Goal: Task Accomplishment & Management: Manage account settings

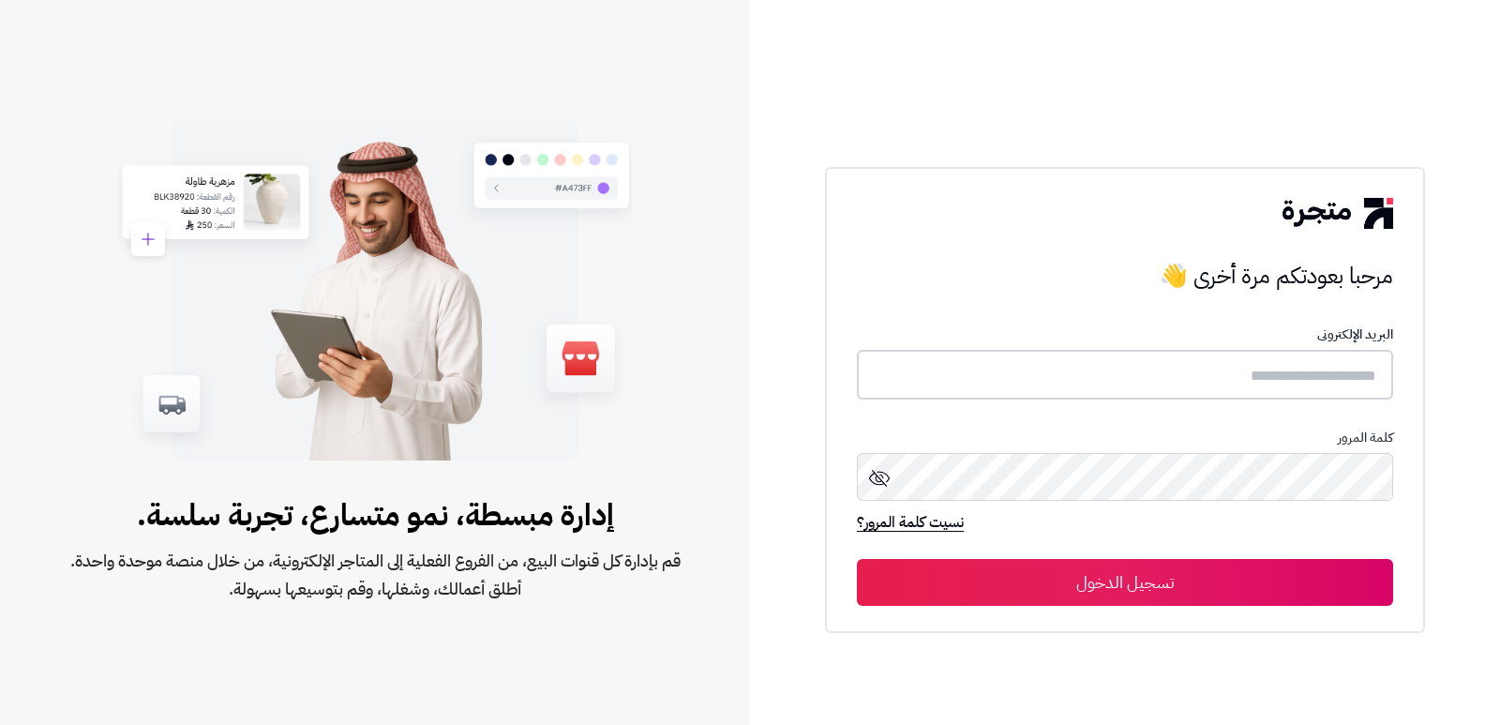
click at [1346, 378] on input "text" at bounding box center [1125, 375] width 536 height 50
type input "********"
click at [857, 559] on button "تسجيل الدخول" at bounding box center [1125, 582] width 536 height 47
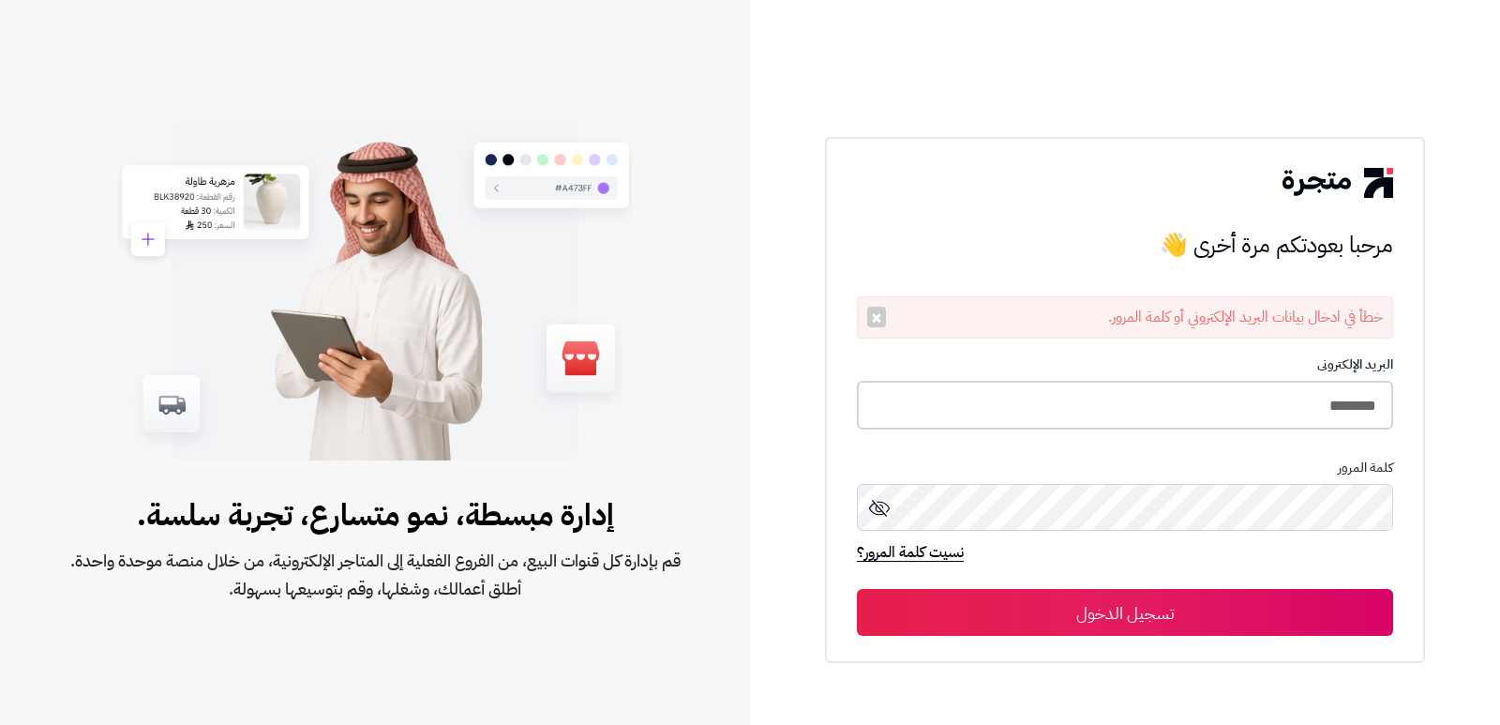
click at [1336, 397] on input "********" at bounding box center [1125, 406] width 536 height 50
type input "*"
type input "****"
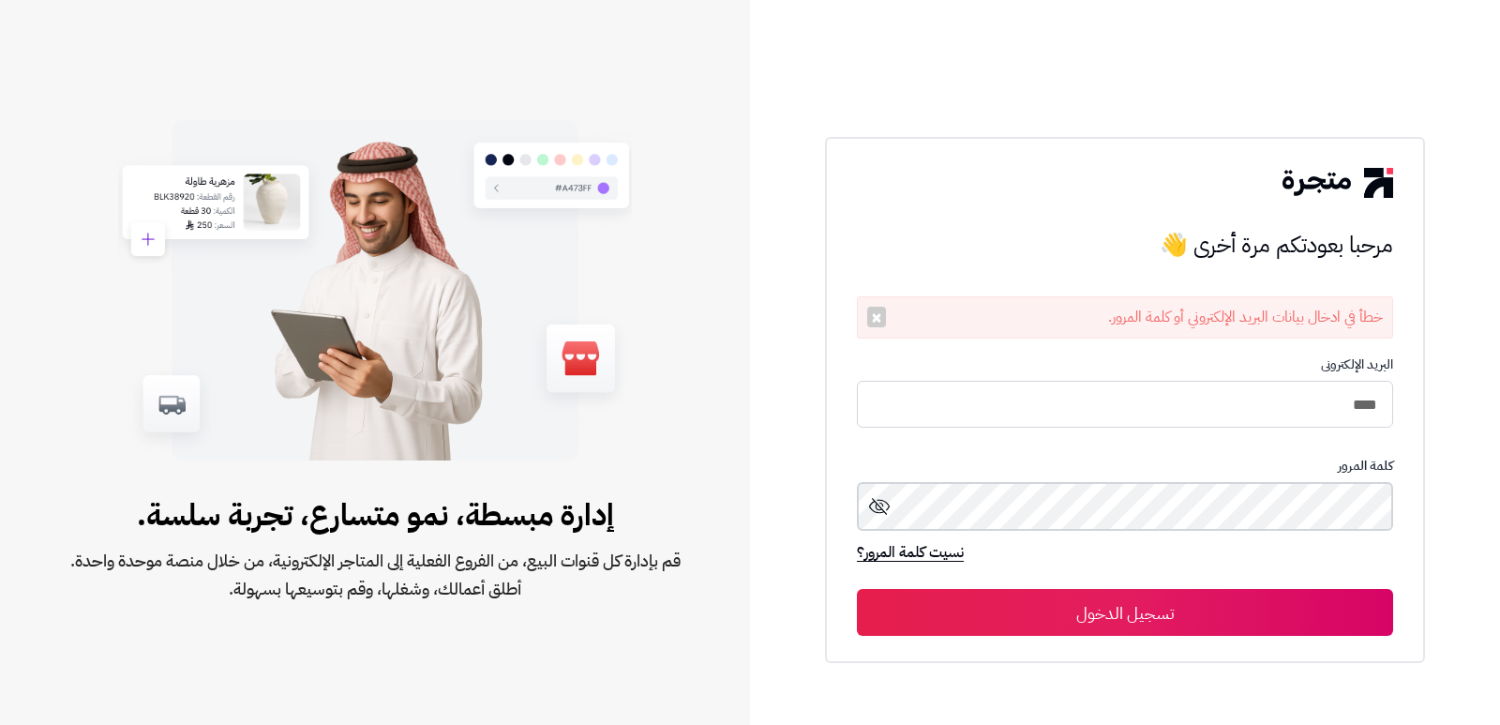
click at [857, 589] on button "تسجيل الدخول" at bounding box center [1125, 612] width 536 height 47
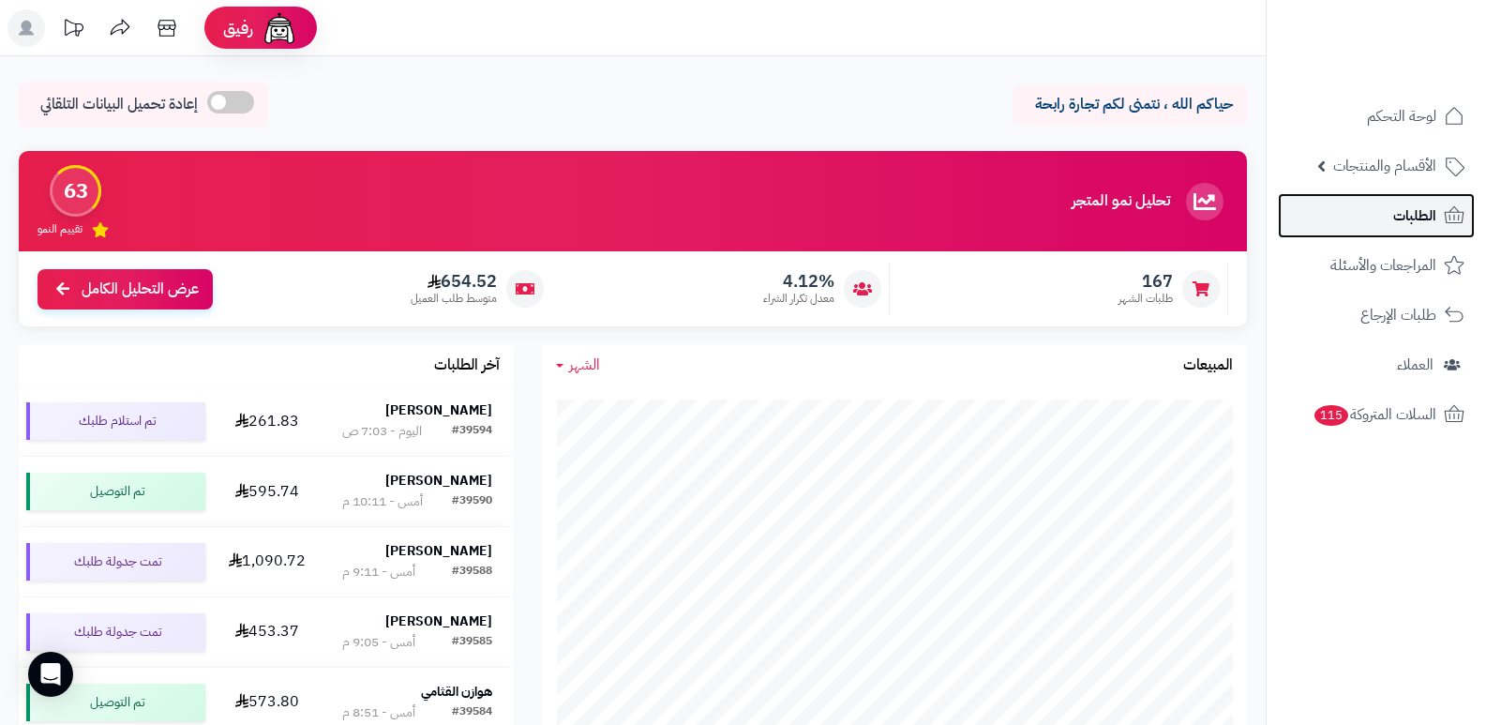
click at [1422, 204] on span "الطلبات" at bounding box center [1414, 216] width 43 height 26
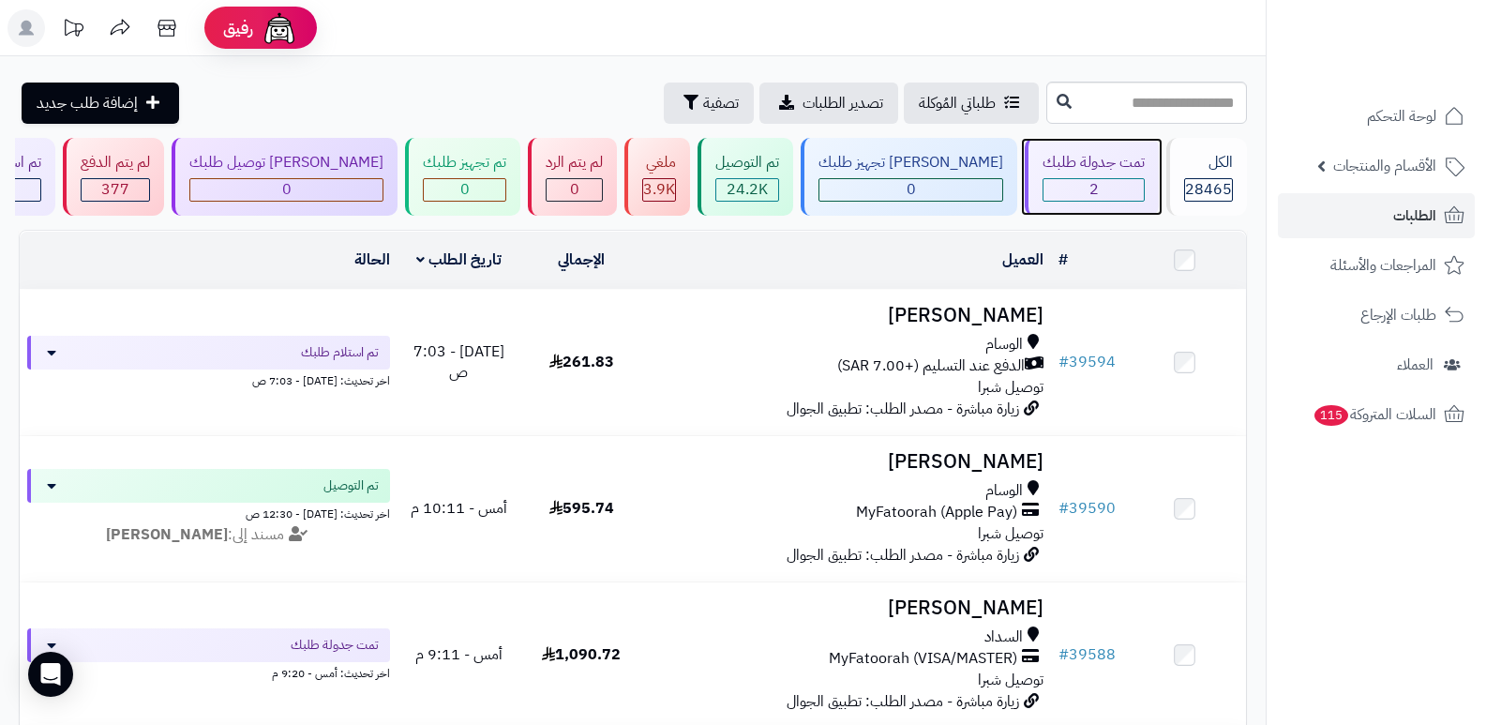
click at [1097, 181] on div "2" at bounding box center [1094, 190] width 100 height 22
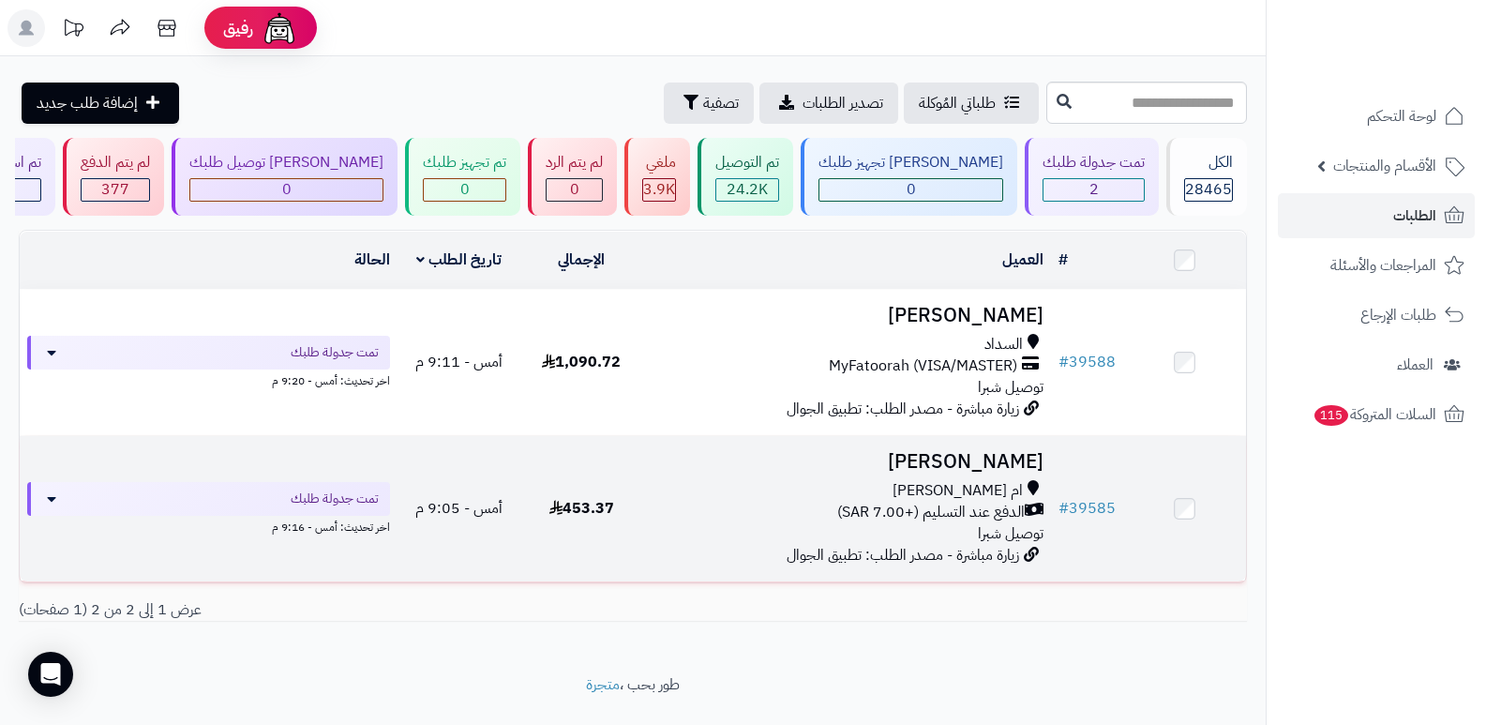
click at [996, 464] on h3 "[PERSON_NAME]" at bounding box center [848, 462] width 394 height 22
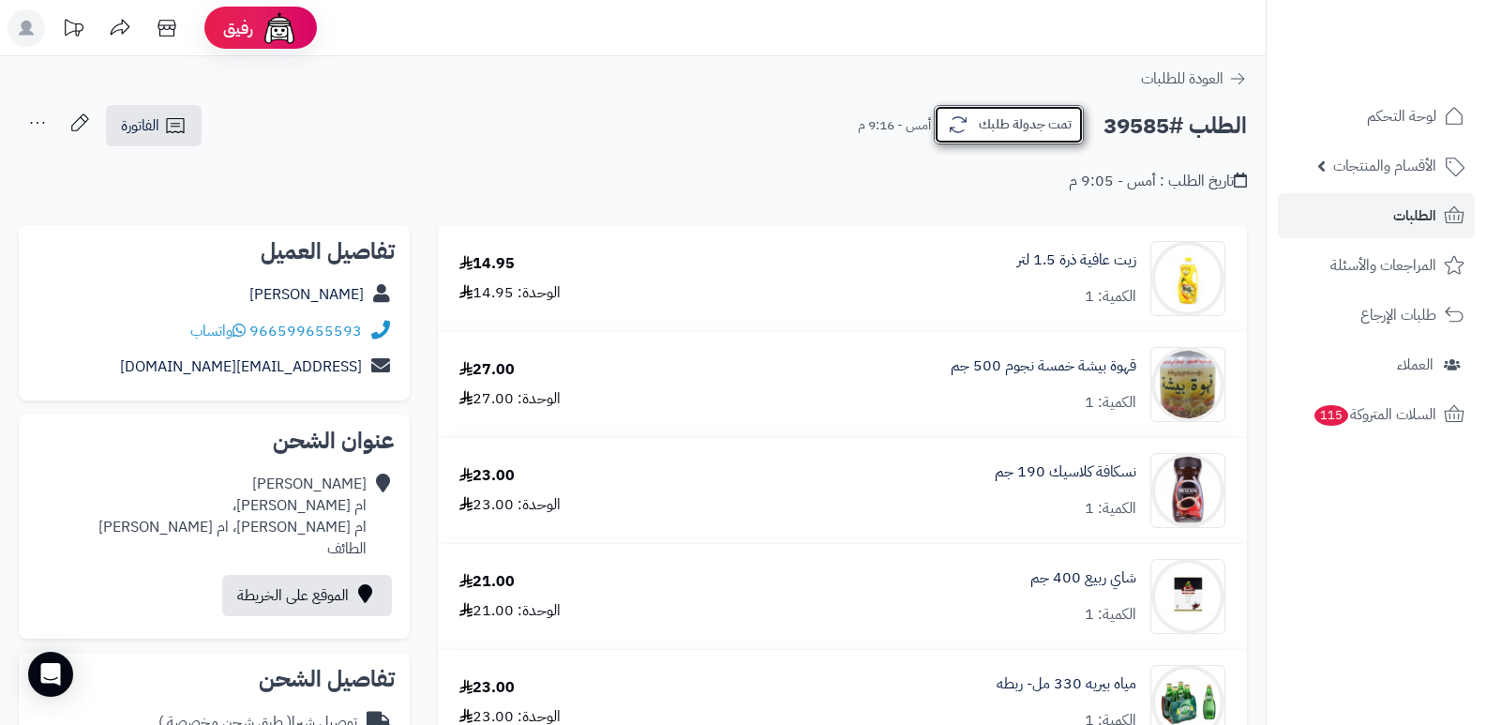
click at [1052, 134] on button "تمت جدولة طلبك" at bounding box center [1009, 124] width 150 height 39
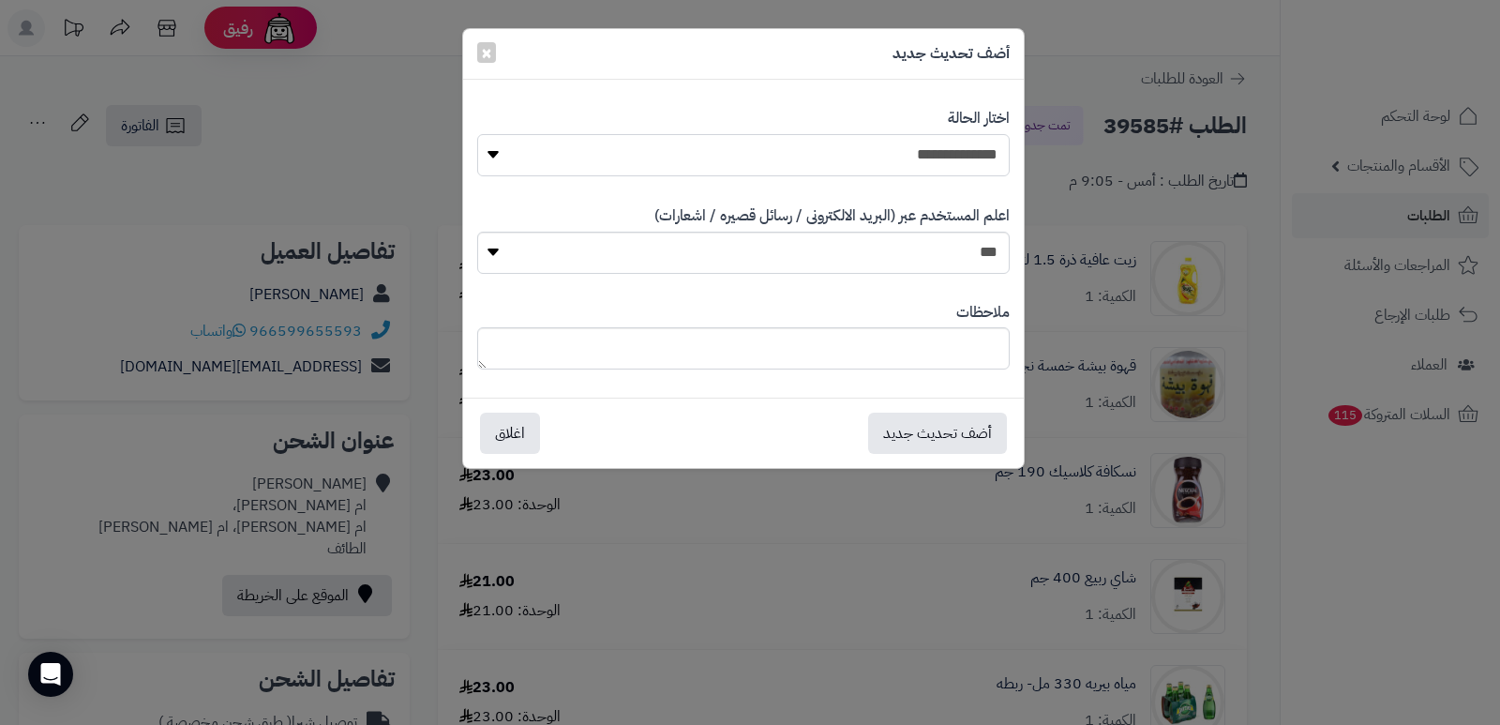
click at [933, 150] on select "**********" at bounding box center [743, 155] width 533 height 42
select select "*"
click at [477, 134] on select "**********" at bounding box center [743, 155] width 533 height 42
click at [936, 336] on textarea at bounding box center [743, 348] width 533 height 42
type textarea "*"
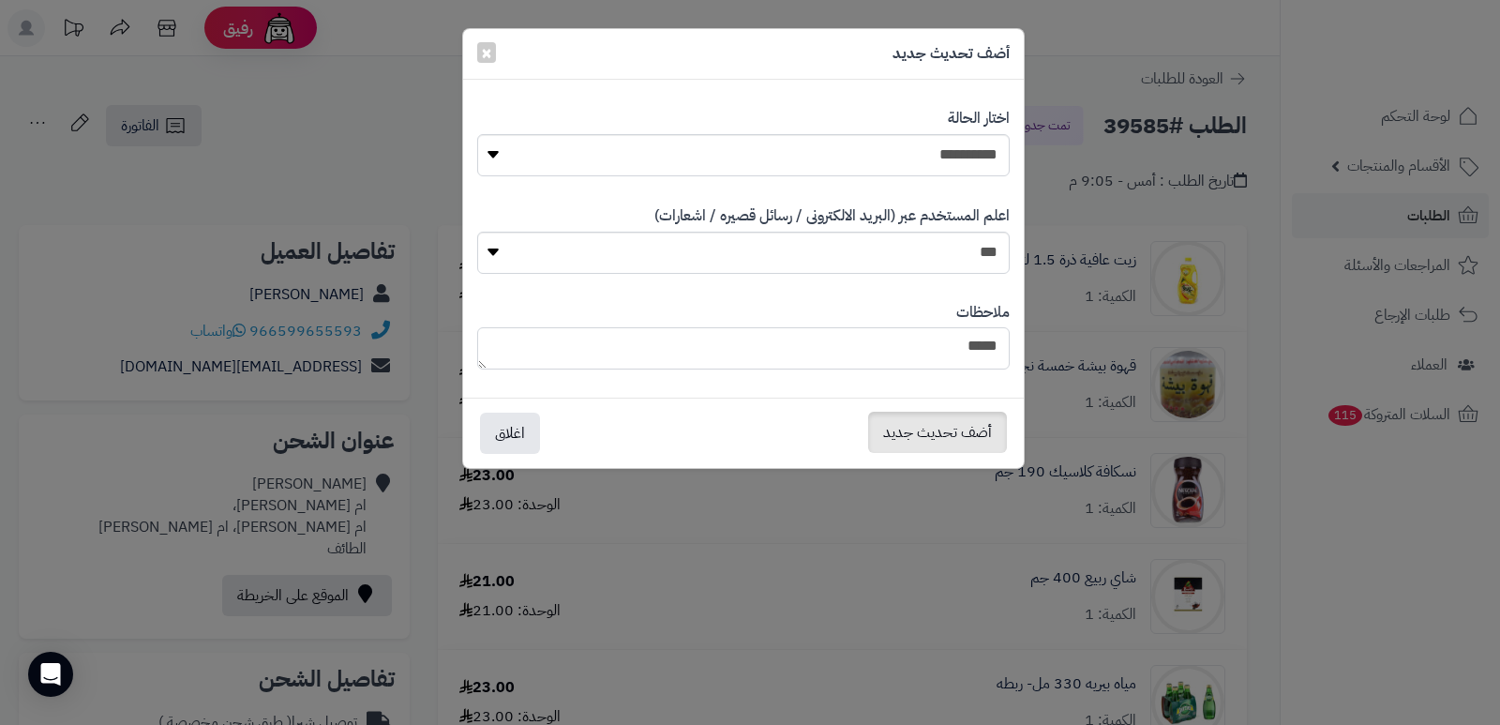
type textarea "****"
click at [941, 440] on button "أضف تحديث جديد" at bounding box center [937, 432] width 139 height 41
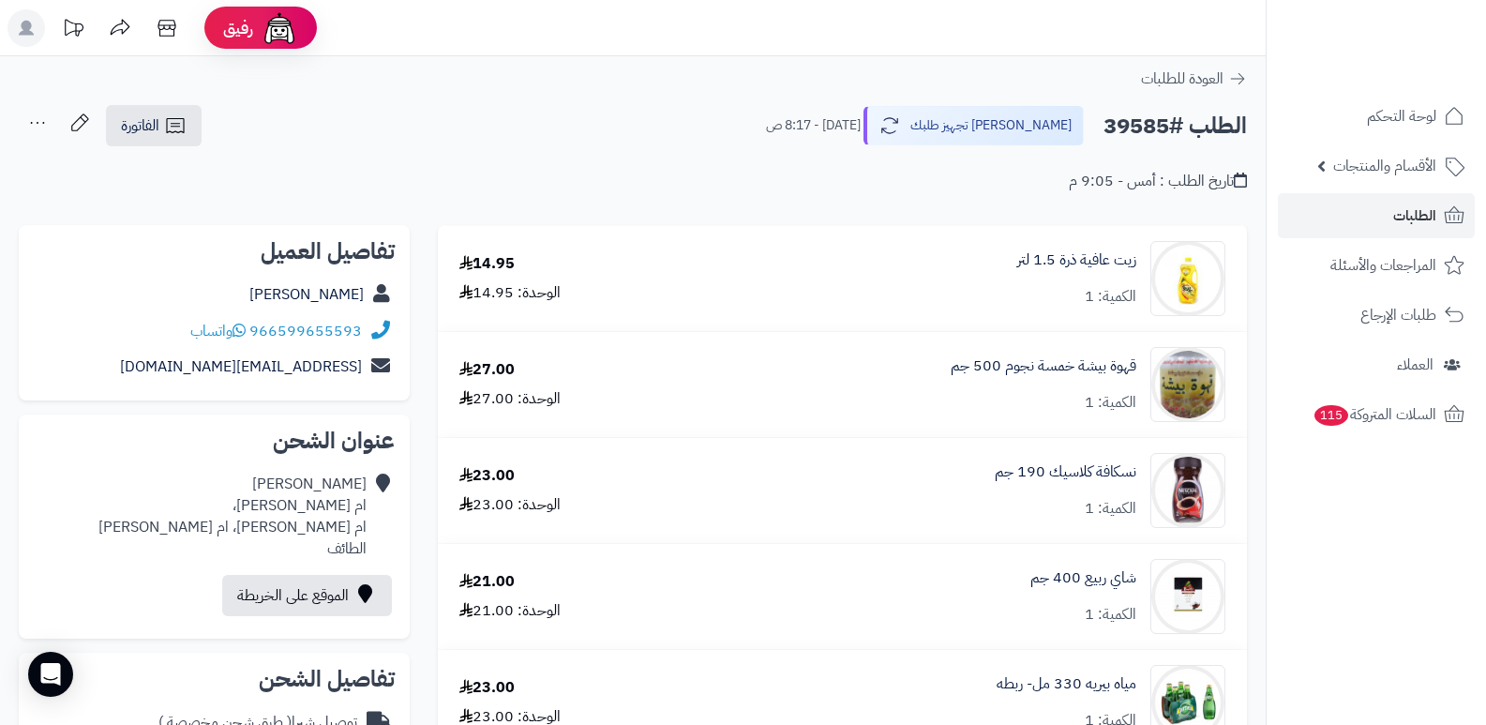
click at [20, 130] on icon at bounding box center [38, 123] width 38 height 38
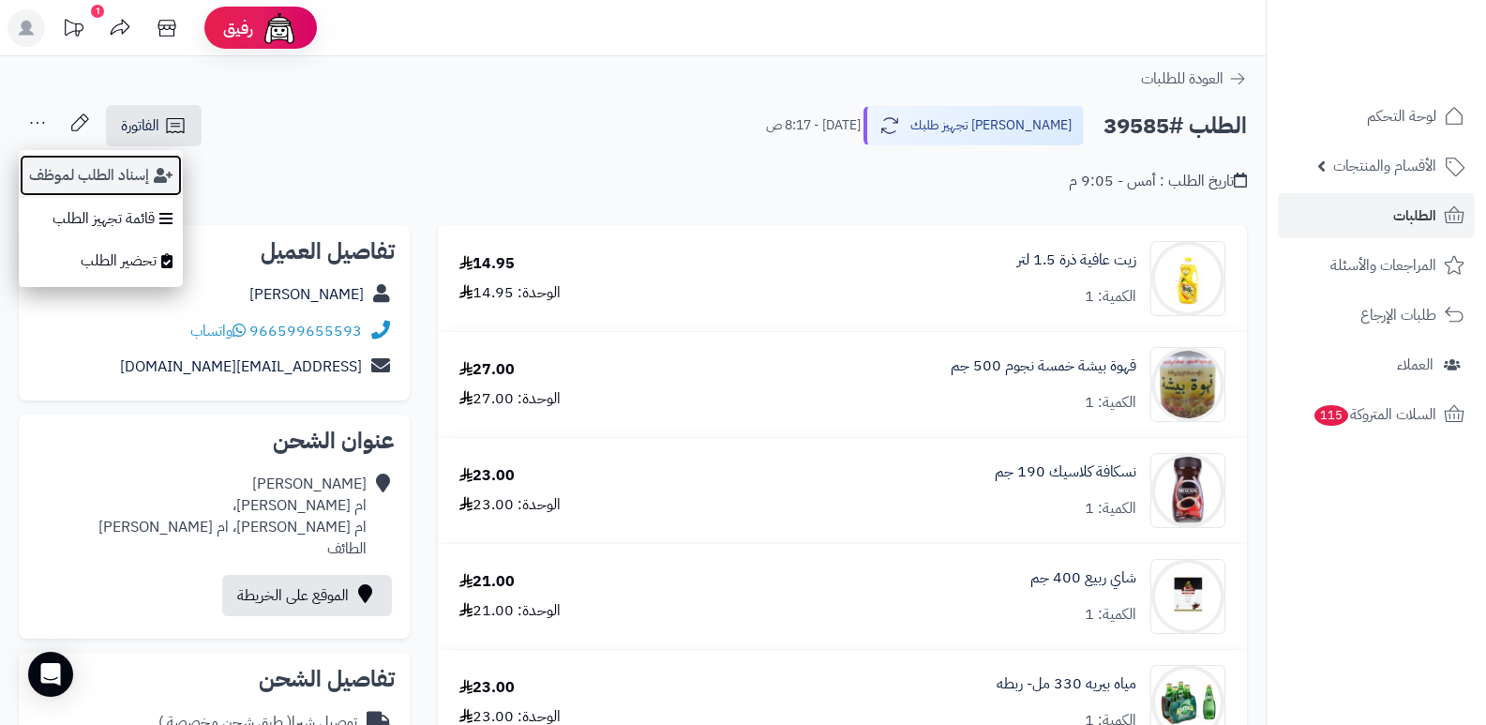
click at [68, 173] on button "إسناد الطلب لموظف" at bounding box center [101, 175] width 164 height 43
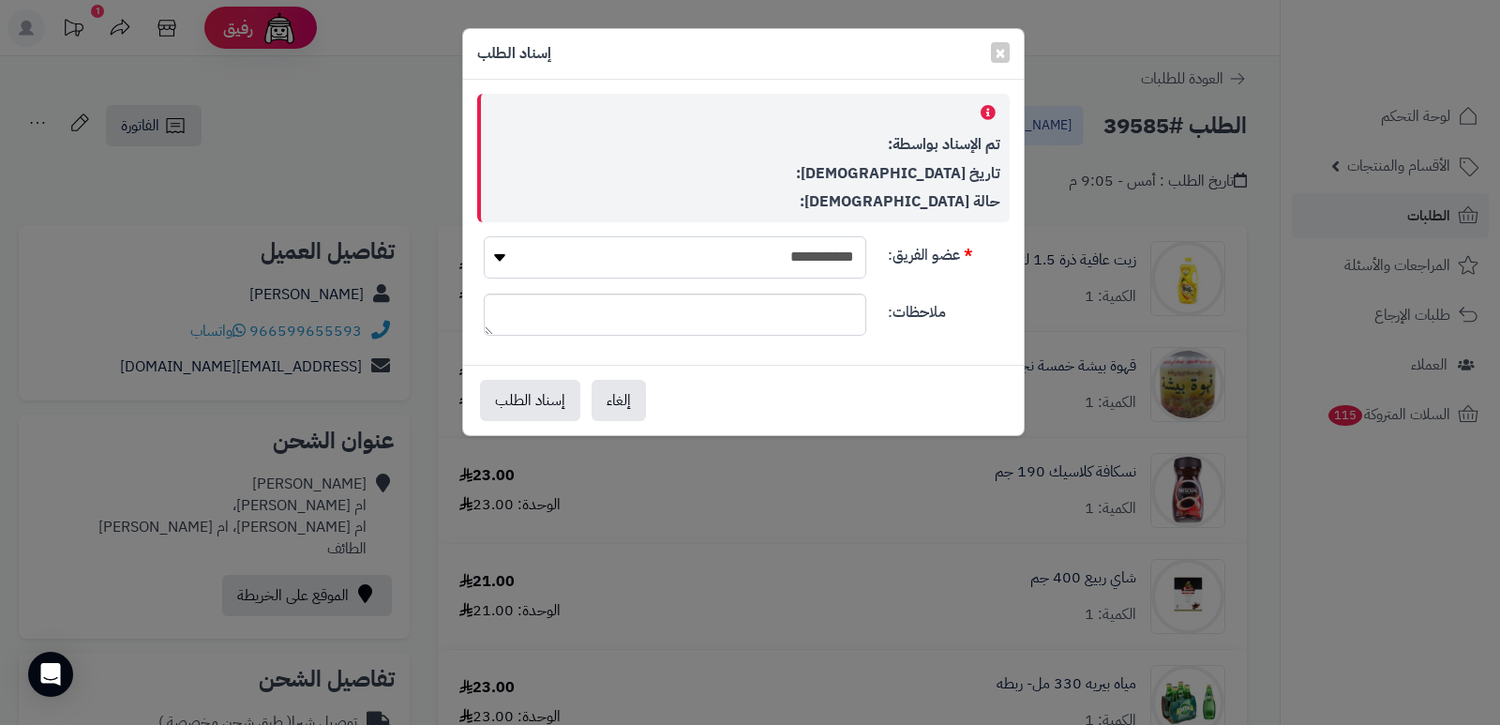
click at [608, 260] on select "**********" at bounding box center [675, 257] width 383 height 42
select select "**"
click at [484, 236] on select "**********" at bounding box center [675, 257] width 383 height 42
click at [533, 388] on button "إسناد الطلب" at bounding box center [530, 399] width 100 height 41
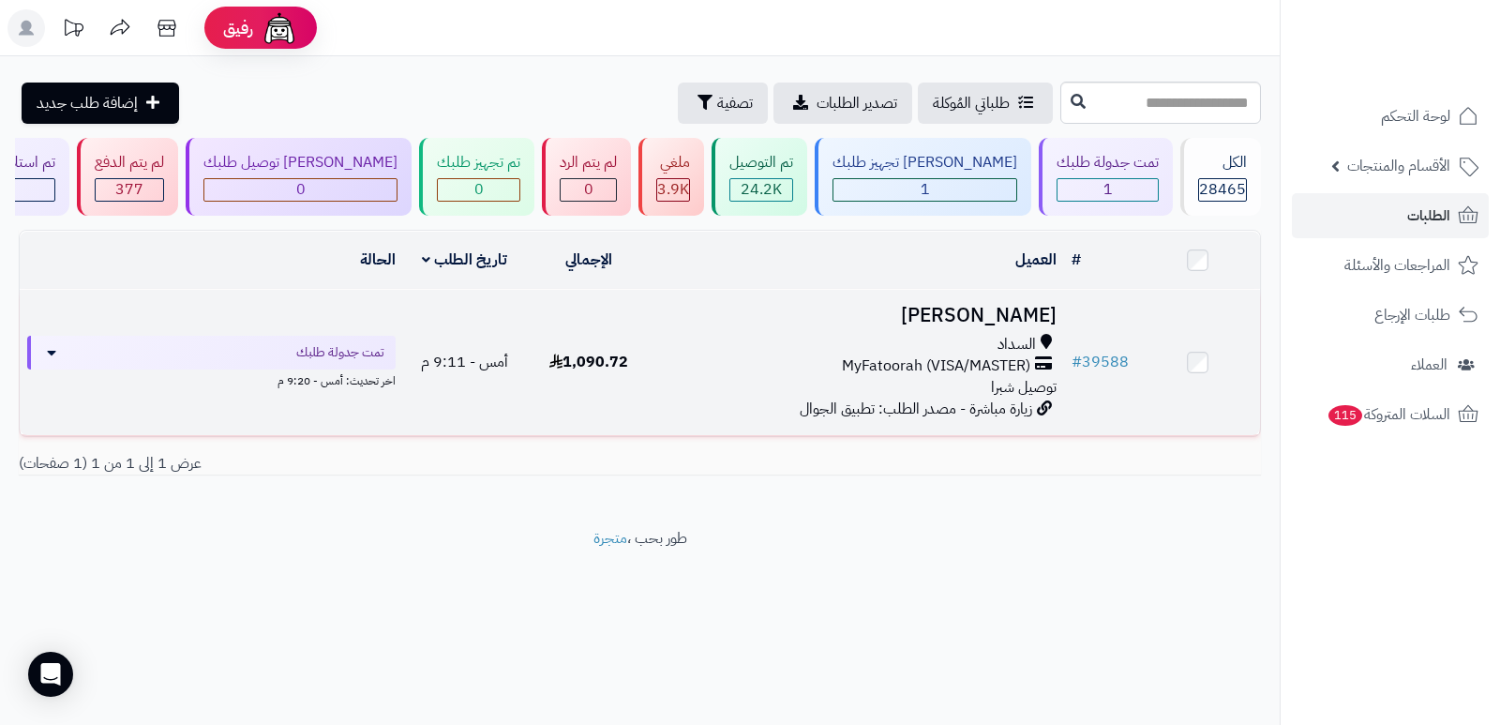
click at [1011, 313] on h3 "[PERSON_NAME]" at bounding box center [857, 316] width 399 height 22
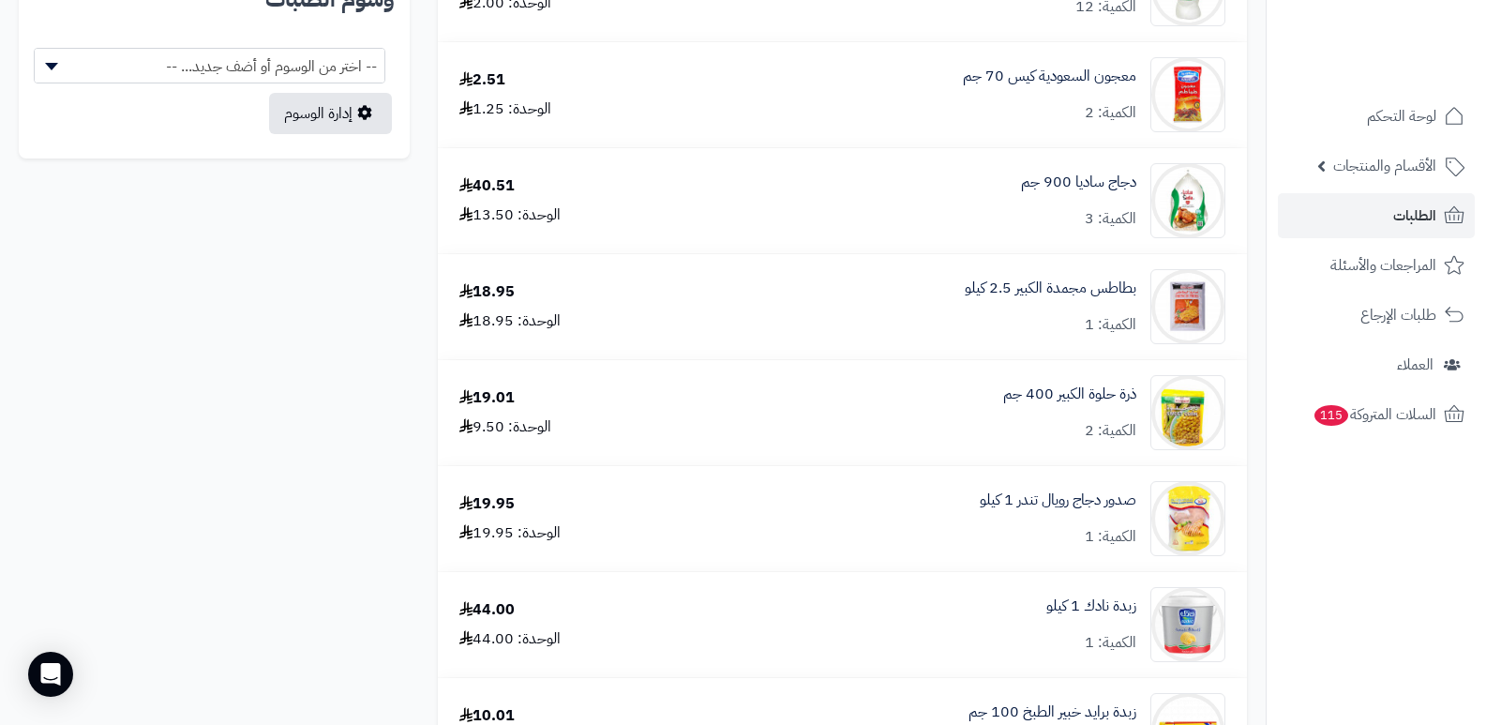
scroll to position [976, 0]
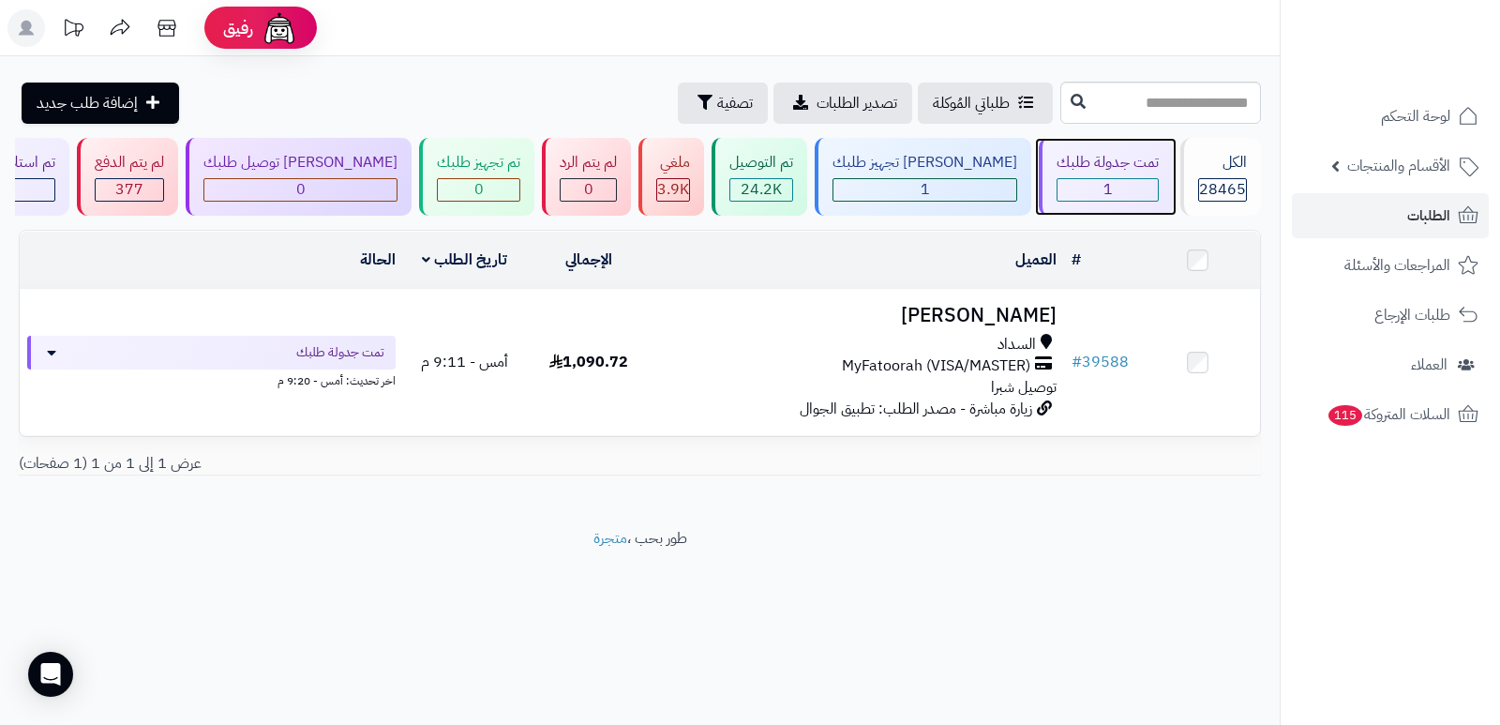
click at [1118, 184] on div "1" at bounding box center [1108, 190] width 100 height 22
click at [1201, 172] on div "الكل" at bounding box center [1222, 163] width 49 height 22
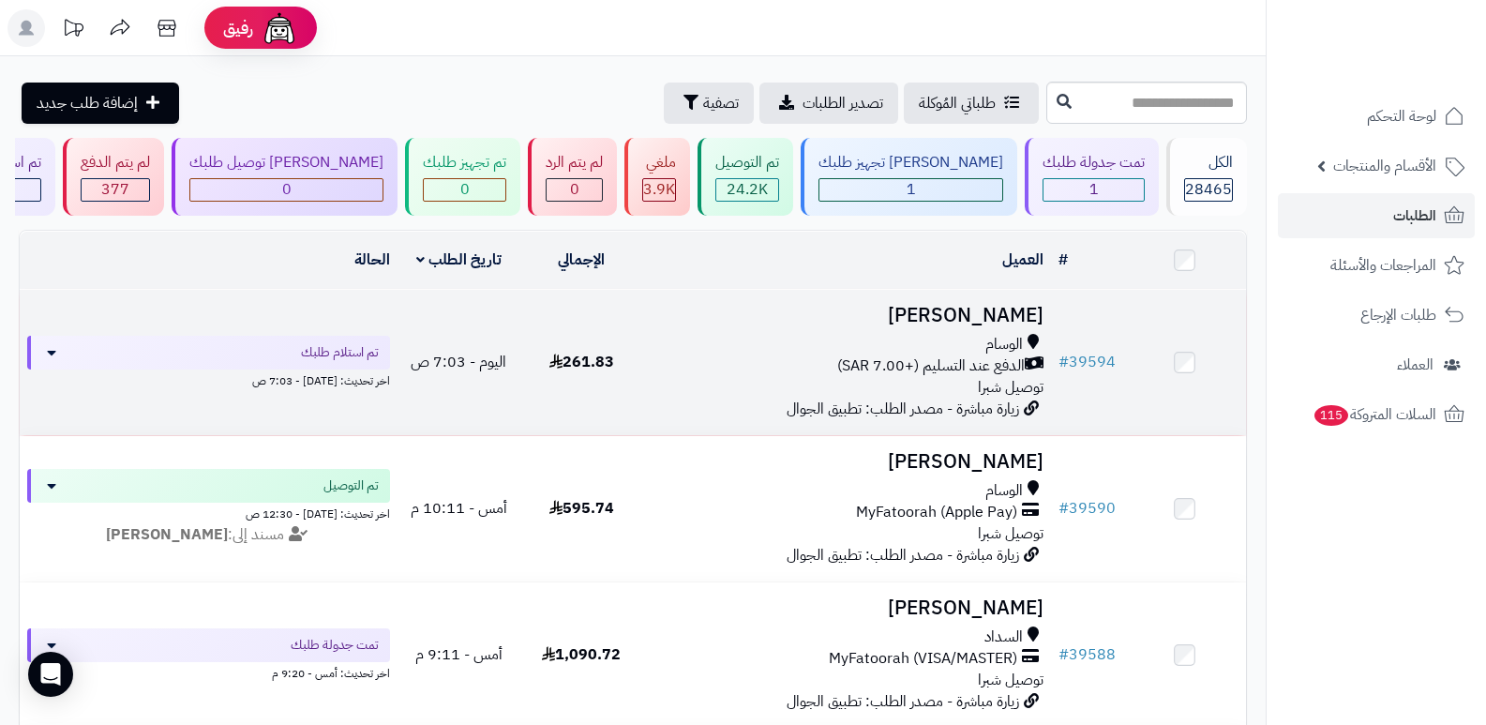
click at [1000, 308] on h3 "[PERSON_NAME]" at bounding box center [848, 316] width 394 height 22
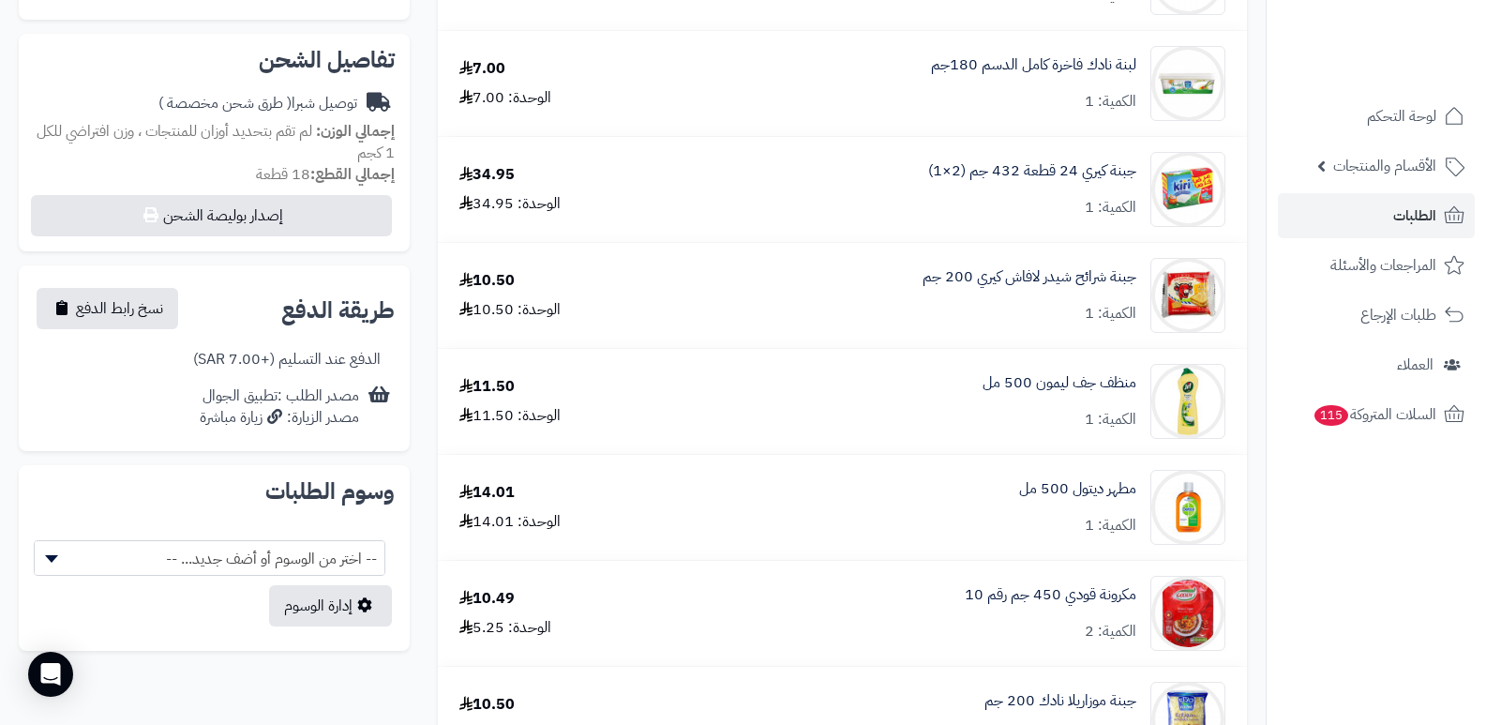
scroll to position [56, 0]
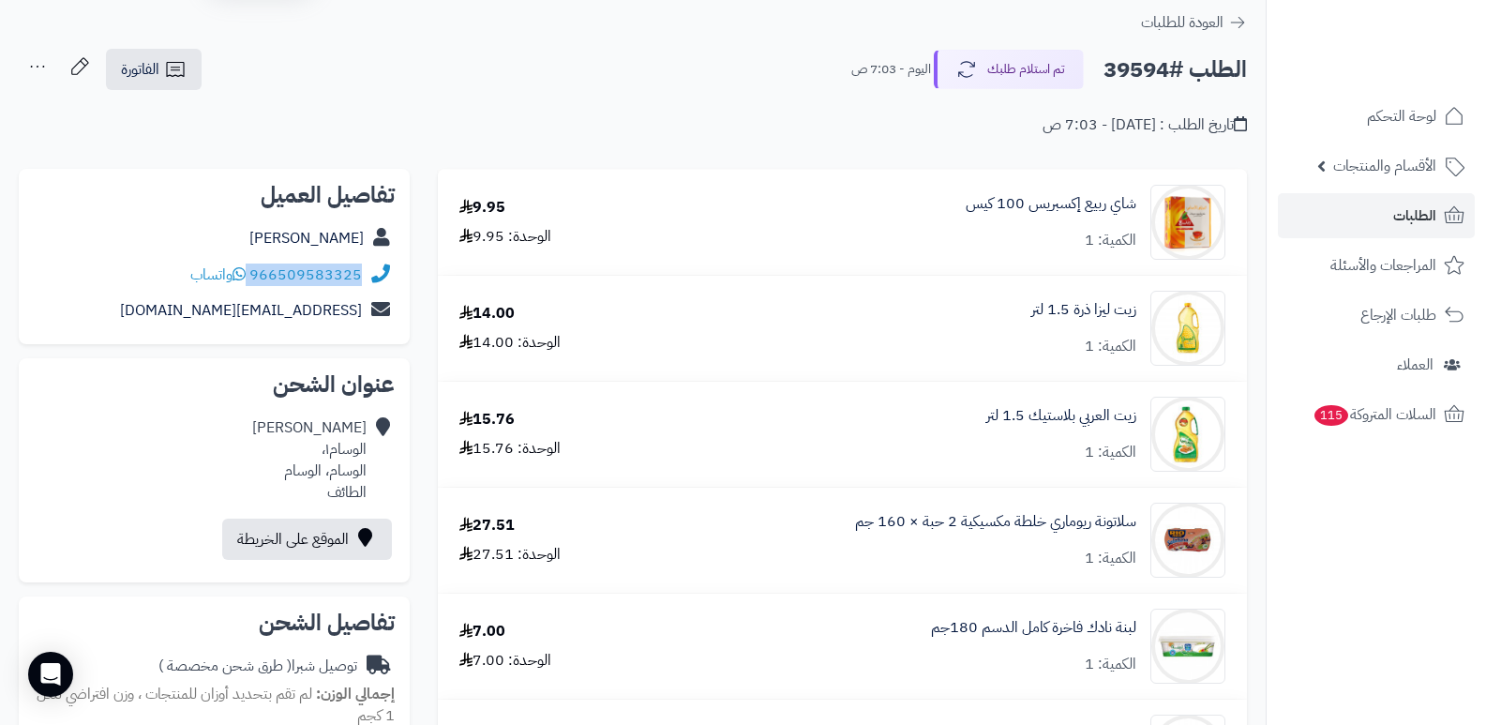
drag, startPoint x: 250, startPoint y: 268, endPoint x: 358, endPoint y: 281, distance: 108.6
click at [358, 281] on div "966509583325 واتساب" at bounding box center [276, 275] width 172 height 22
copy div "966509583325"
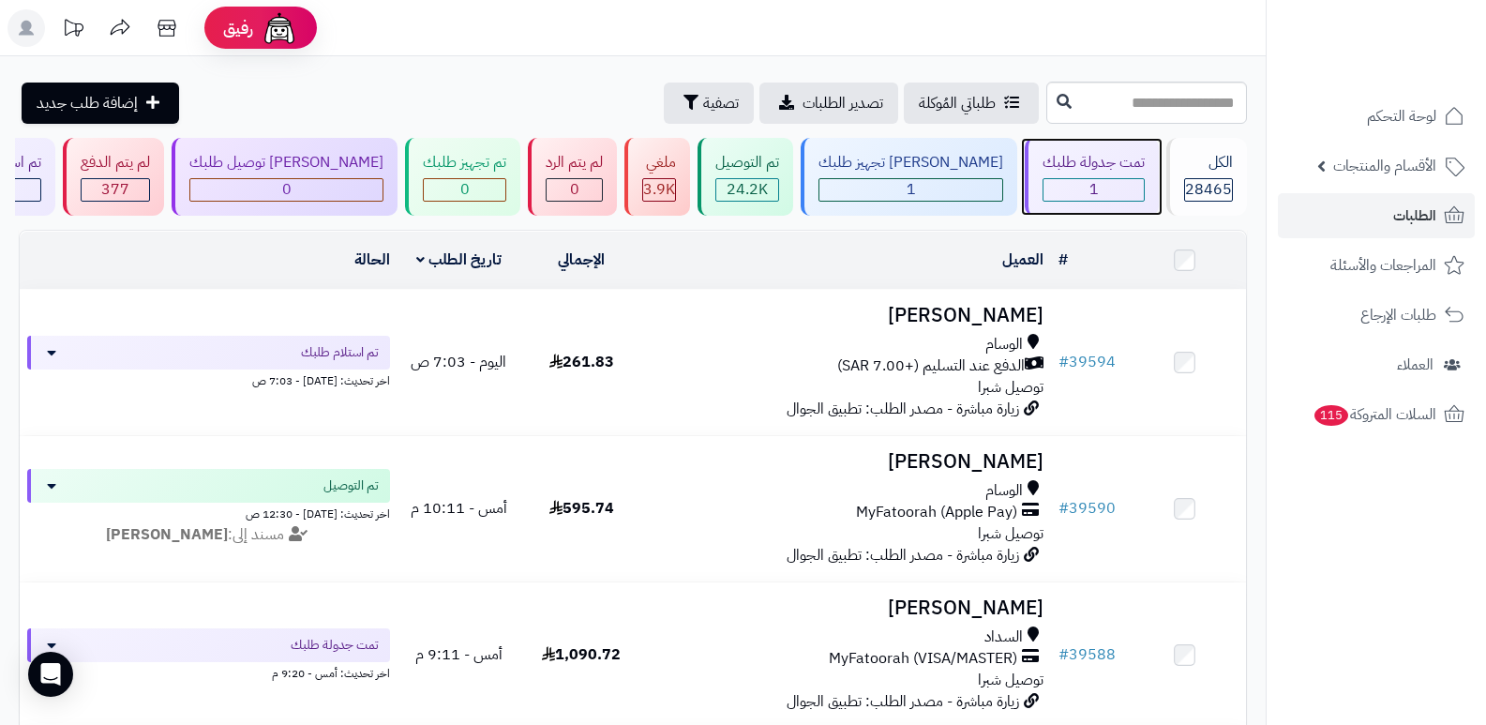
click at [1097, 170] on div "تمت جدولة طلبك" at bounding box center [1094, 163] width 102 height 22
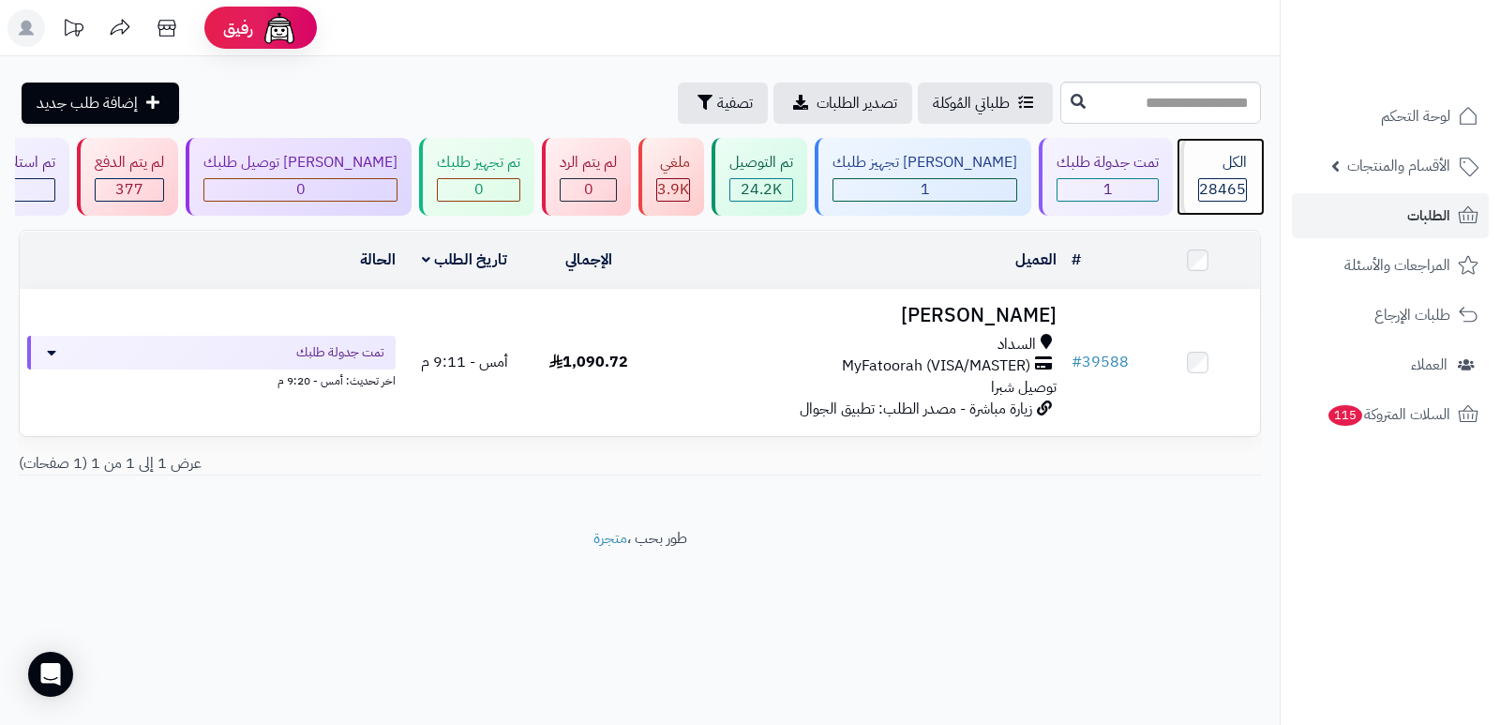
click at [1220, 167] on div "الكل" at bounding box center [1222, 163] width 49 height 22
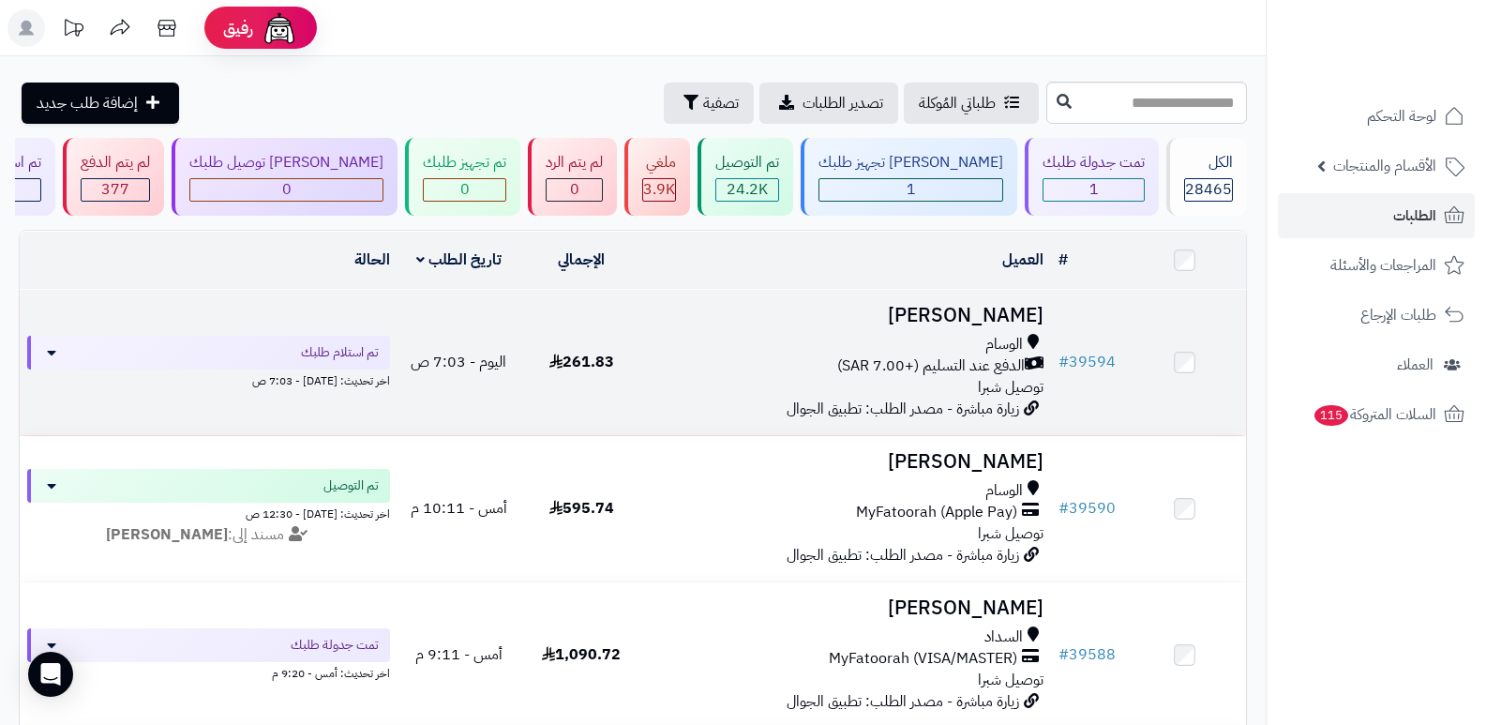
click at [1005, 305] on h3 "[PERSON_NAME]" at bounding box center [848, 316] width 394 height 22
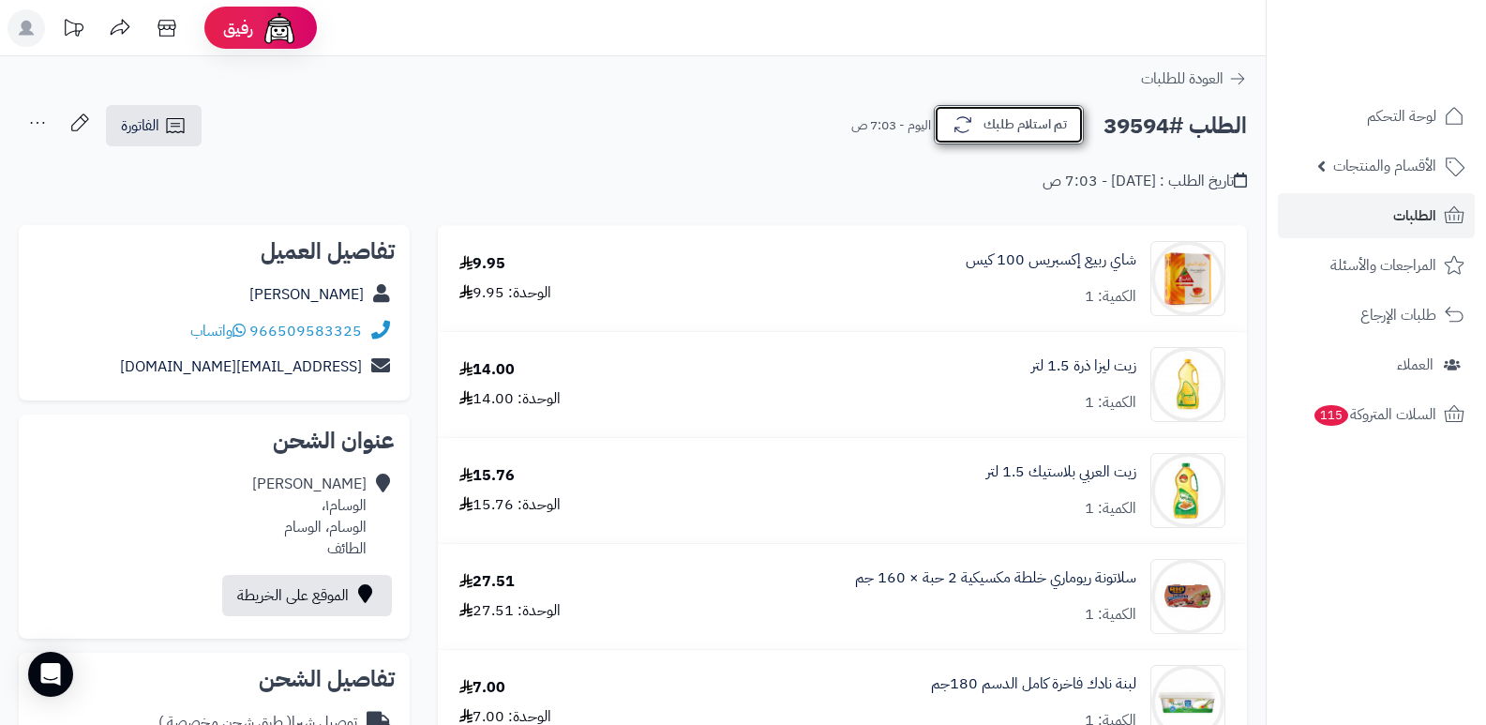
click at [1000, 118] on button "تم استلام طلبك" at bounding box center [1009, 124] width 150 height 39
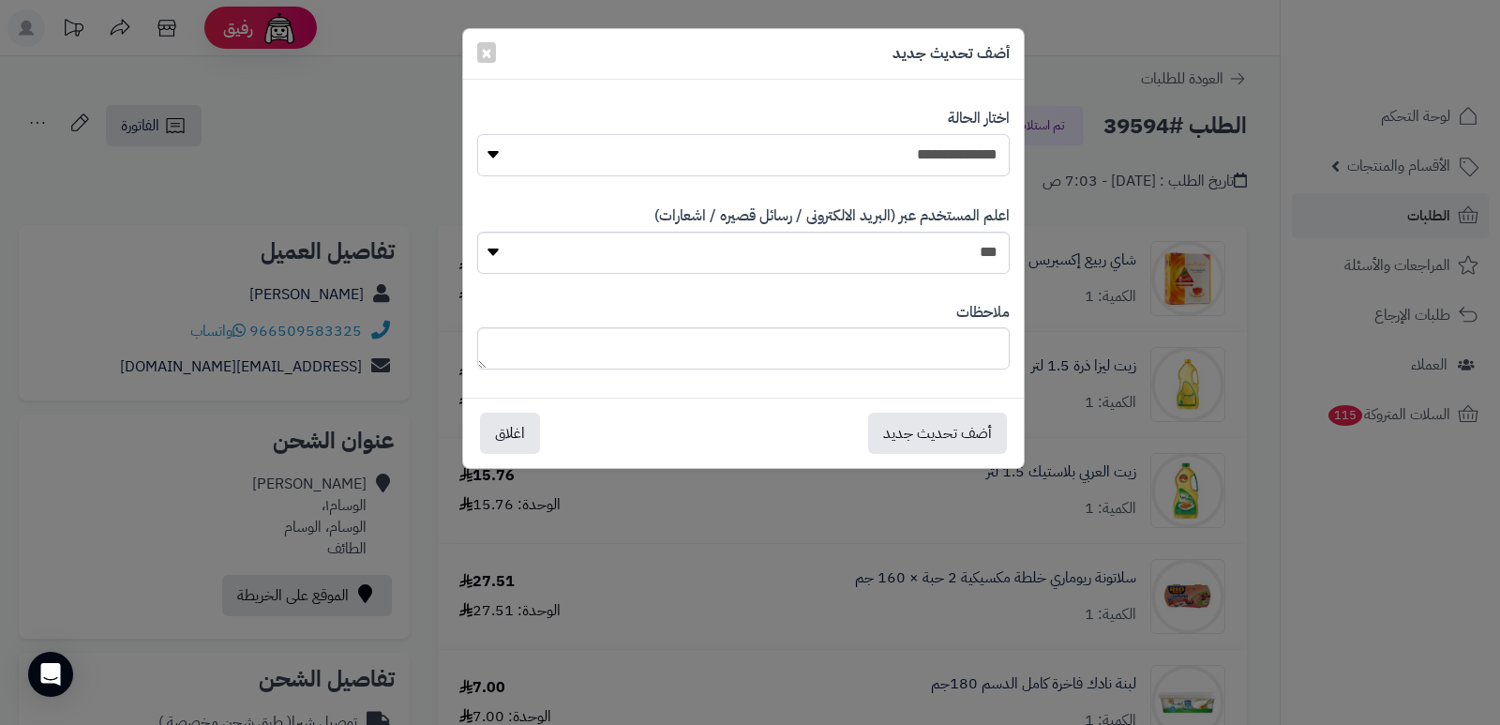
click at [893, 163] on select "**********" at bounding box center [743, 155] width 533 height 42
select select "*"
click at [477, 134] on select "**********" at bounding box center [743, 155] width 533 height 42
click at [940, 341] on textarea at bounding box center [743, 348] width 533 height 42
type textarea "****"
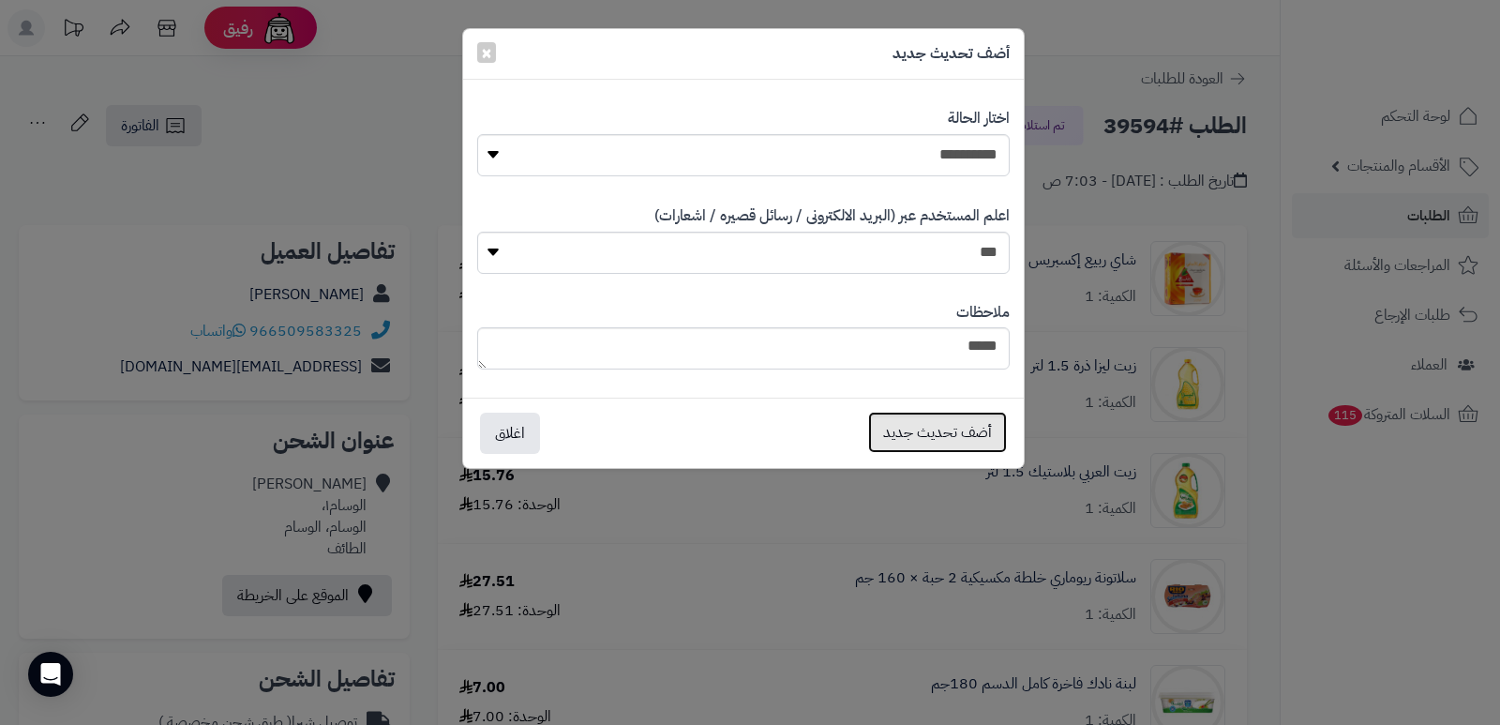
click at [890, 421] on button "أضف تحديث جديد" at bounding box center [937, 432] width 139 height 41
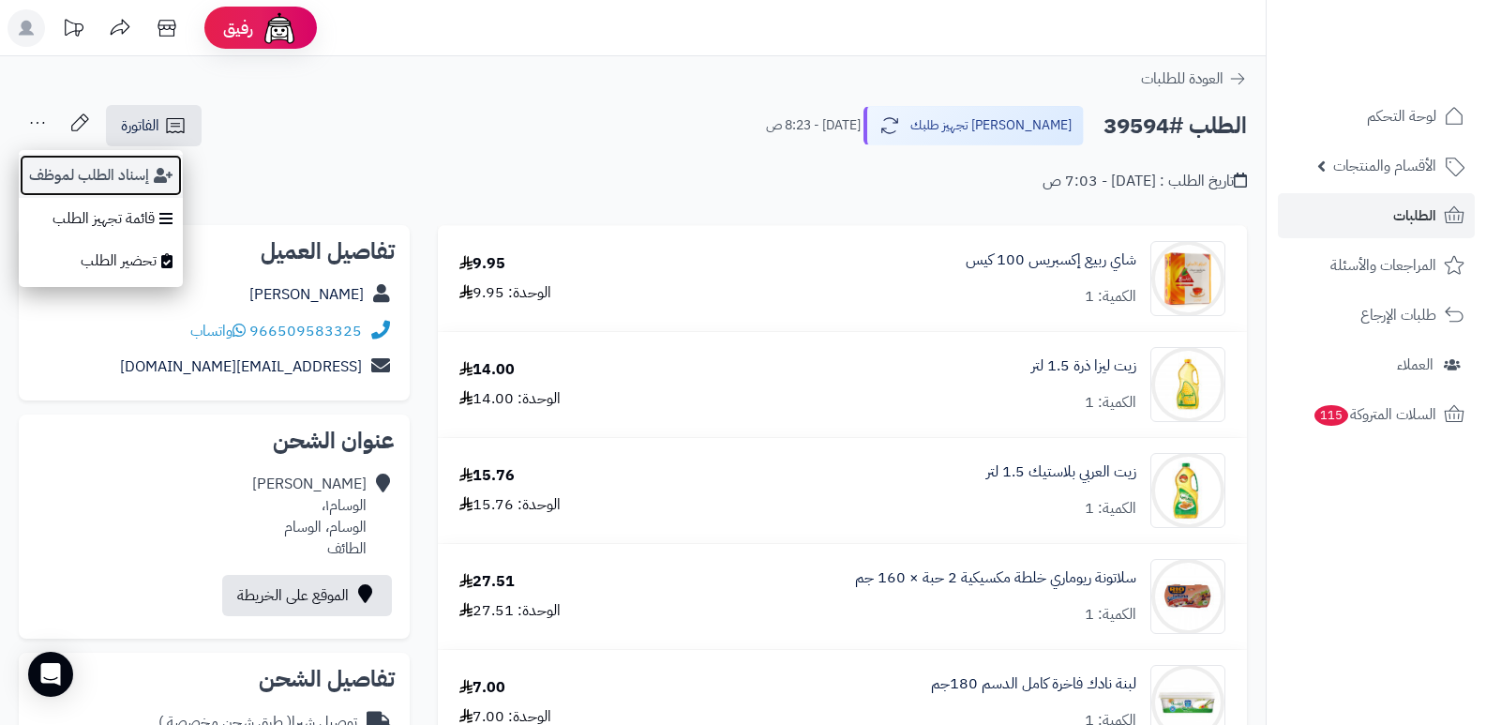
click at [103, 183] on button "إسناد الطلب لموظف" at bounding box center [101, 175] width 164 height 43
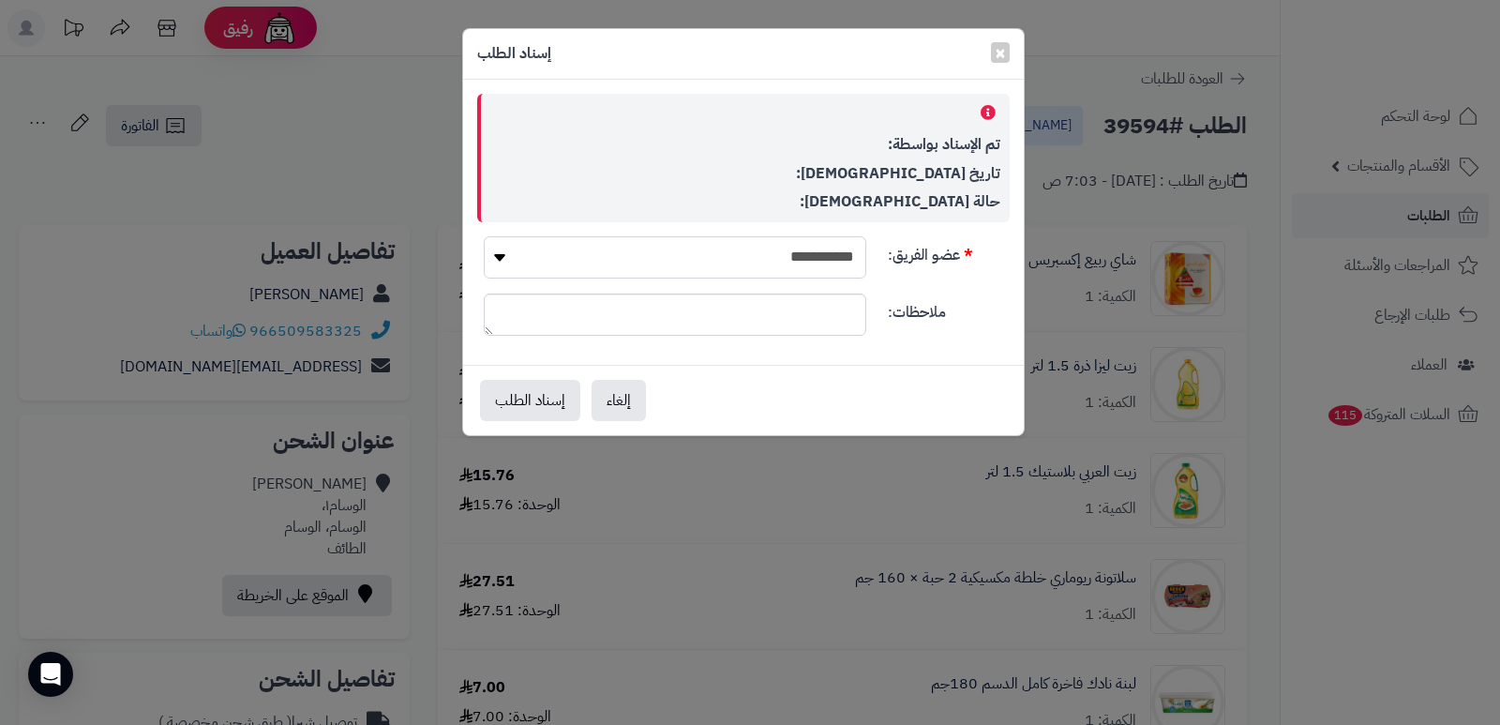
click at [828, 259] on select "**********" at bounding box center [675, 257] width 383 height 42
select select "**"
click at [484, 236] on select "**********" at bounding box center [675, 257] width 383 height 42
click at [519, 399] on button "إسناد الطلب" at bounding box center [530, 399] width 100 height 41
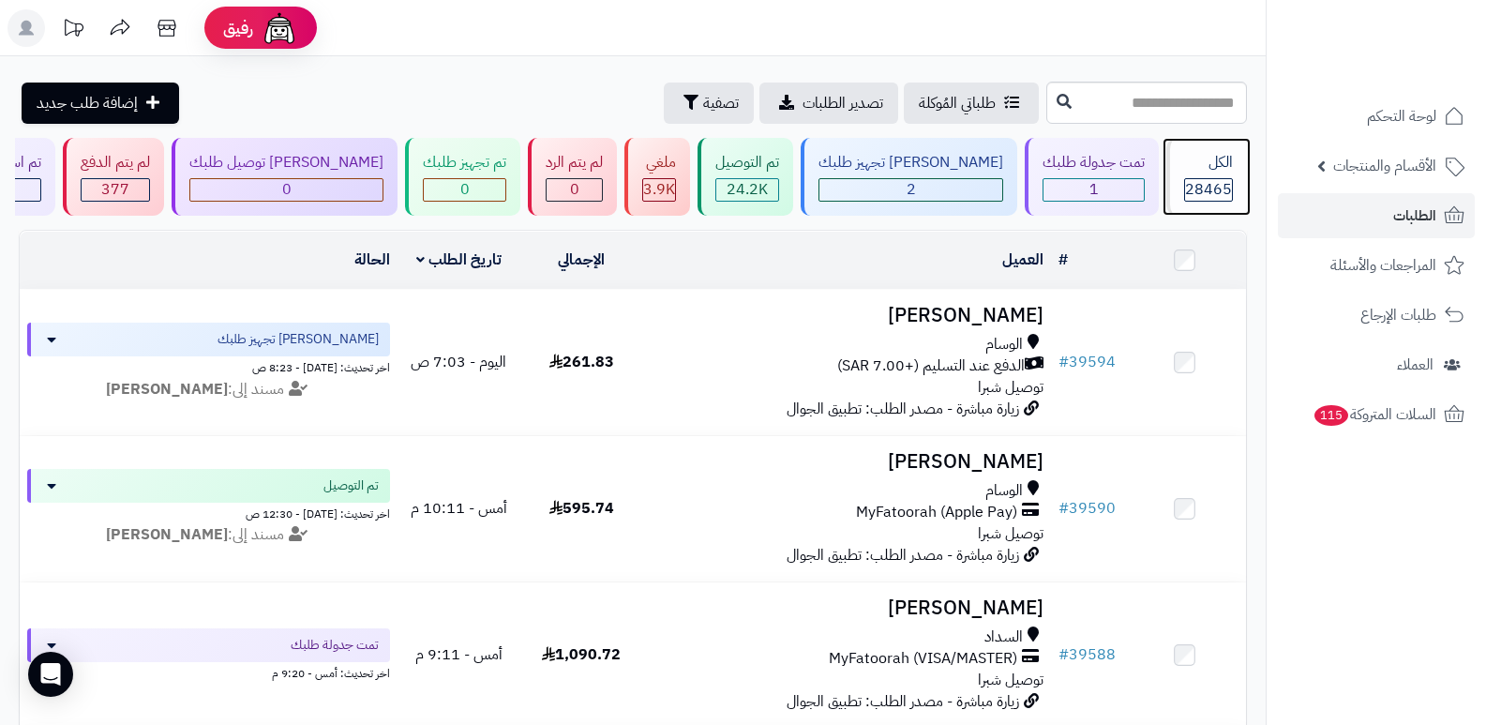
click at [1191, 185] on span "28465" at bounding box center [1208, 189] width 47 height 23
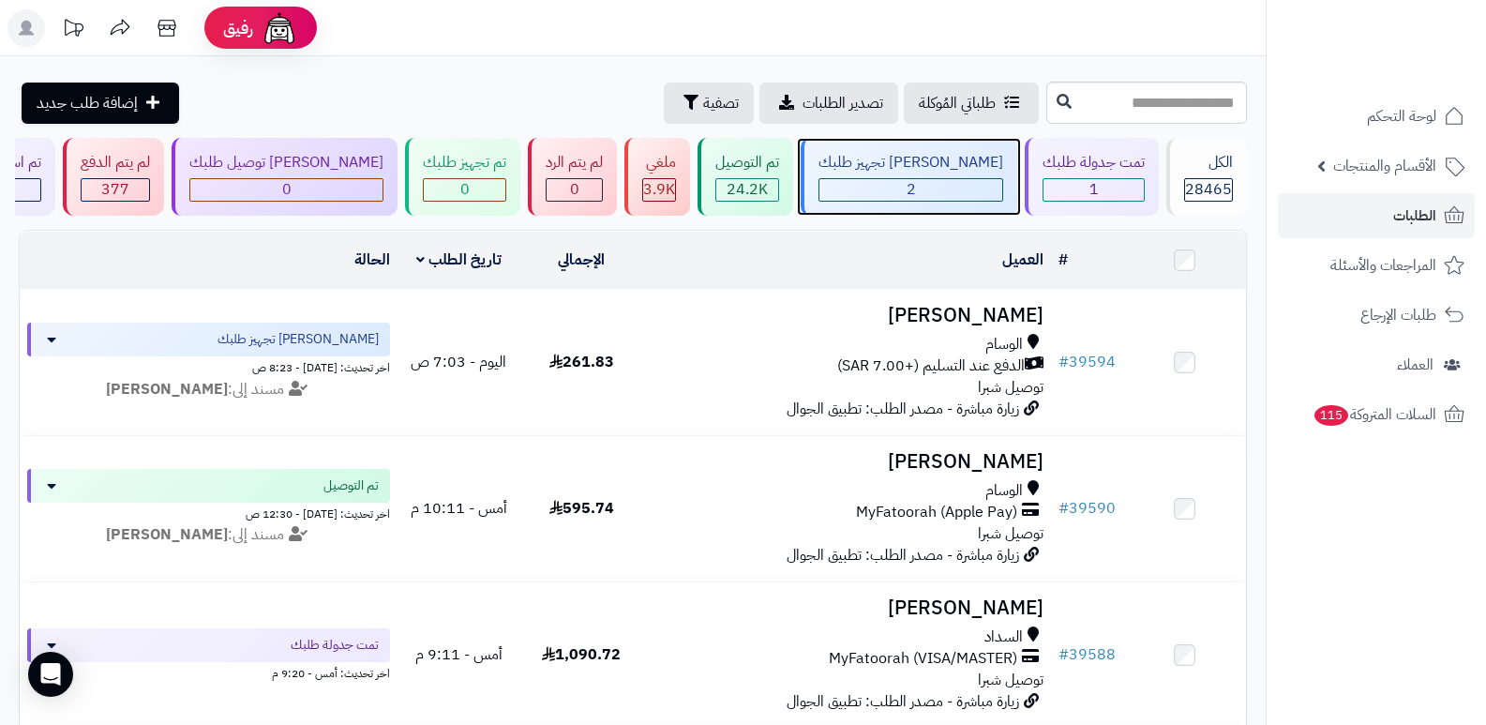
click at [918, 190] on div "2" at bounding box center [911, 190] width 183 height 22
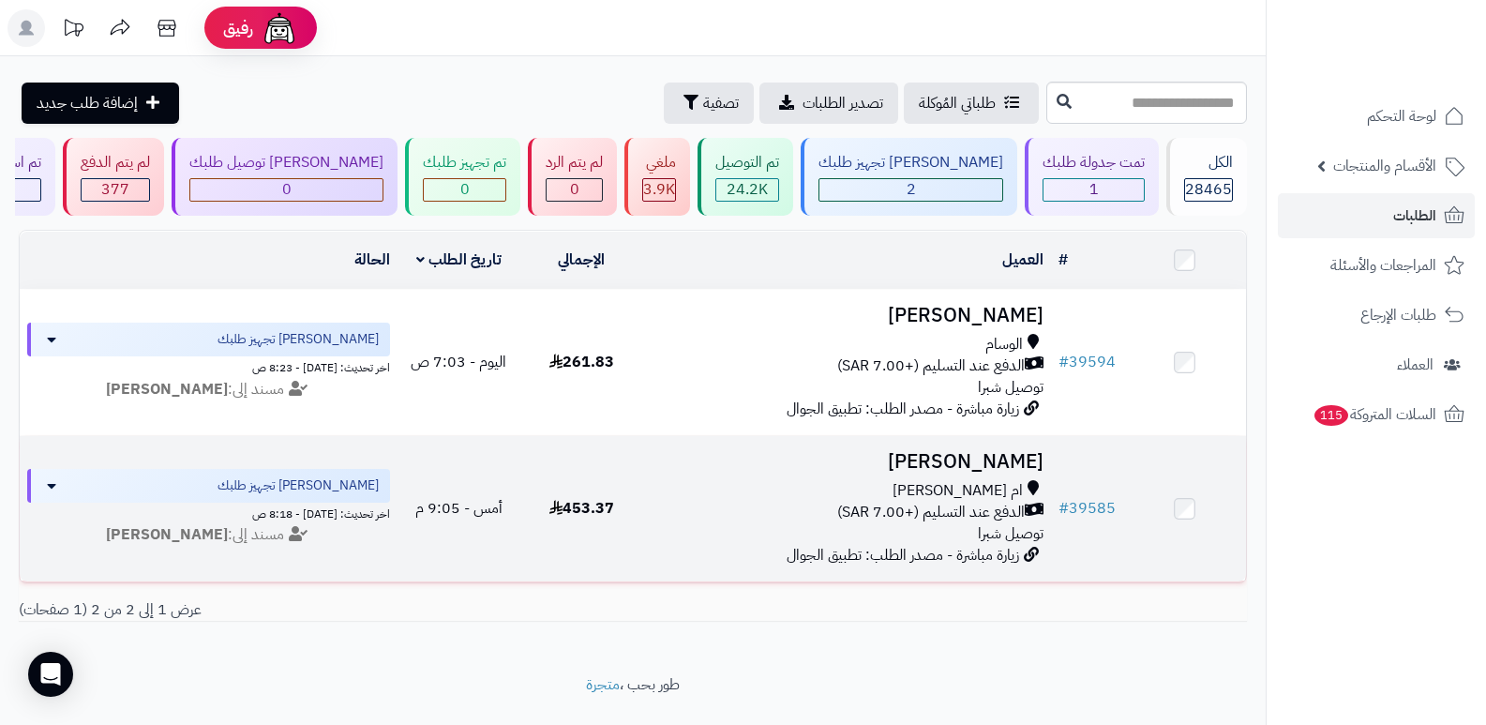
click at [995, 459] on h3 "[PERSON_NAME]" at bounding box center [848, 462] width 394 height 22
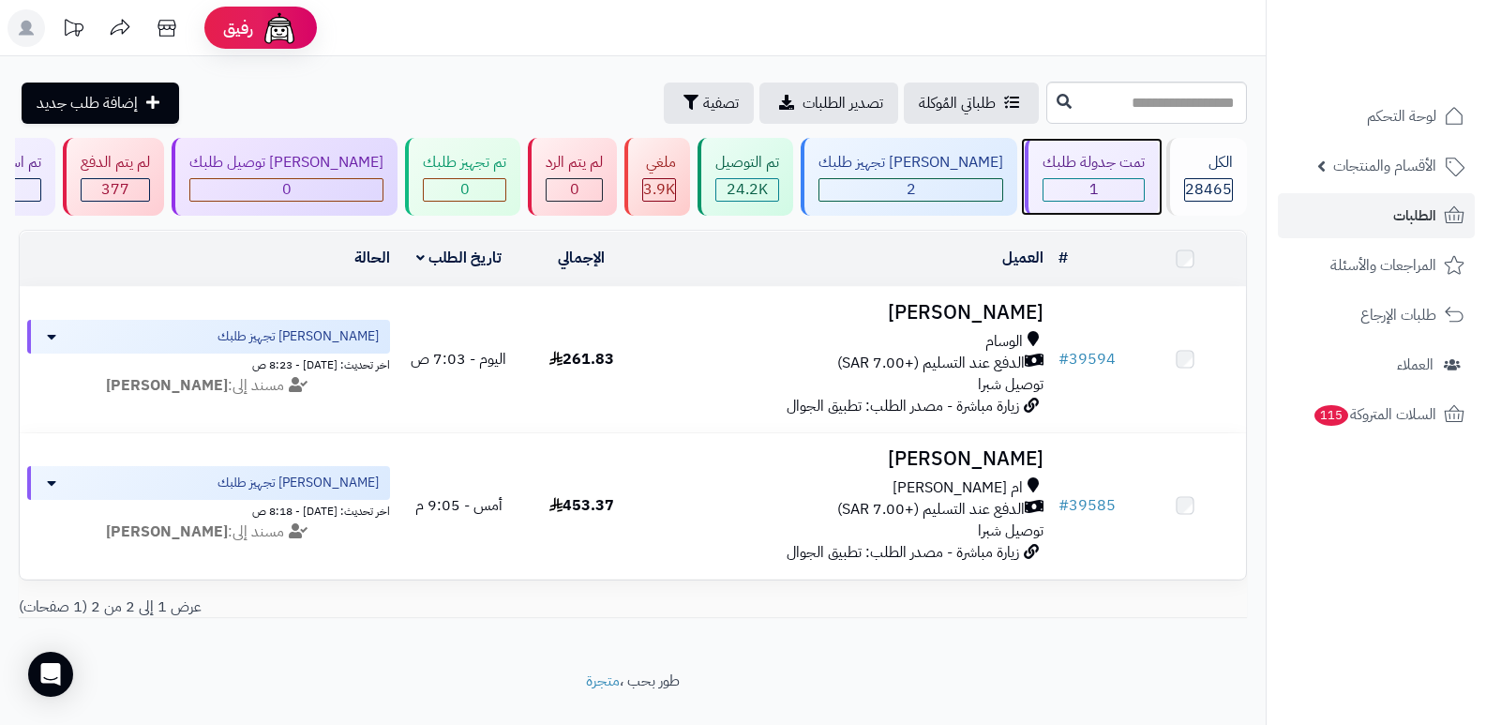
click at [1068, 180] on div "1" at bounding box center [1094, 190] width 100 height 22
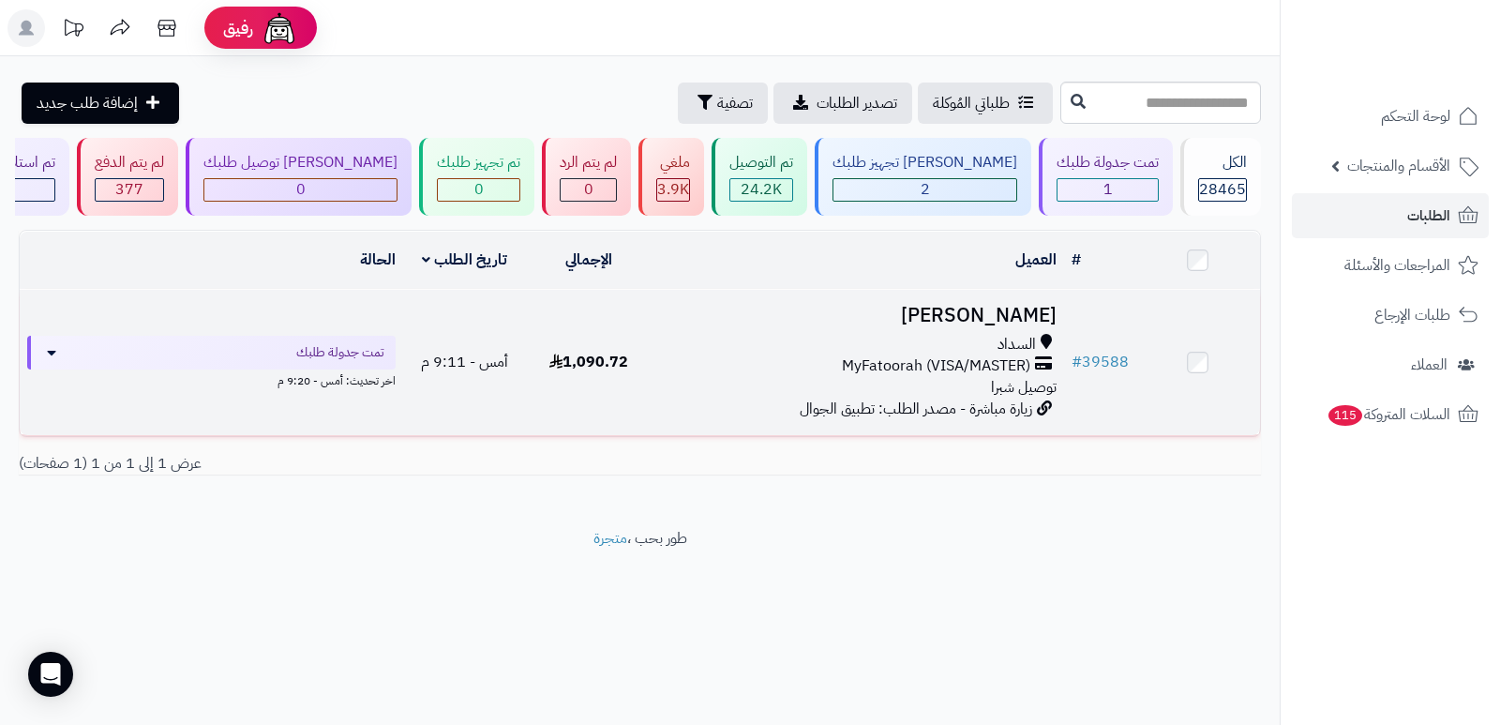
click at [1009, 309] on h3 "ايمان رومان" at bounding box center [857, 316] width 399 height 22
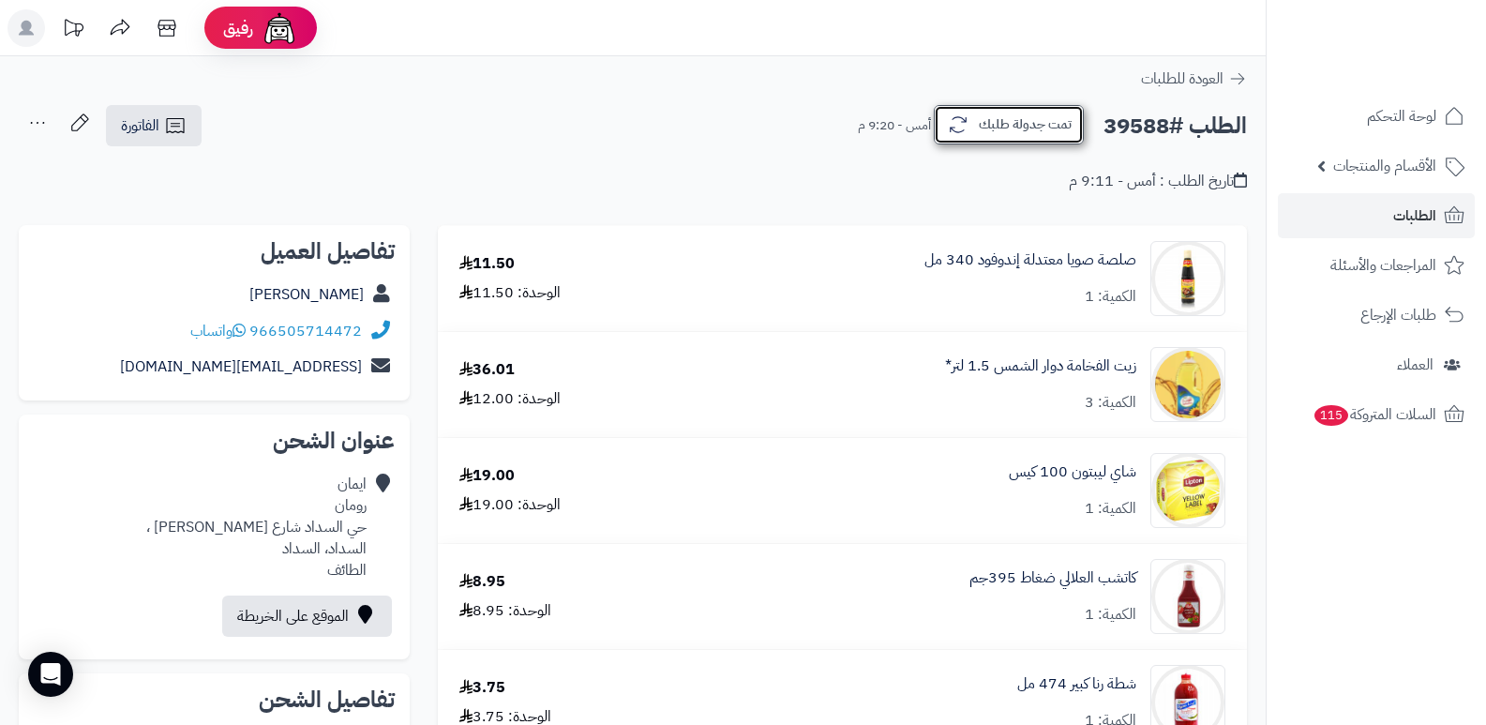
click at [1058, 117] on button "تمت جدولة طلبك" at bounding box center [1009, 124] width 150 height 39
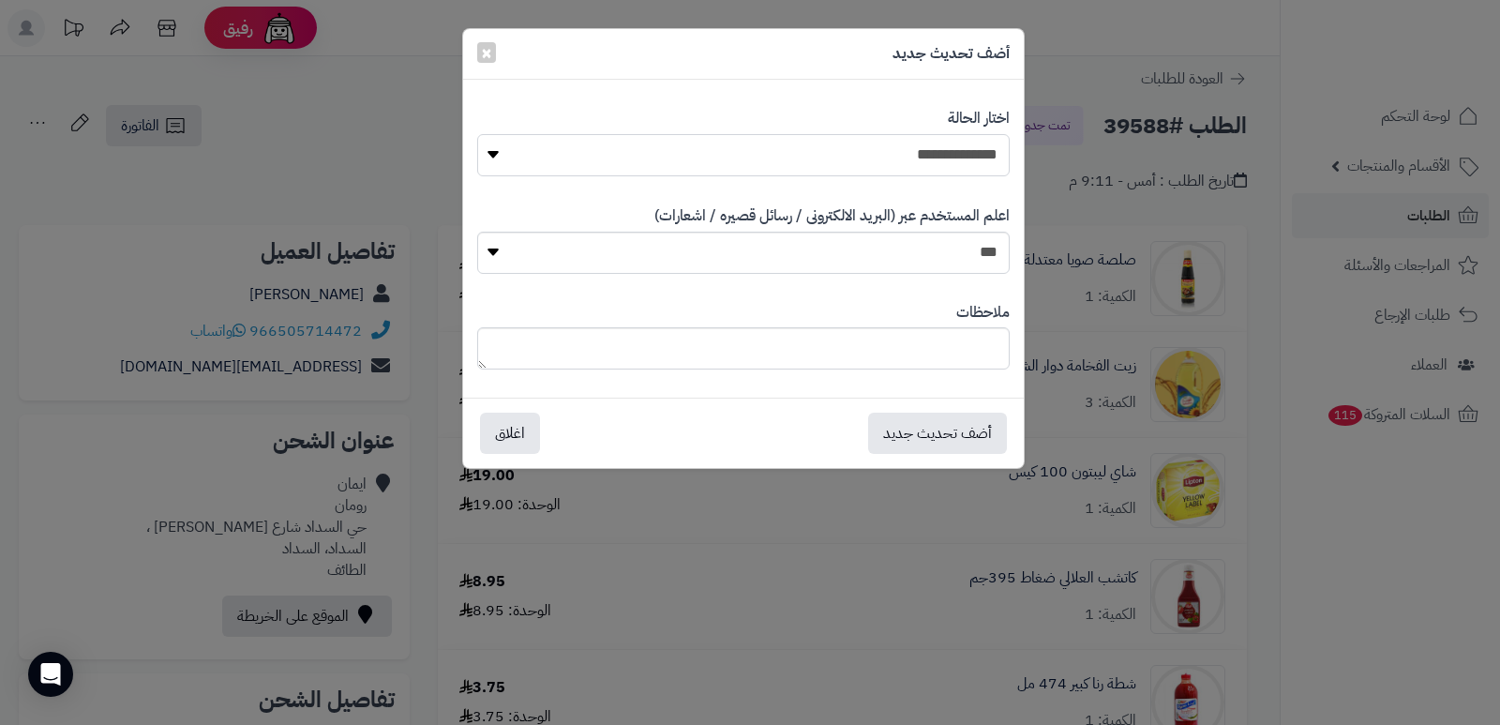
click at [952, 160] on select "**********" at bounding box center [743, 155] width 533 height 42
select select "*"
click at [477, 134] on select "**********" at bounding box center [743, 155] width 533 height 42
click at [959, 348] on textarea at bounding box center [743, 348] width 533 height 42
type textarea "****"
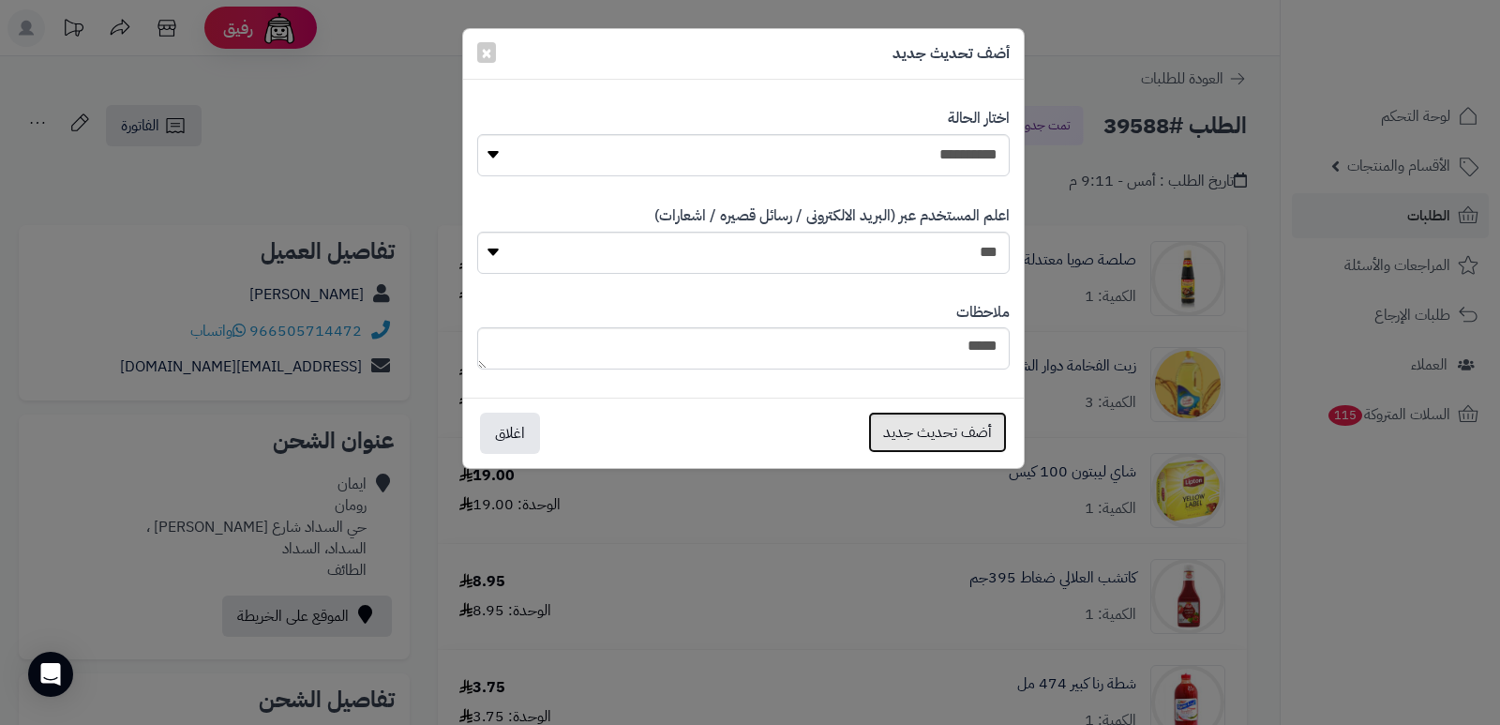
click at [918, 425] on button "أضف تحديث جديد" at bounding box center [937, 432] width 139 height 41
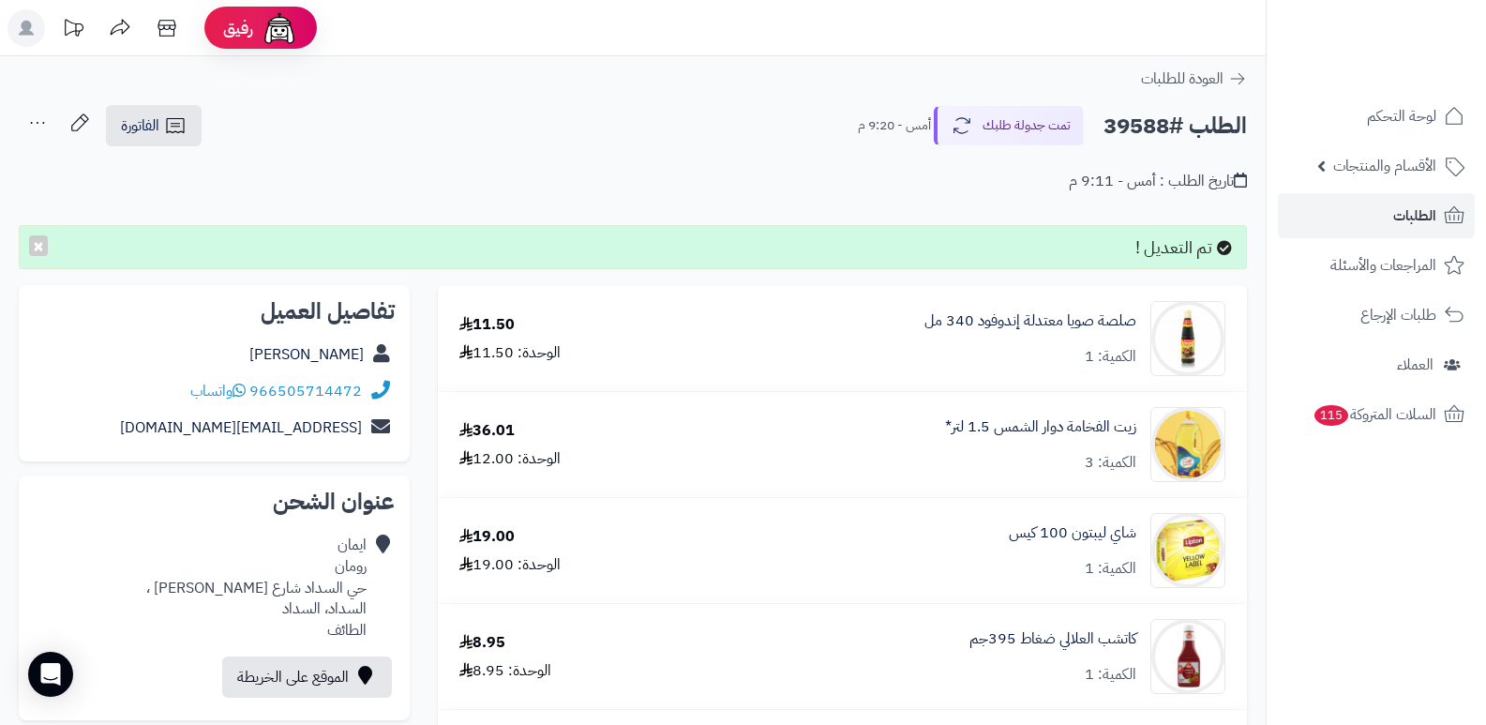
click at [39, 123] on icon at bounding box center [38, 123] width 38 height 38
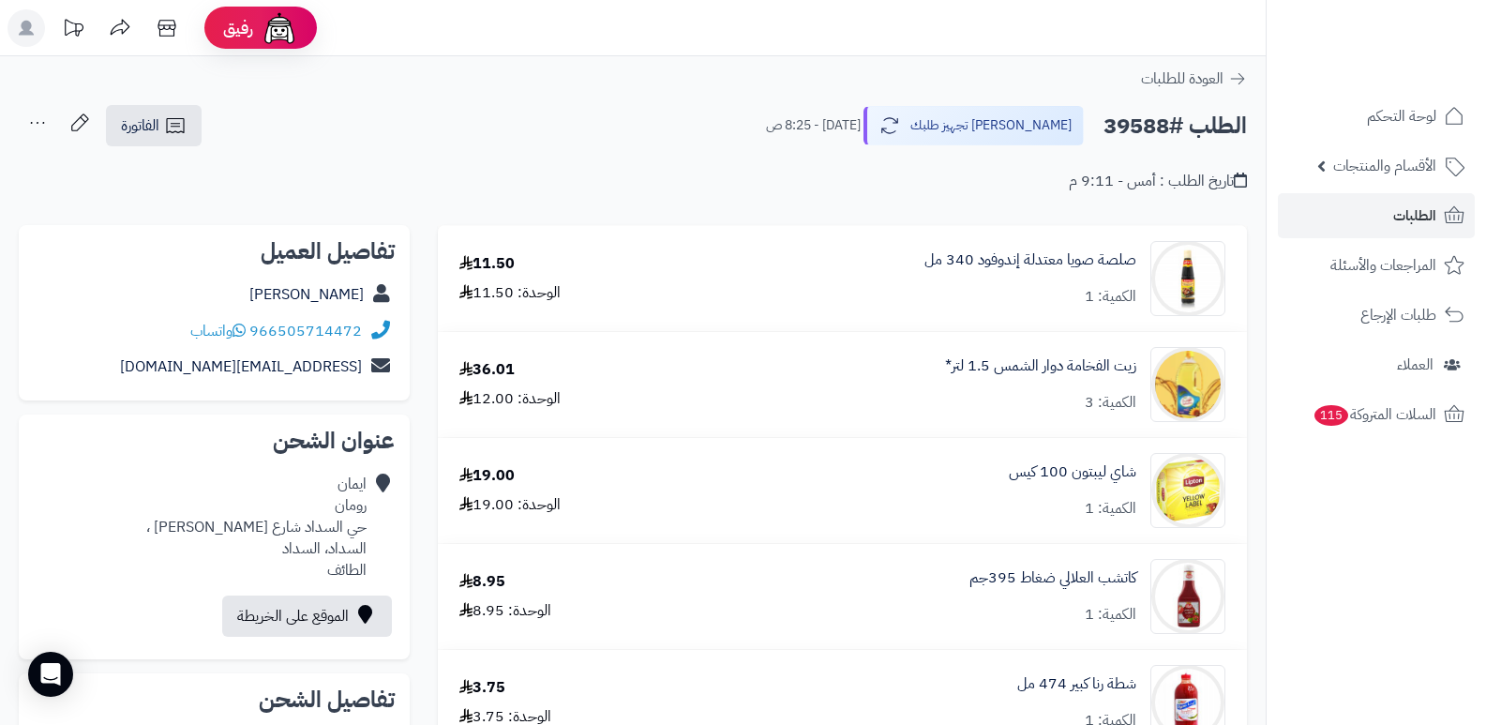
click at [38, 125] on icon at bounding box center [38, 123] width 38 height 38
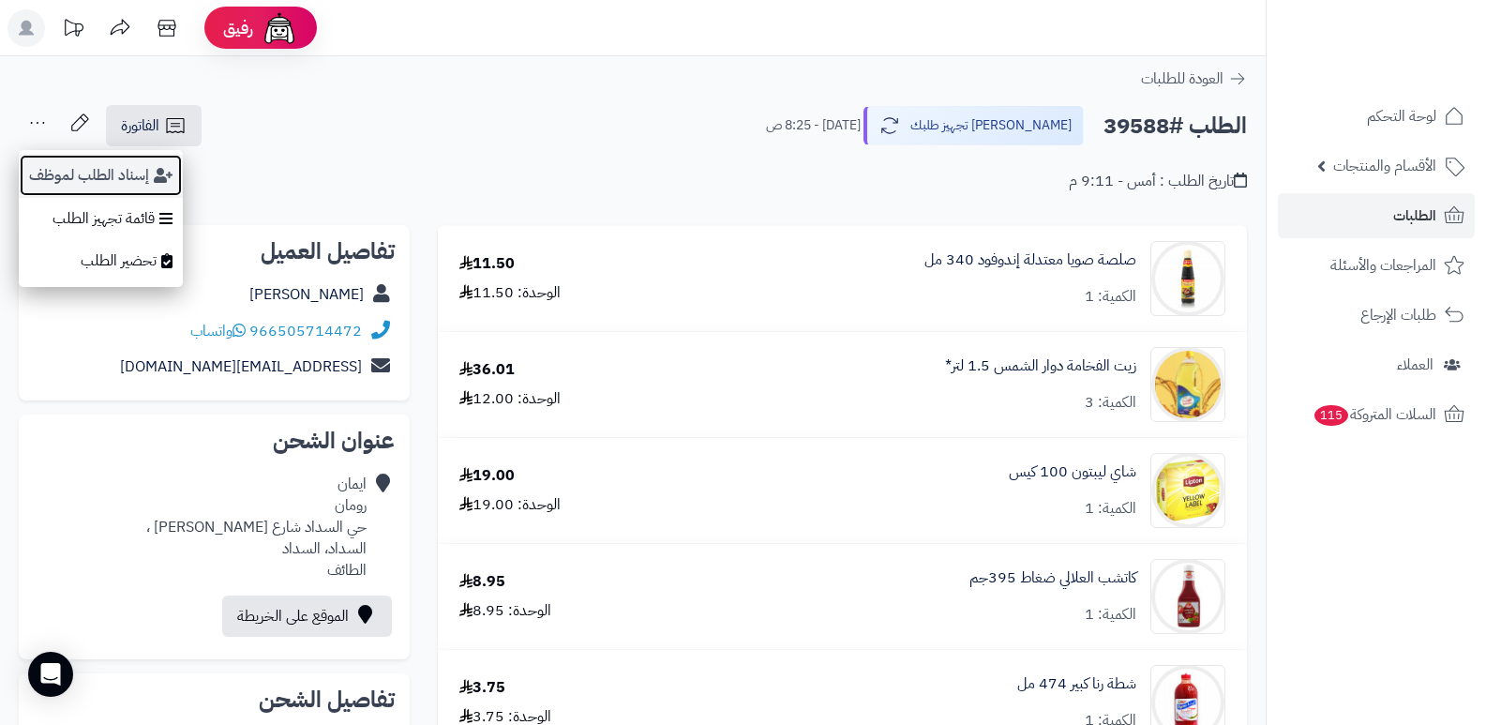
click at [64, 178] on button "إسناد الطلب لموظف" at bounding box center [101, 175] width 164 height 43
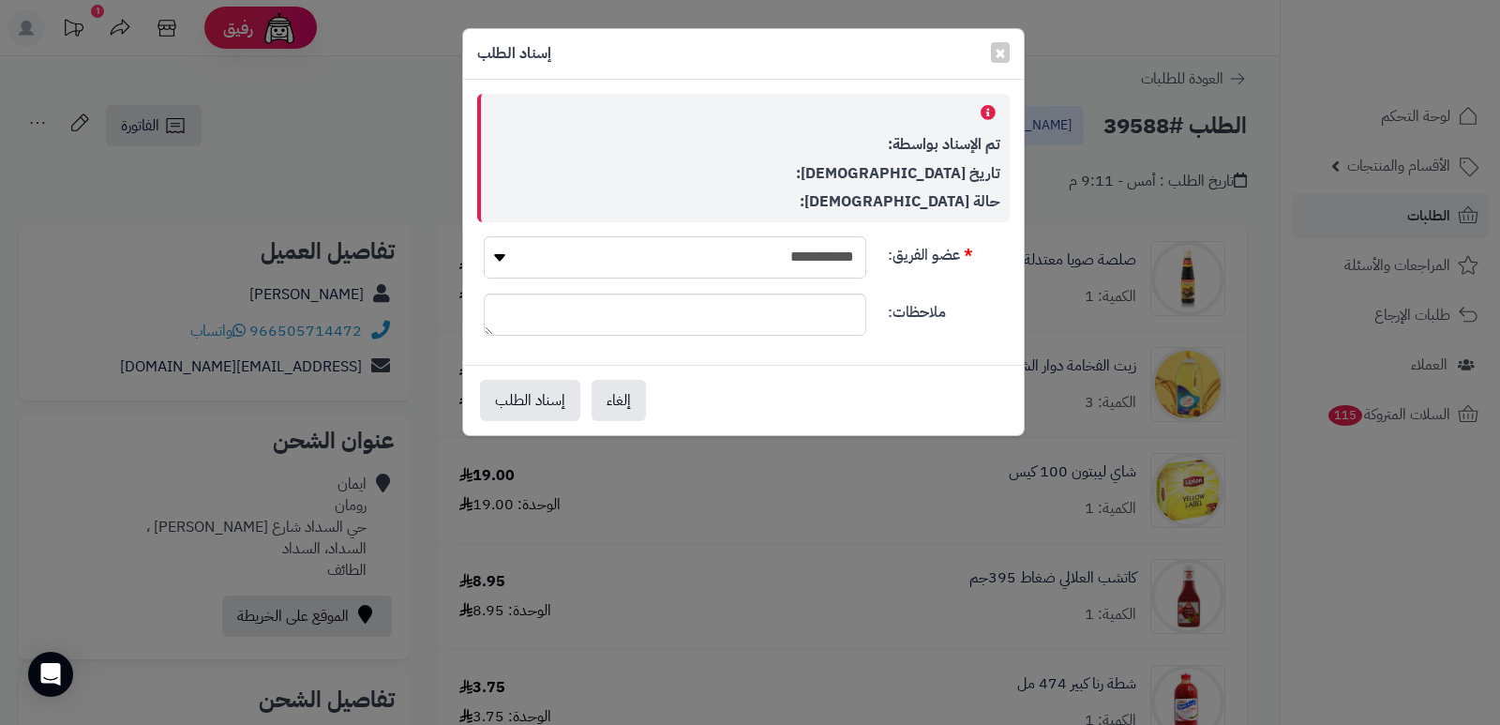
click at [799, 248] on select "**********" at bounding box center [675, 257] width 383 height 42
select select "**"
click at [484, 236] on select "**********" at bounding box center [675, 257] width 383 height 42
click at [528, 403] on button "إسناد الطلب" at bounding box center [530, 399] width 100 height 41
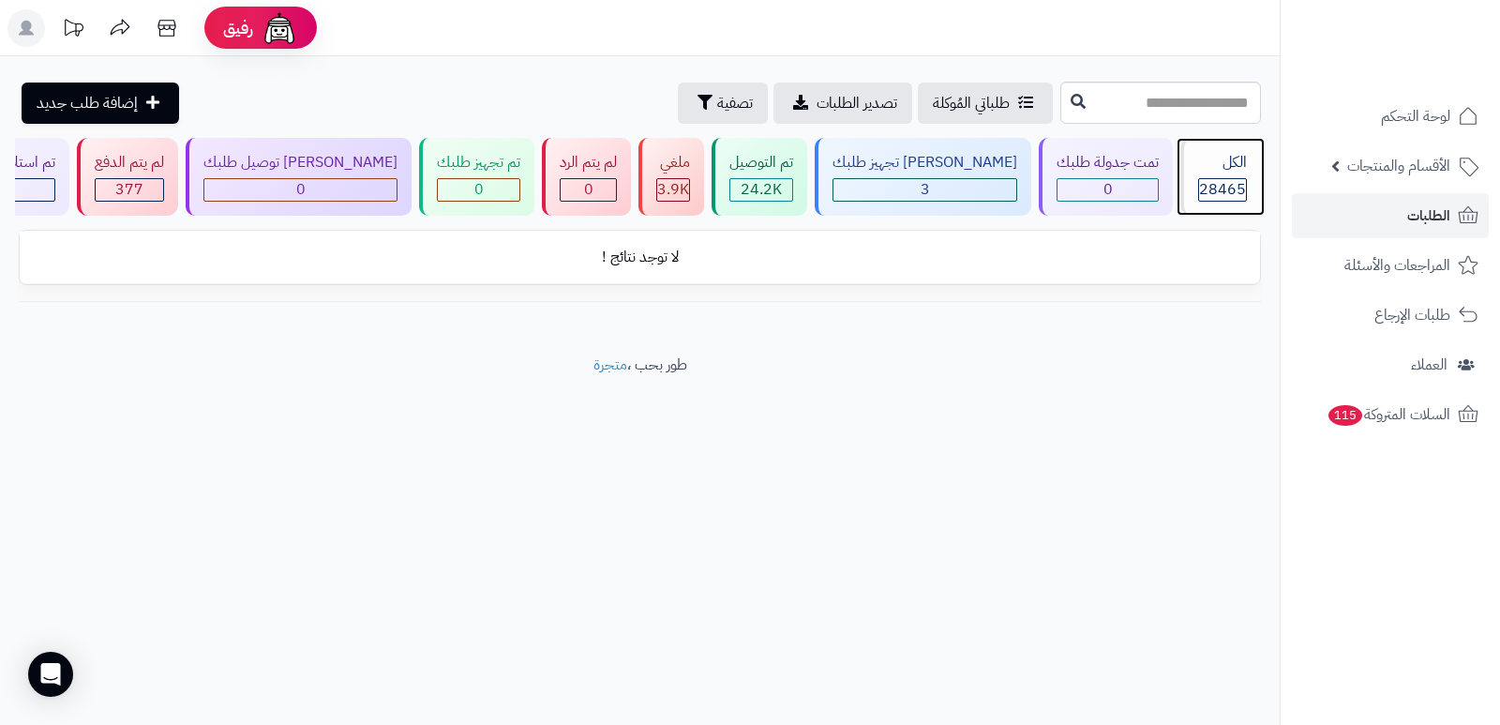
click at [1199, 172] on div "الكل" at bounding box center [1222, 163] width 49 height 22
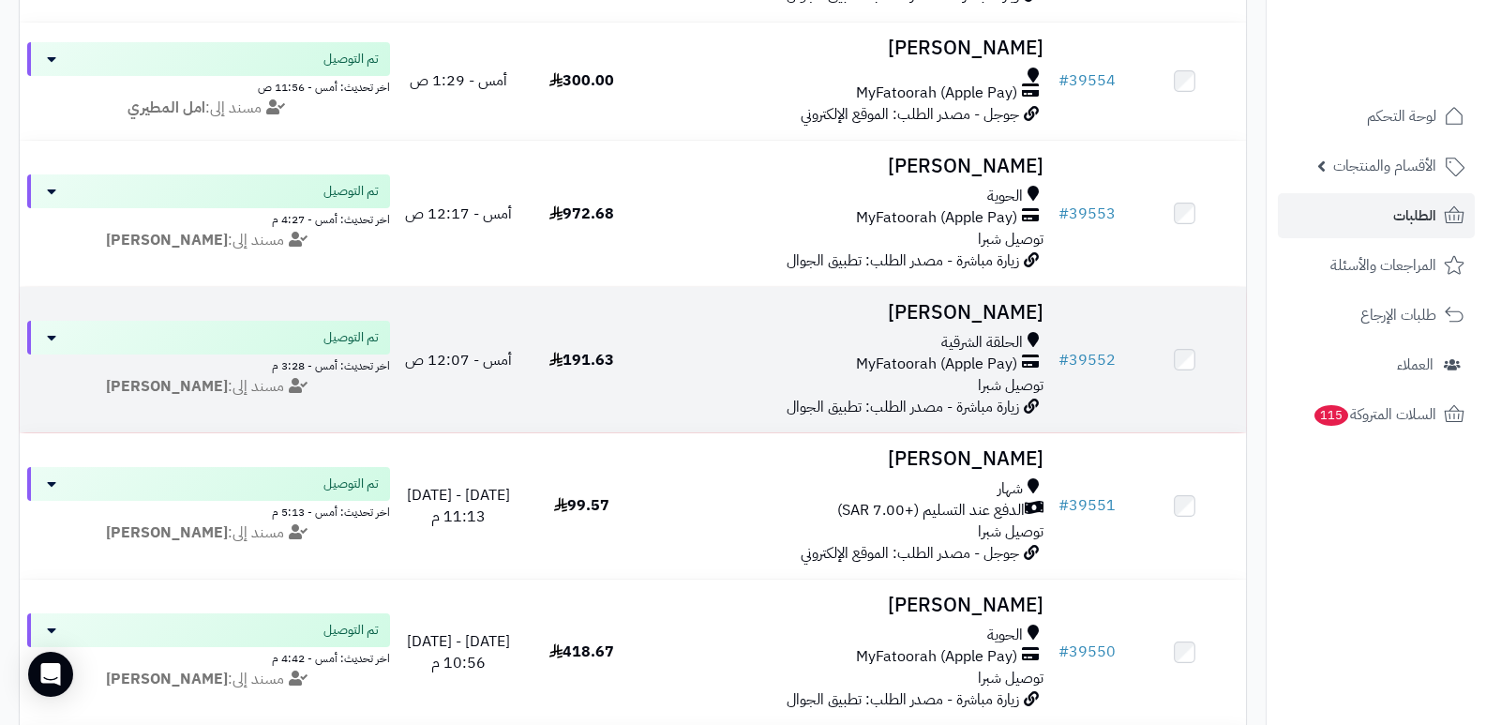
scroll to position [3484, 0]
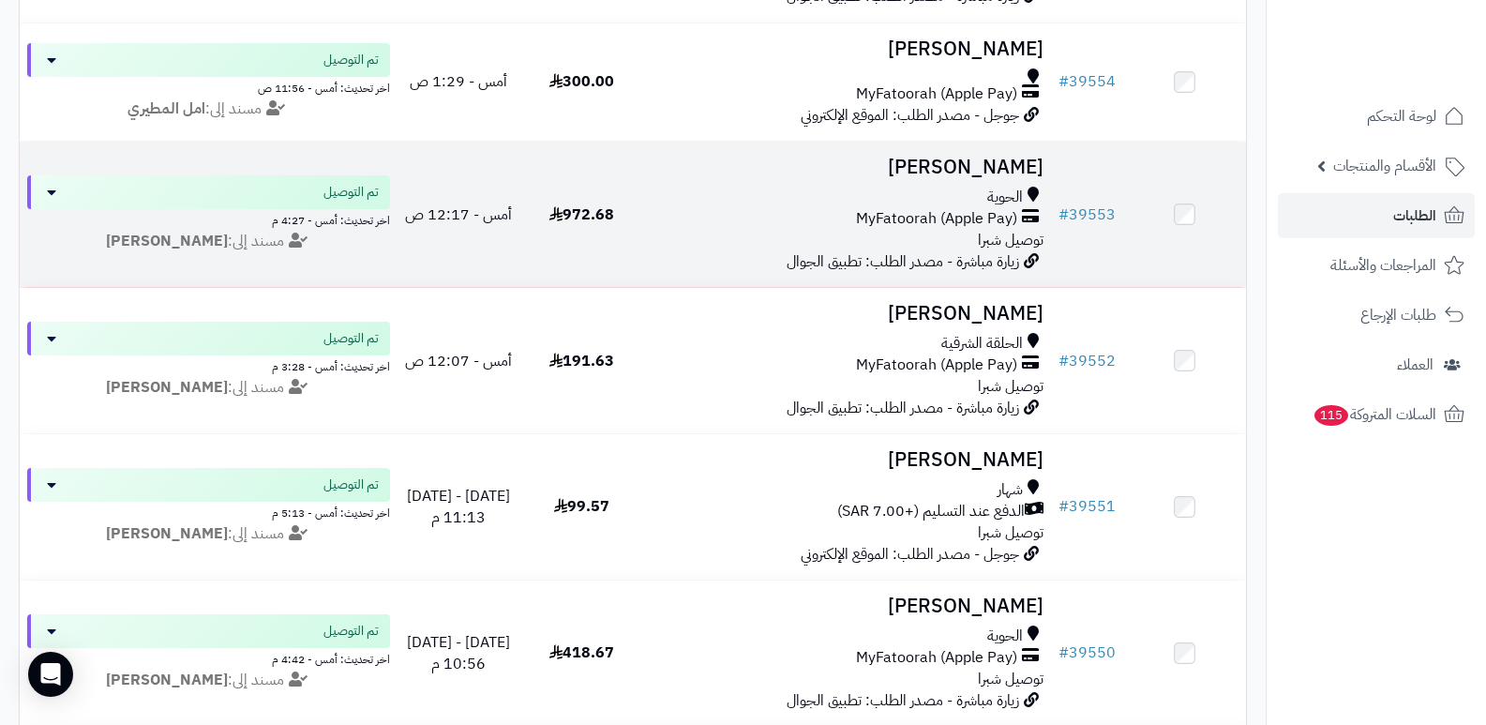
click at [992, 161] on h3 "[PERSON_NAME]" at bounding box center [848, 168] width 394 height 22
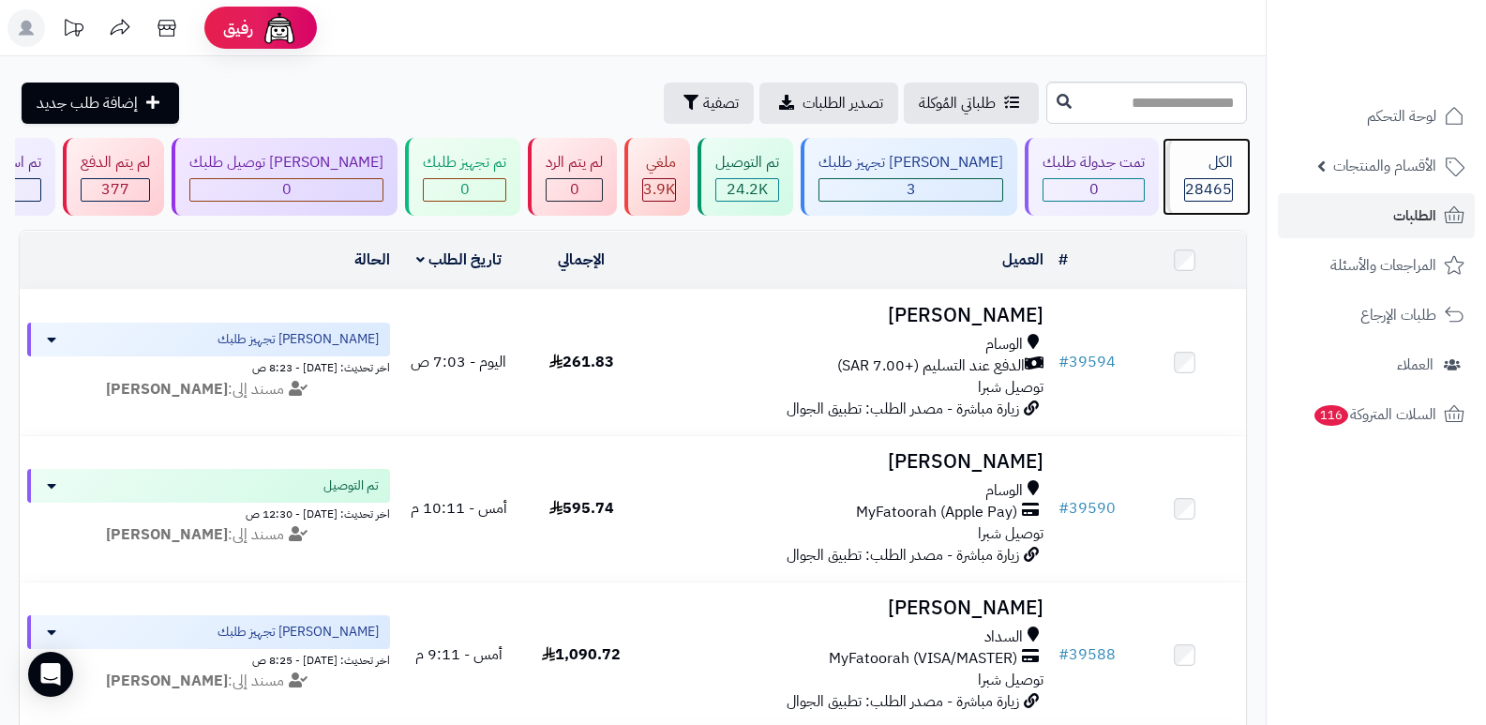
click at [1180, 203] on div "الكل 28465" at bounding box center [1206, 177] width 81 height 78
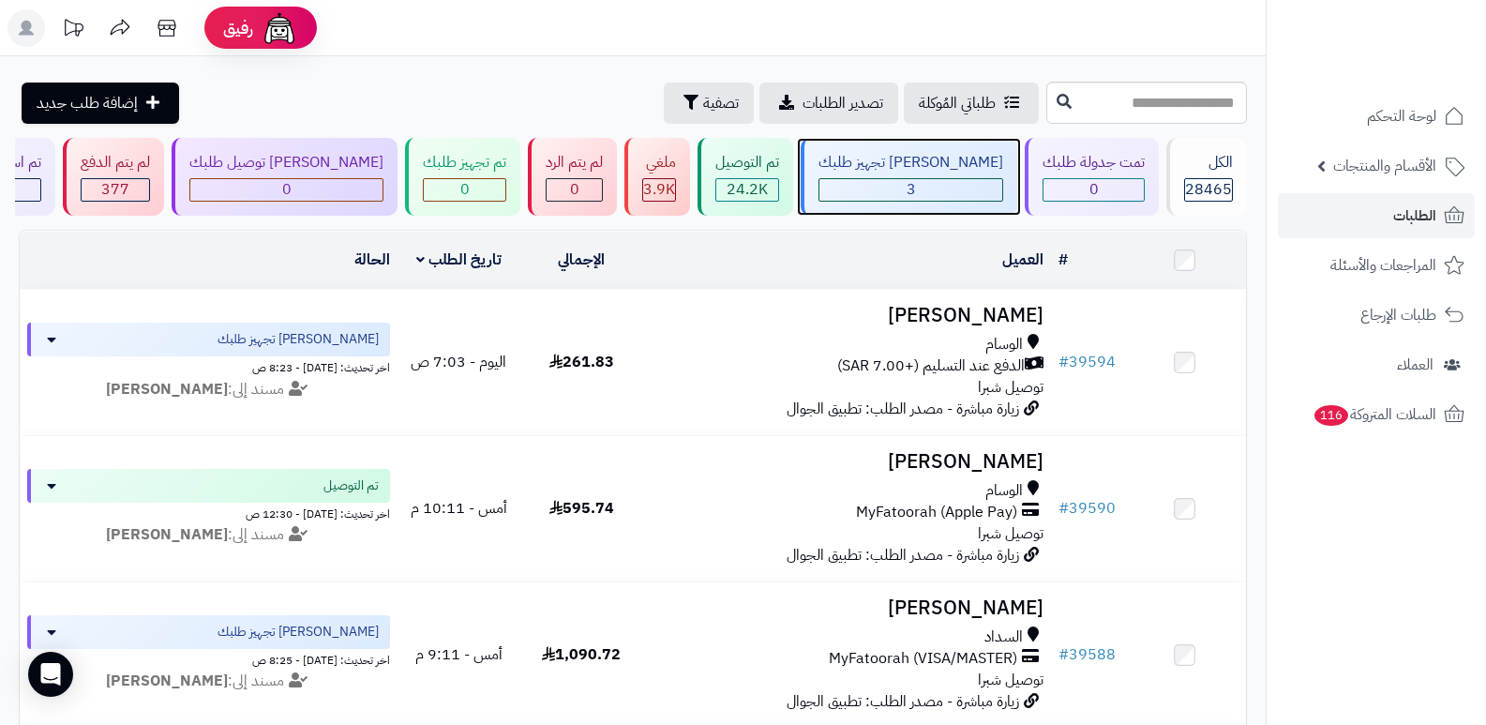
click at [877, 169] on div "جاري تجهيز طلبك 3" at bounding box center [909, 177] width 217 height 78
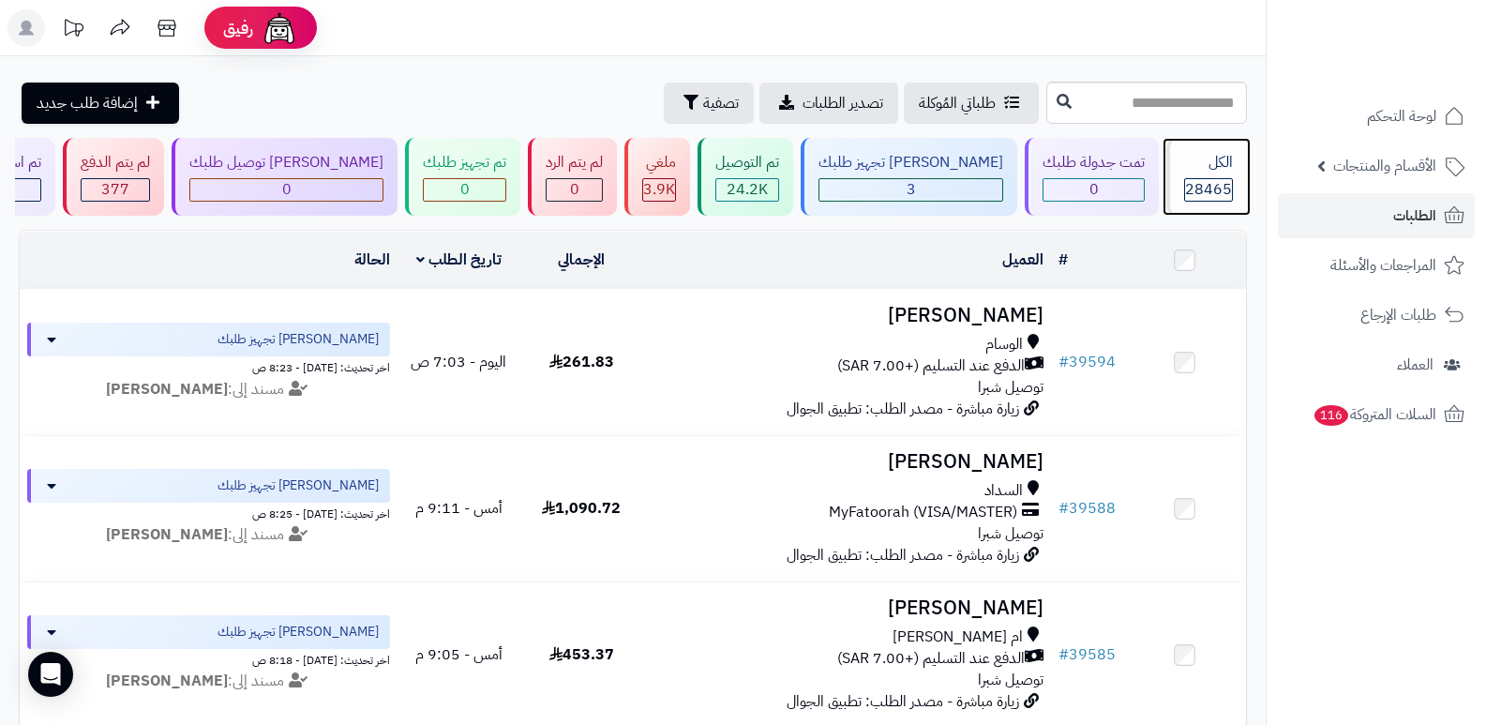
click at [1218, 152] on div "الكل" at bounding box center [1208, 163] width 49 height 22
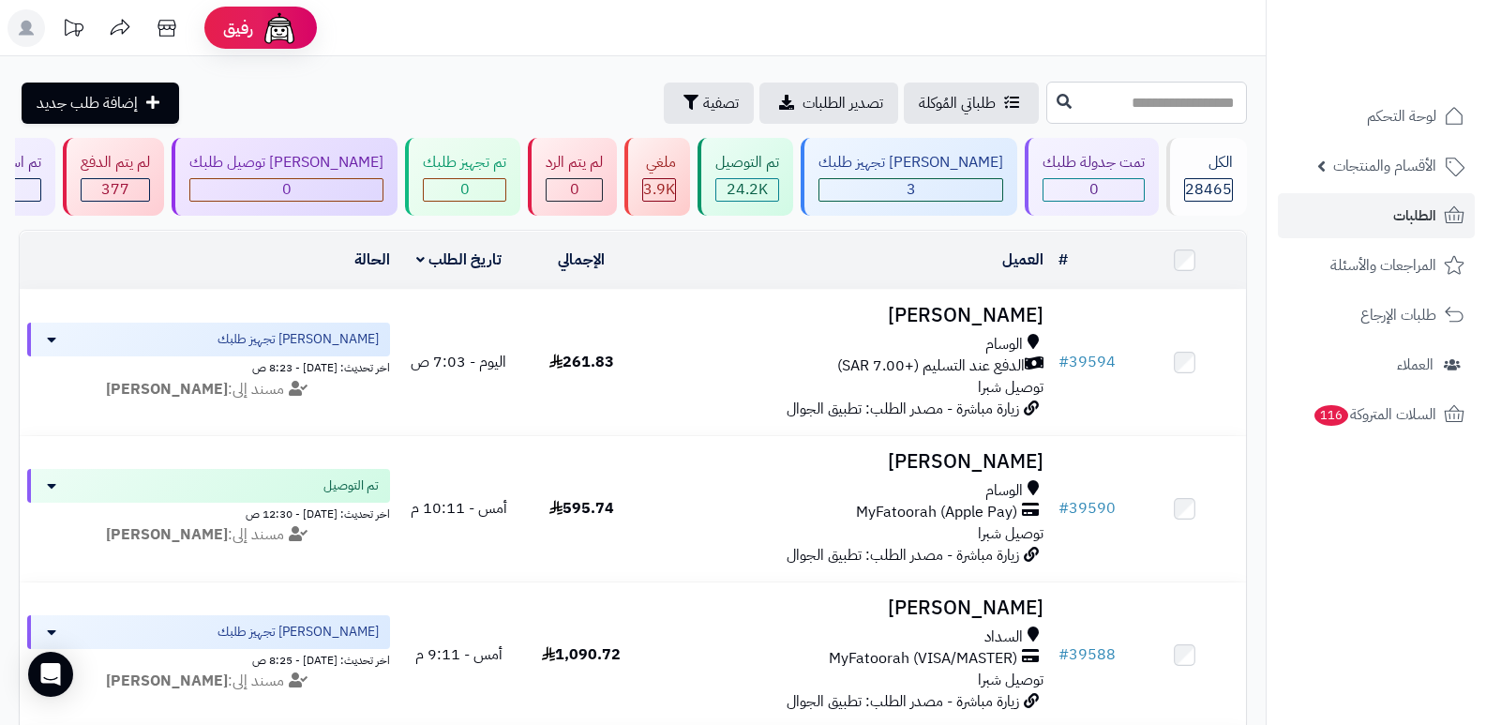
click at [1177, 115] on input "text" at bounding box center [1146, 103] width 201 height 42
type input "*****"
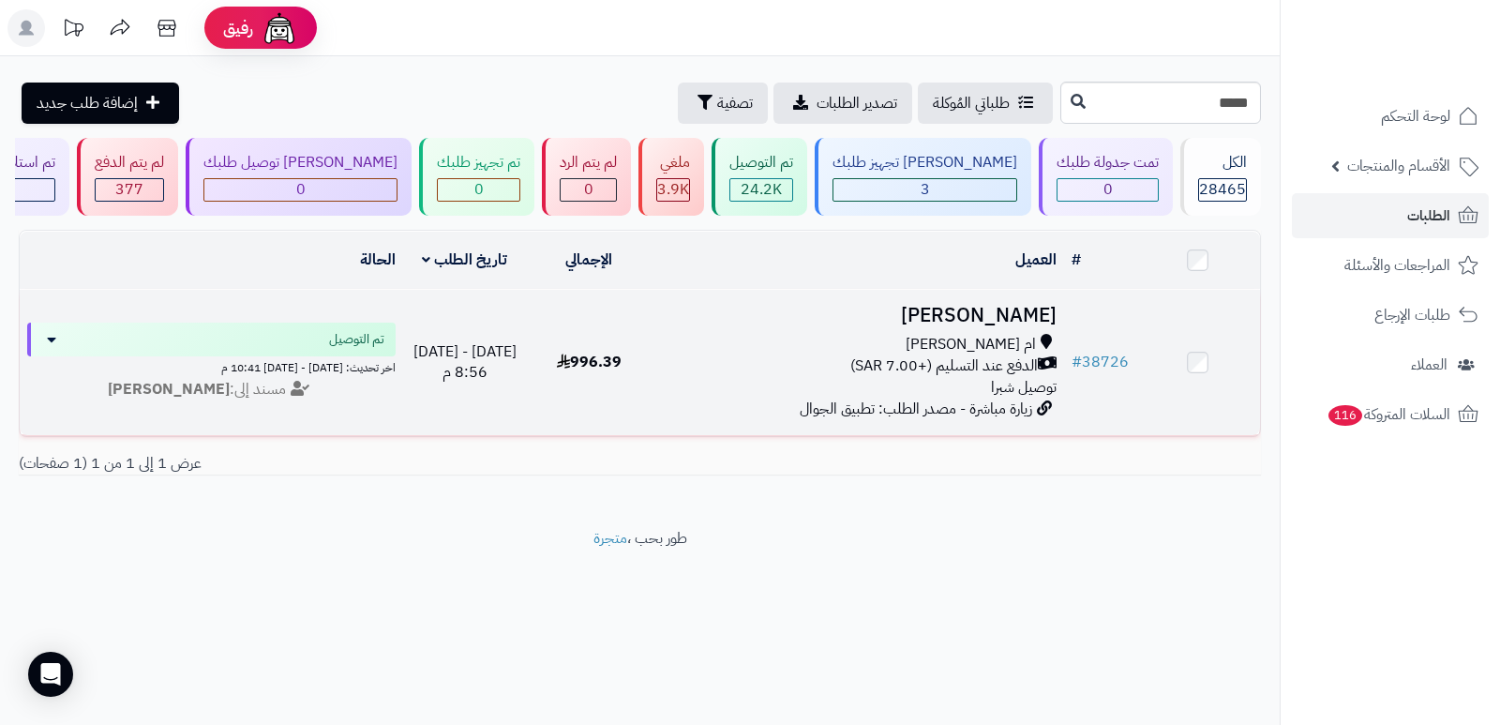
click at [1017, 312] on h3 "رايد القرشي" at bounding box center [857, 316] width 399 height 22
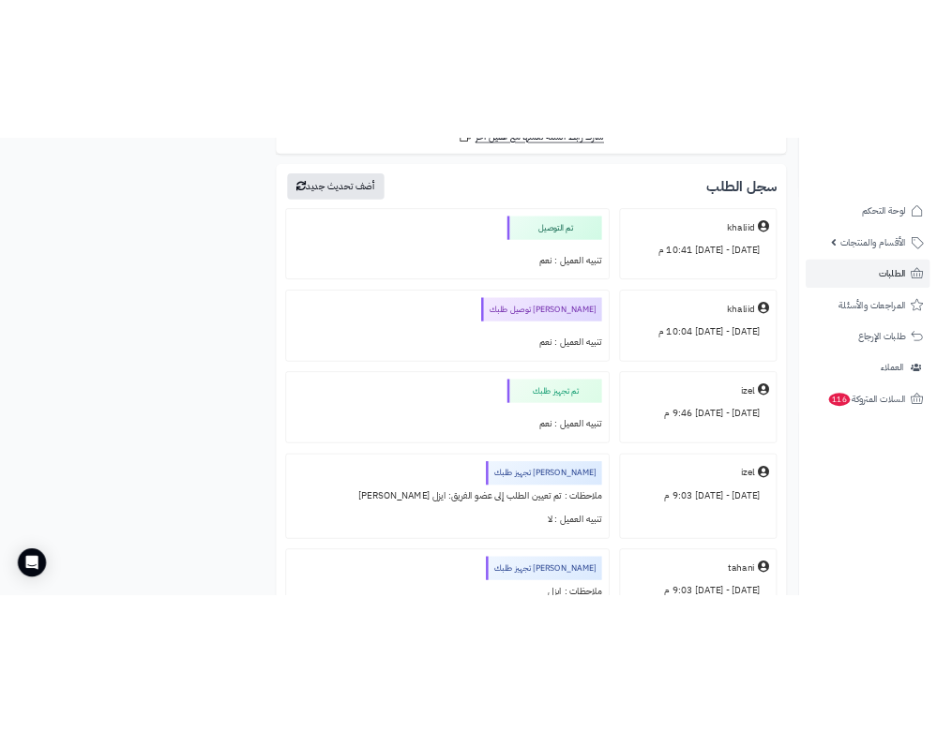
scroll to position [9891, 0]
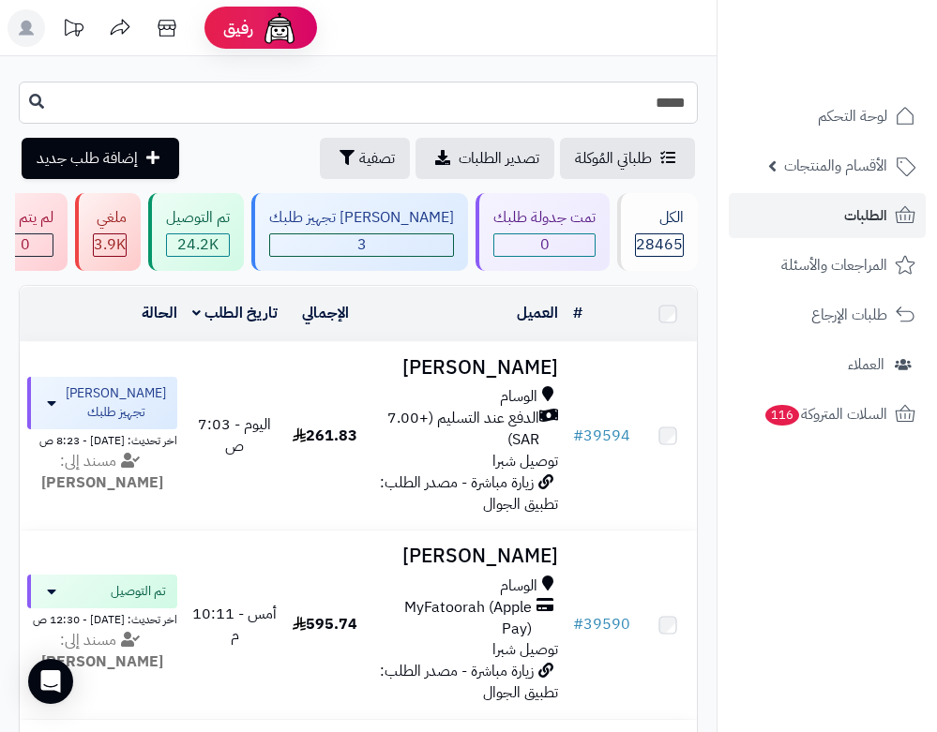
click at [672, 114] on input "*****" at bounding box center [358, 103] width 679 height 42
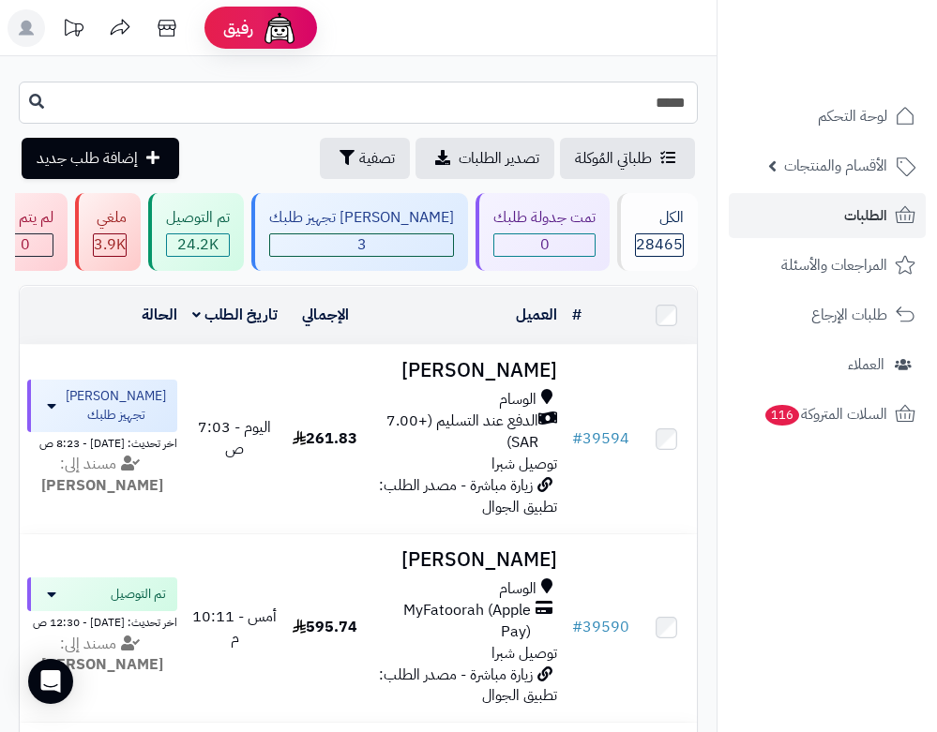
click at [672, 114] on input "*****" at bounding box center [358, 103] width 679 height 42
click at [650, 234] on span "28465" at bounding box center [659, 245] width 47 height 22
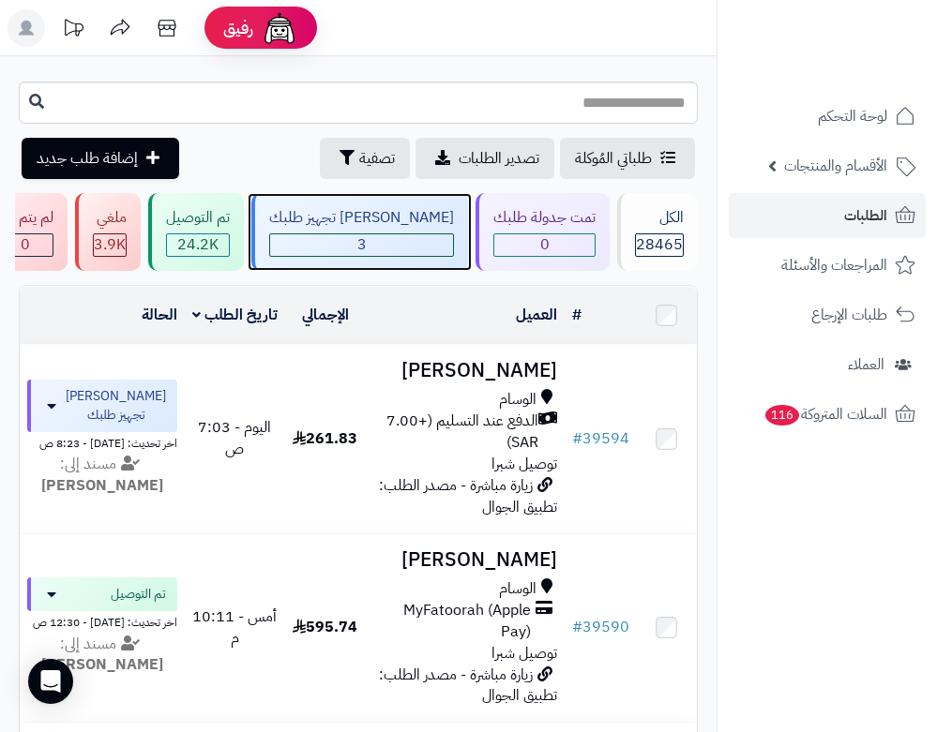
click at [414, 227] on div "[PERSON_NAME] تجهيز طلبك" at bounding box center [361, 218] width 185 height 22
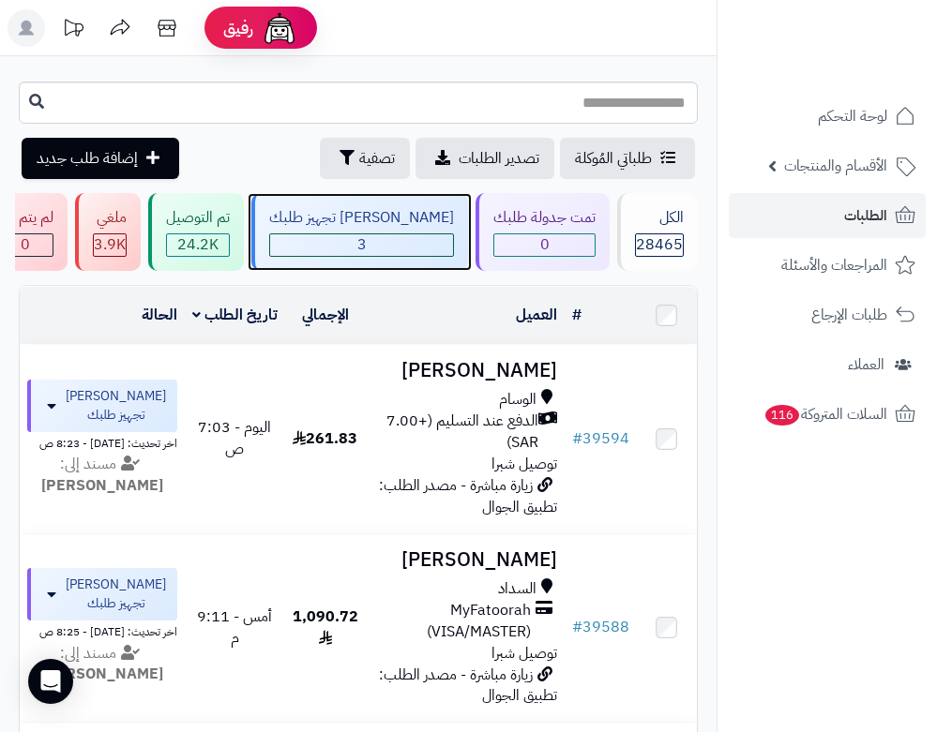
click at [388, 246] on span "3" at bounding box center [361, 245] width 183 height 22
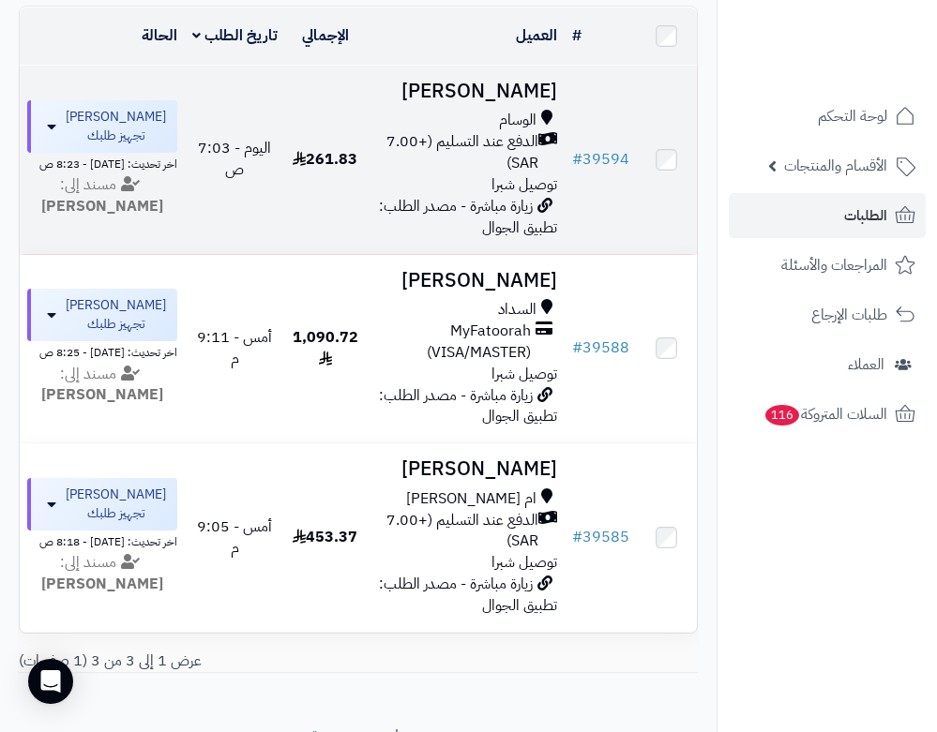
scroll to position [281, 0]
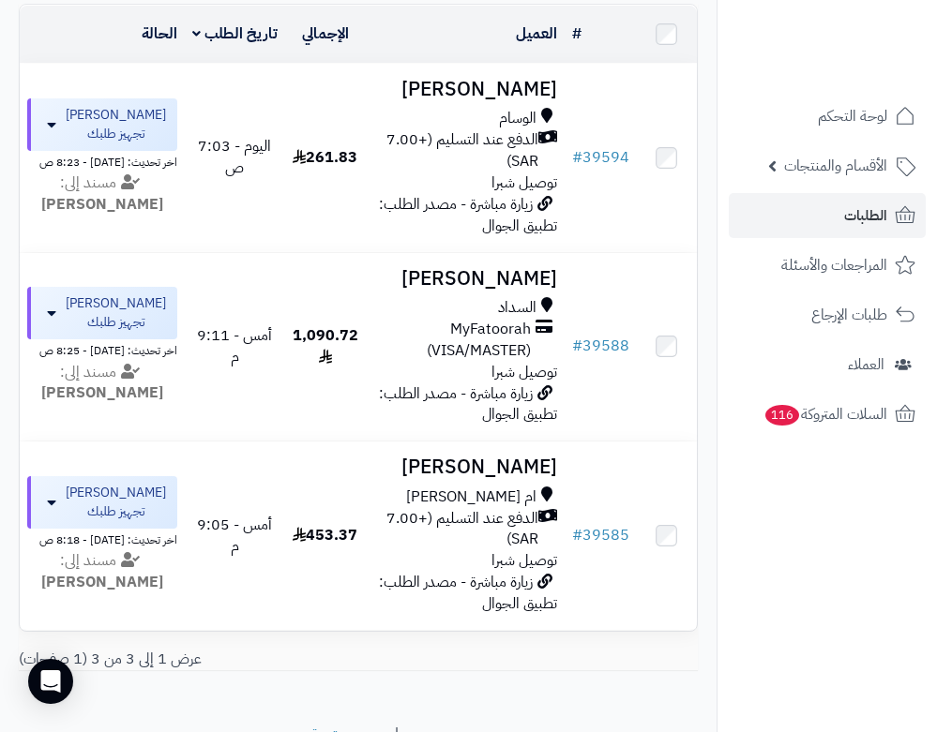
click at [776, 589] on nav "لوحة التحكم الأقسام والمنتجات المنتجات الأقسام الماركات مواصفات المنتجات مواصفا…" at bounding box center [826, 389] width 220 height 732
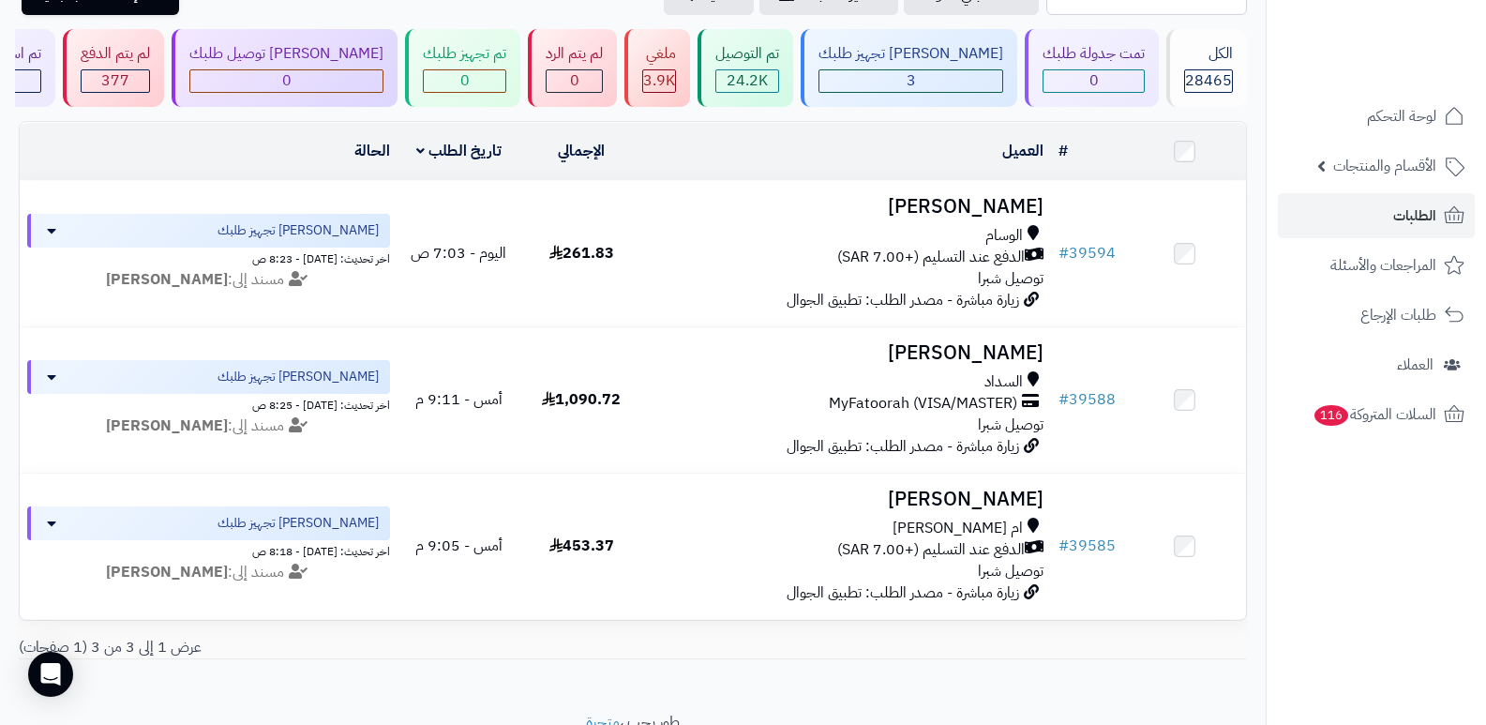
scroll to position [0, 0]
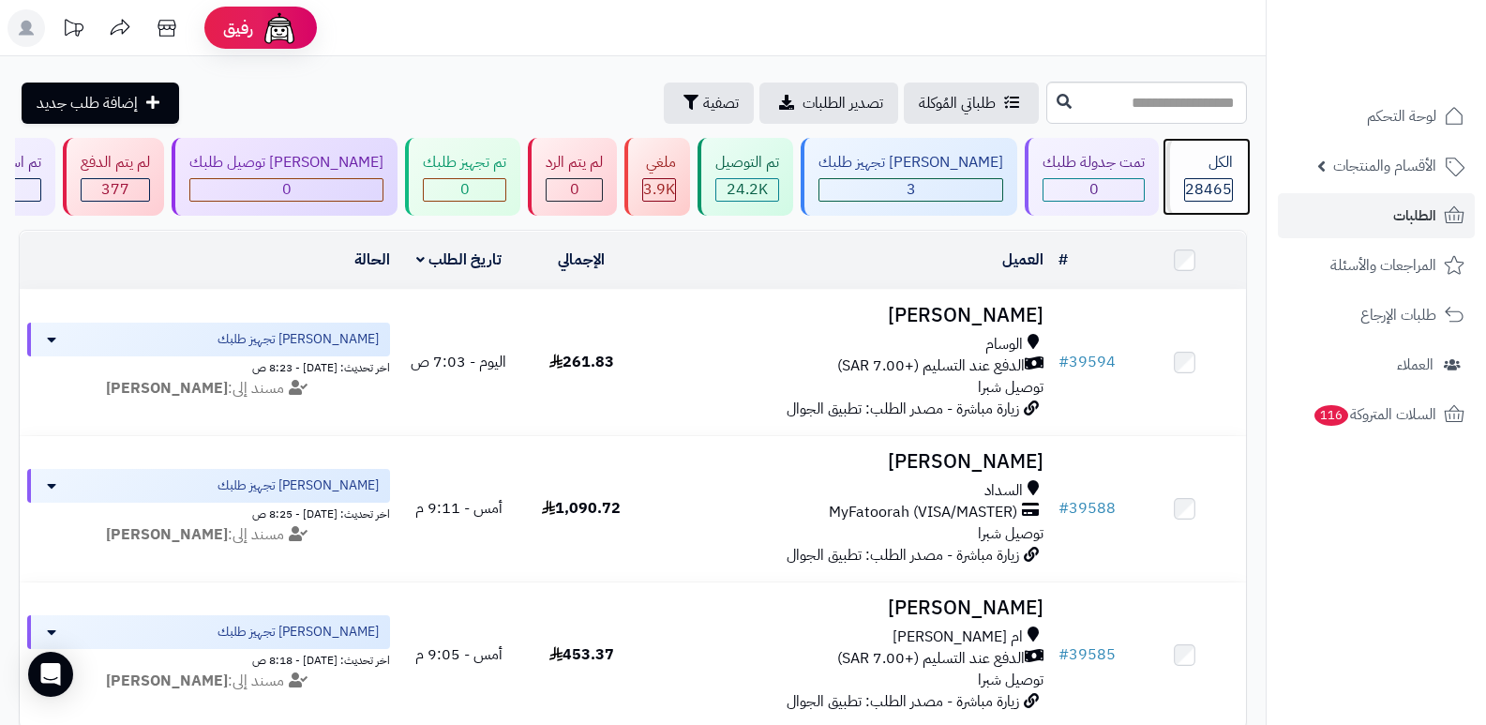
click at [936, 193] on span "28465" at bounding box center [1208, 189] width 47 height 23
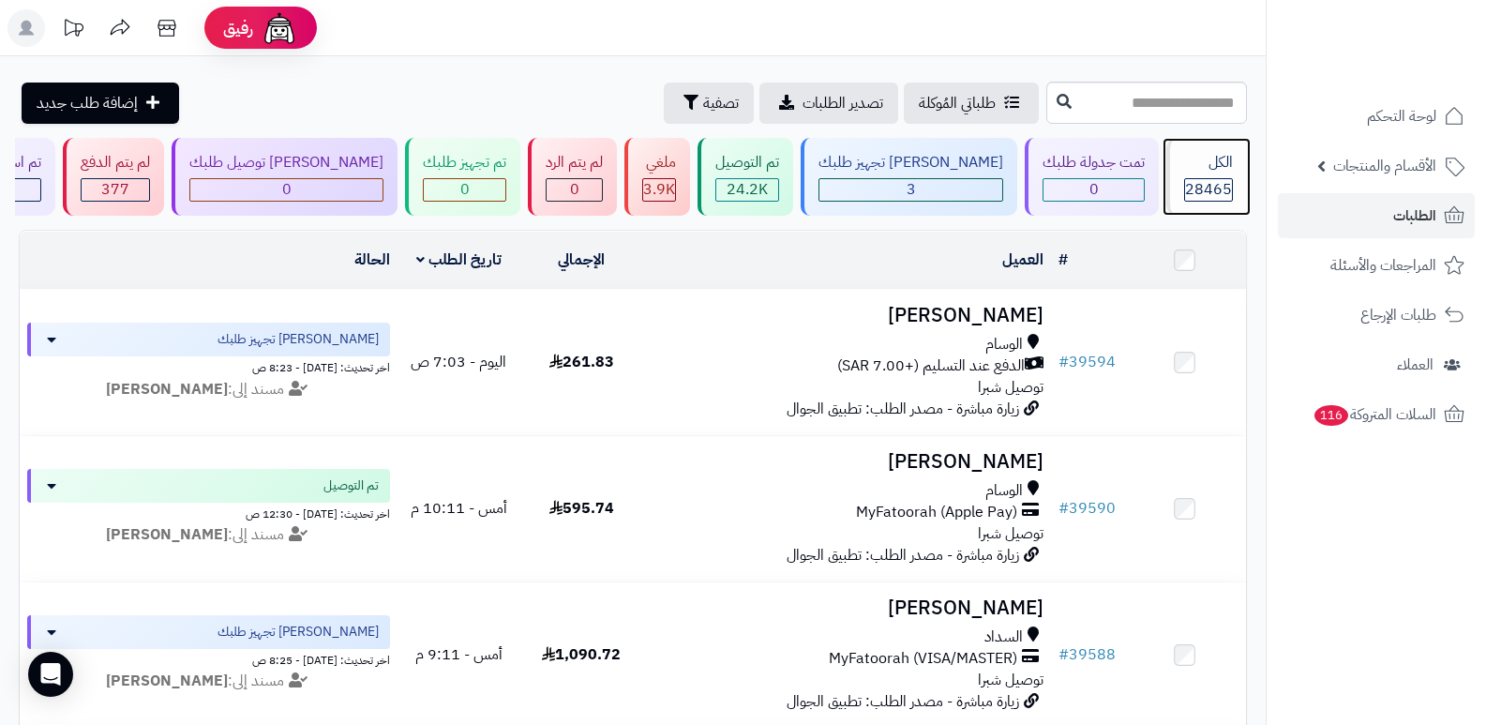
click at [1208, 193] on span "28465" at bounding box center [1208, 189] width 47 height 23
click at [1175, 173] on div "الكل 28465" at bounding box center [1206, 177] width 81 height 78
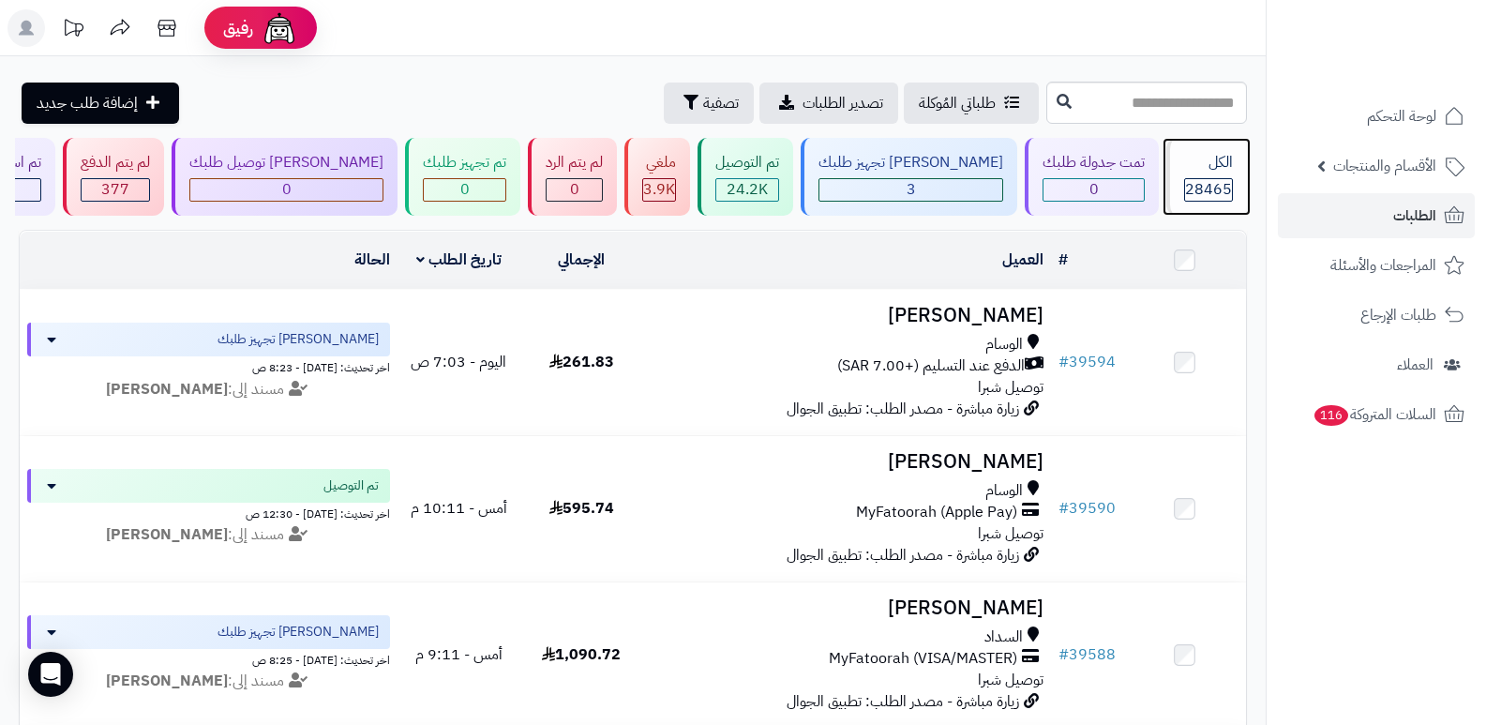
click at [1214, 175] on div "الكل 28465" at bounding box center [1206, 177] width 81 height 78
click at [1205, 178] on span "28465" at bounding box center [1208, 189] width 47 height 23
click at [1206, 174] on div "الكل 28465" at bounding box center [1206, 177] width 81 height 78
click at [1186, 157] on div "الكل" at bounding box center [1208, 163] width 49 height 22
click at [1184, 201] on div "28465" at bounding box center [1208, 189] width 49 height 23
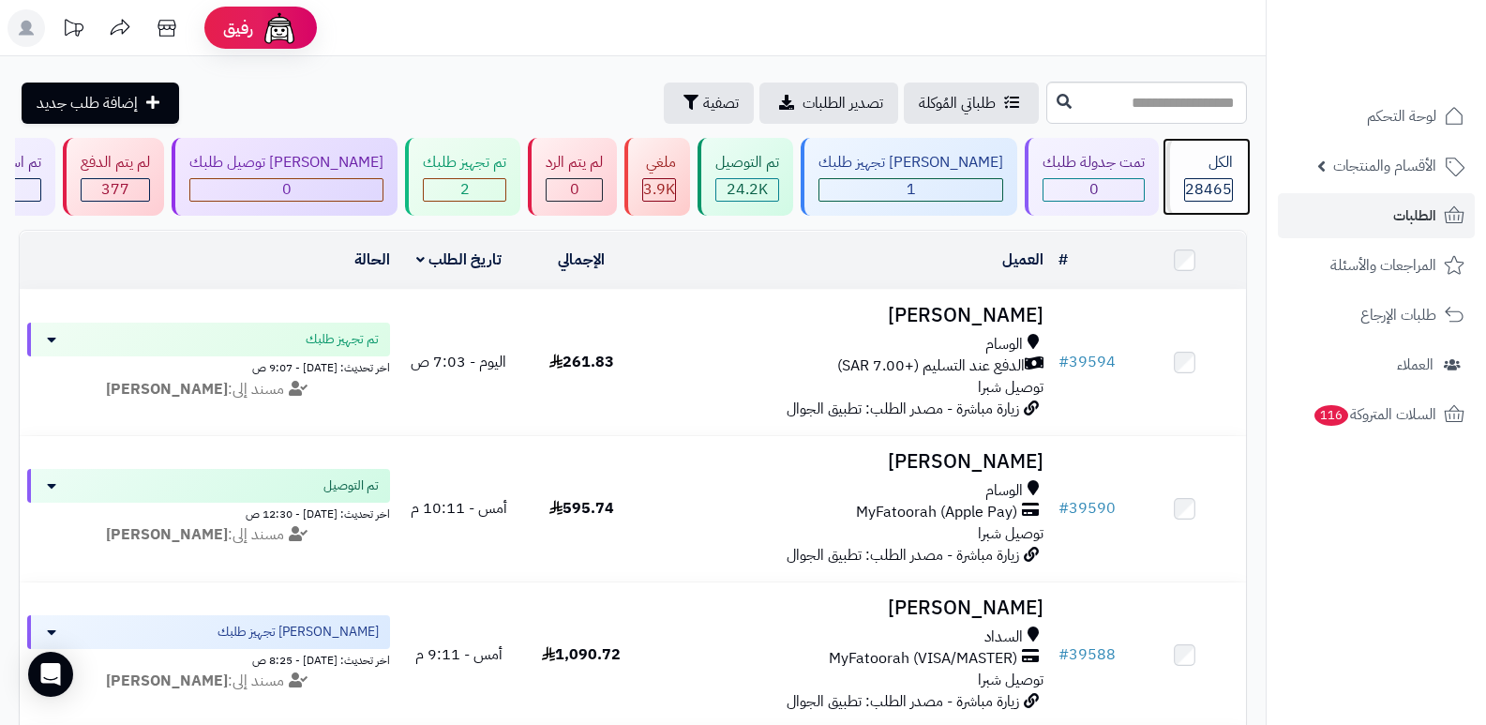
click at [1190, 190] on span "28465" at bounding box center [1208, 189] width 47 height 23
click at [1221, 184] on span "28465" at bounding box center [1208, 189] width 47 height 23
click at [1197, 189] on span "28465" at bounding box center [1208, 189] width 47 height 23
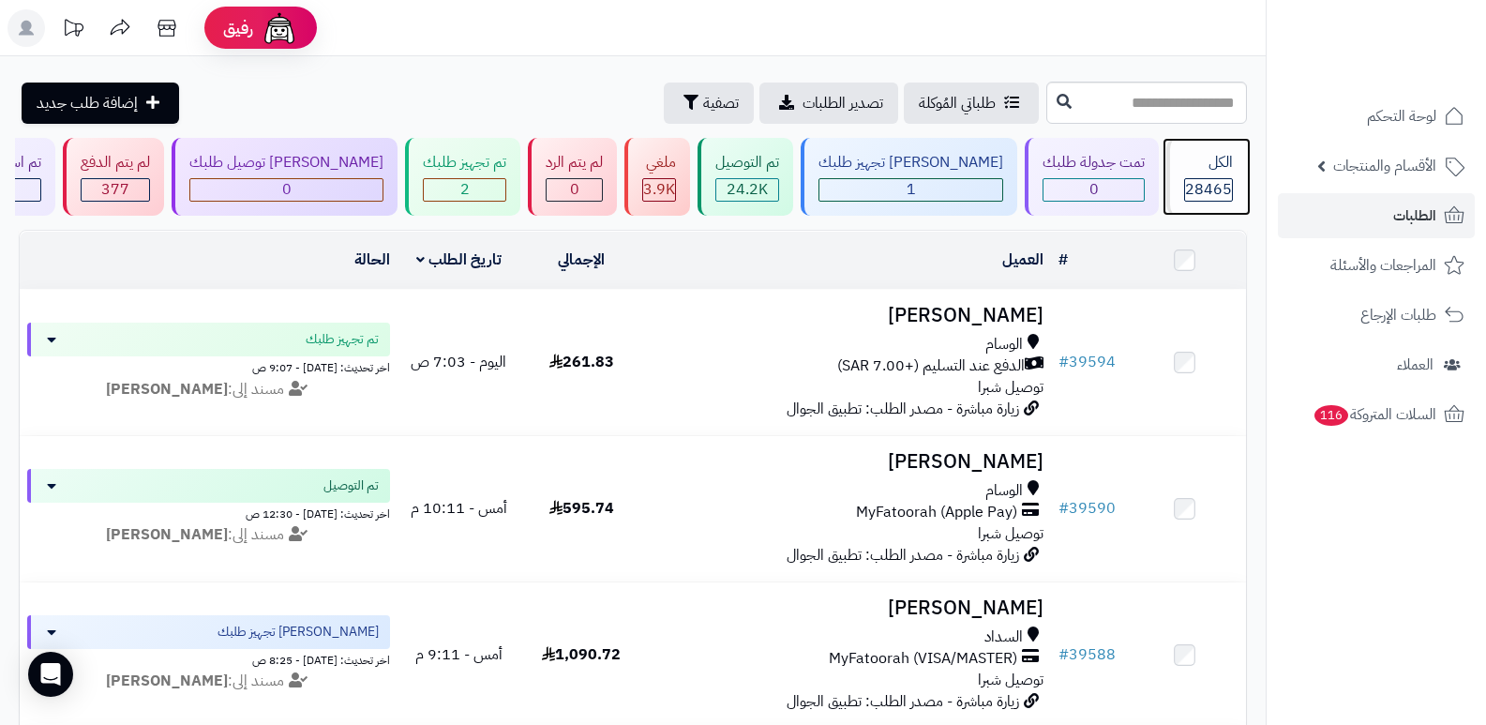
click at [1197, 190] on span "28465" at bounding box center [1208, 189] width 47 height 23
click at [1184, 169] on div "الكل" at bounding box center [1208, 163] width 49 height 22
click at [1211, 160] on div "الكل" at bounding box center [1208, 163] width 49 height 22
click at [1189, 180] on span "28465" at bounding box center [1208, 189] width 47 height 23
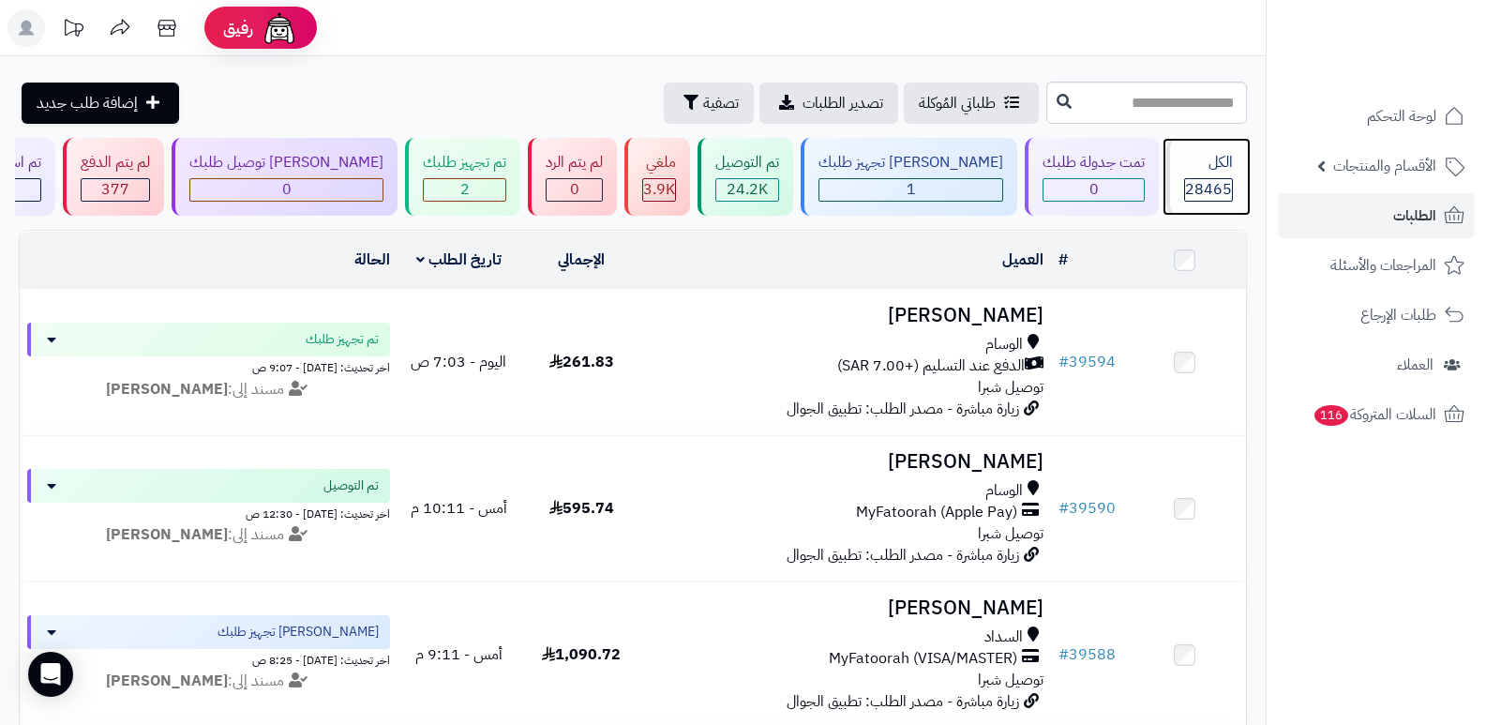
click at [1204, 188] on span "28465" at bounding box center [1208, 189] width 47 height 23
click at [1202, 182] on span "28465" at bounding box center [1208, 189] width 47 height 23
click at [1216, 182] on span "28465" at bounding box center [1208, 189] width 47 height 23
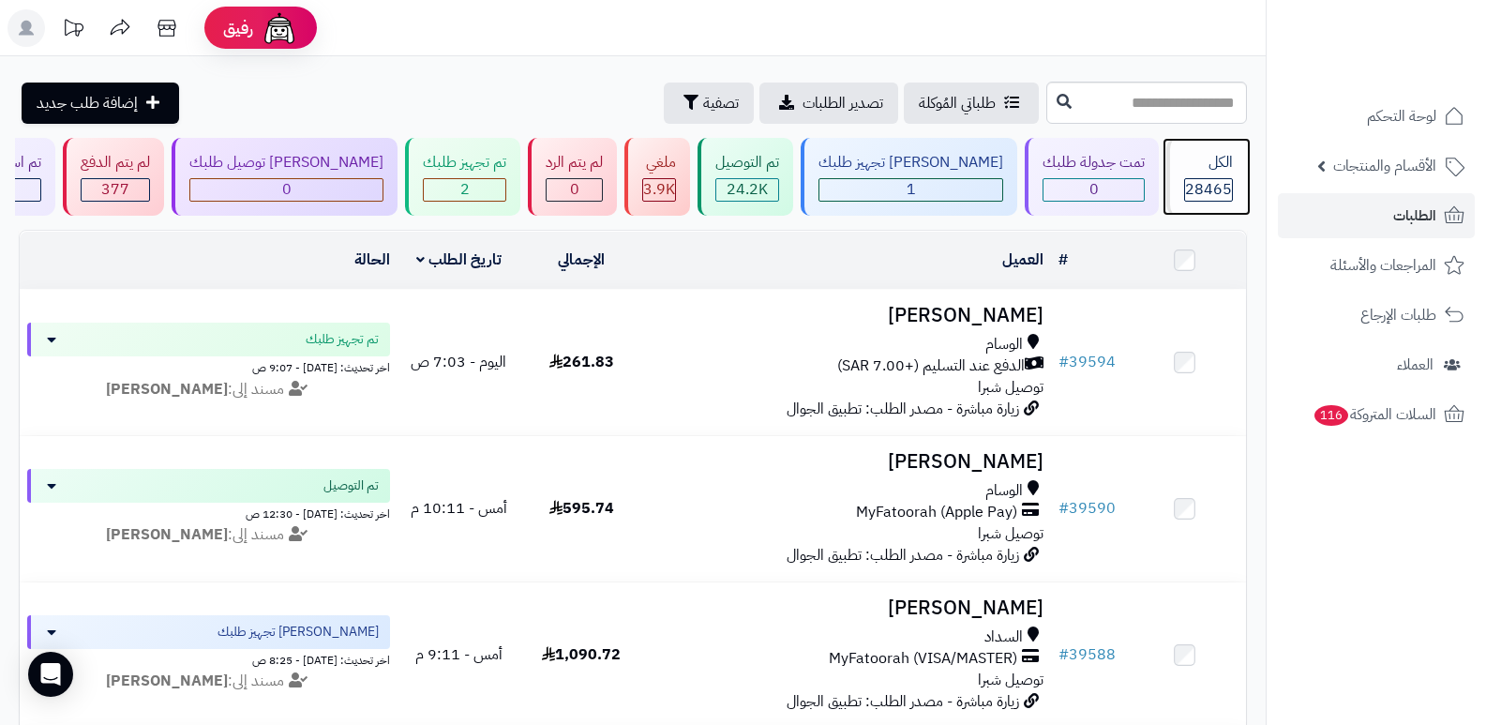
click at [1191, 157] on div "الكل" at bounding box center [1208, 163] width 49 height 22
click at [1185, 183] on div "28465" at bounding box center [1208, 190] width 47 height 22
click at [1206, 179] on span "28465" at bounding box center [1208, 189] width 47 height 23
click at [1198, 179] on span "28465" at bounding box center [1208, 189] width 47 height 23
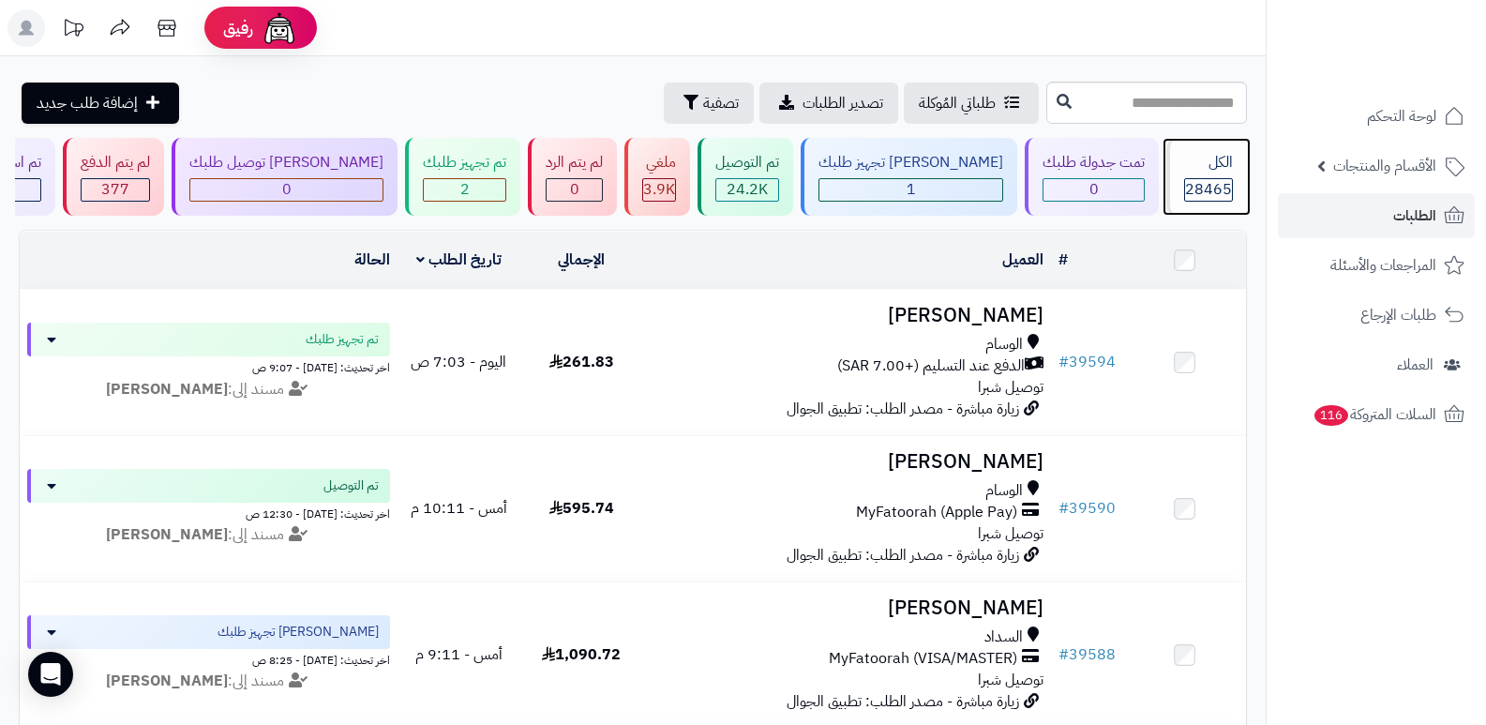
click at [1198, 179] on span "28465" at bounding box center [1208, 189] width 47 height 23
click at [1208, 183] on span "28465" at bounding box center [1208, 189] width 47 height 23
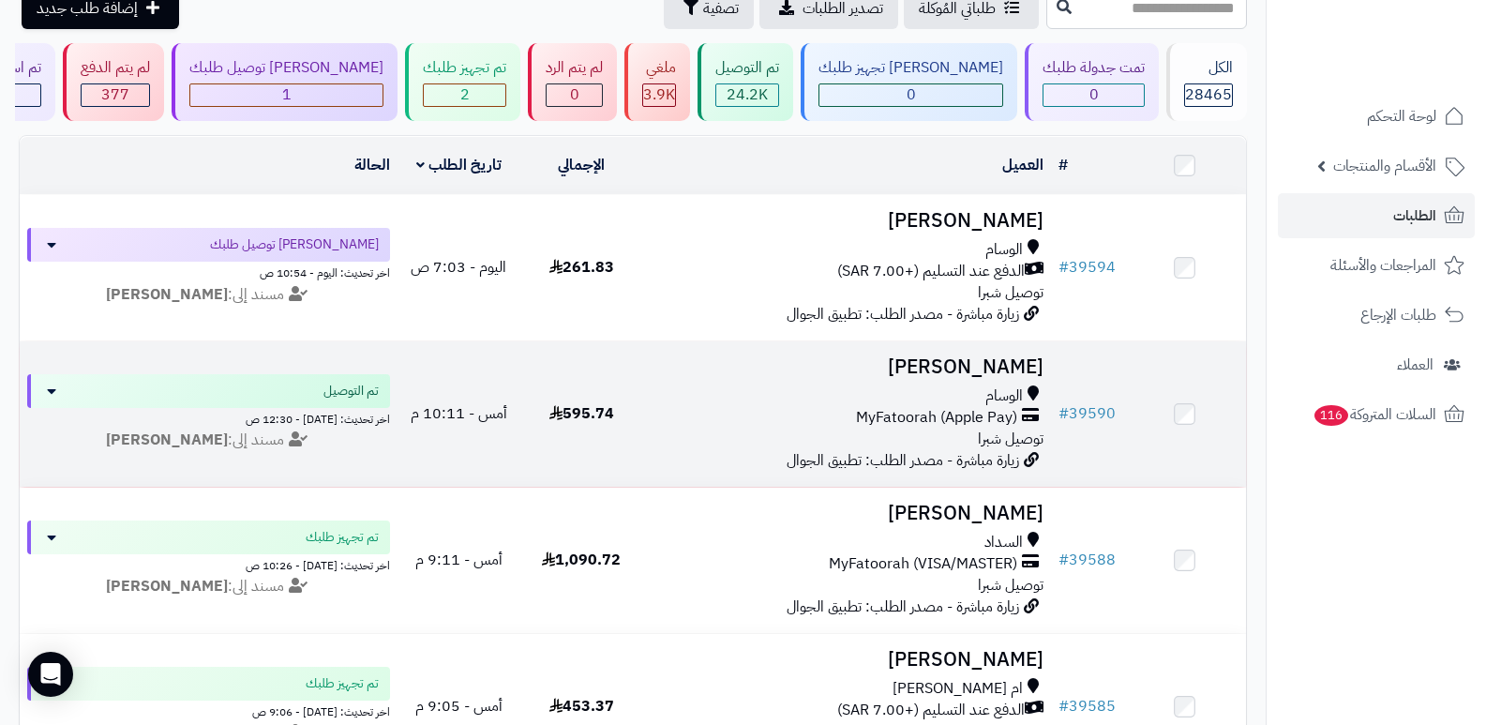
scroll to position [94, 0]
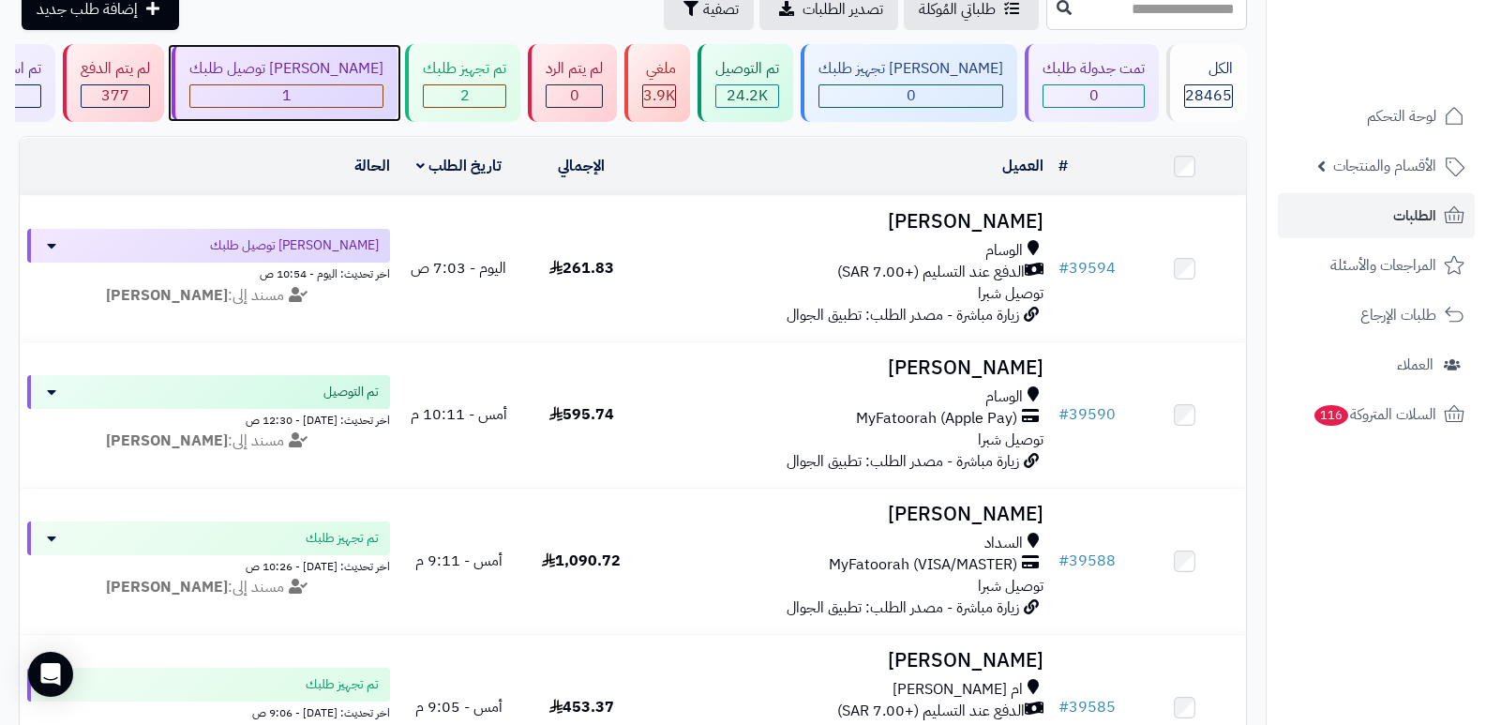
click at [383, 106] on div "1" at bounding box center [286, 96] width 192 height 22
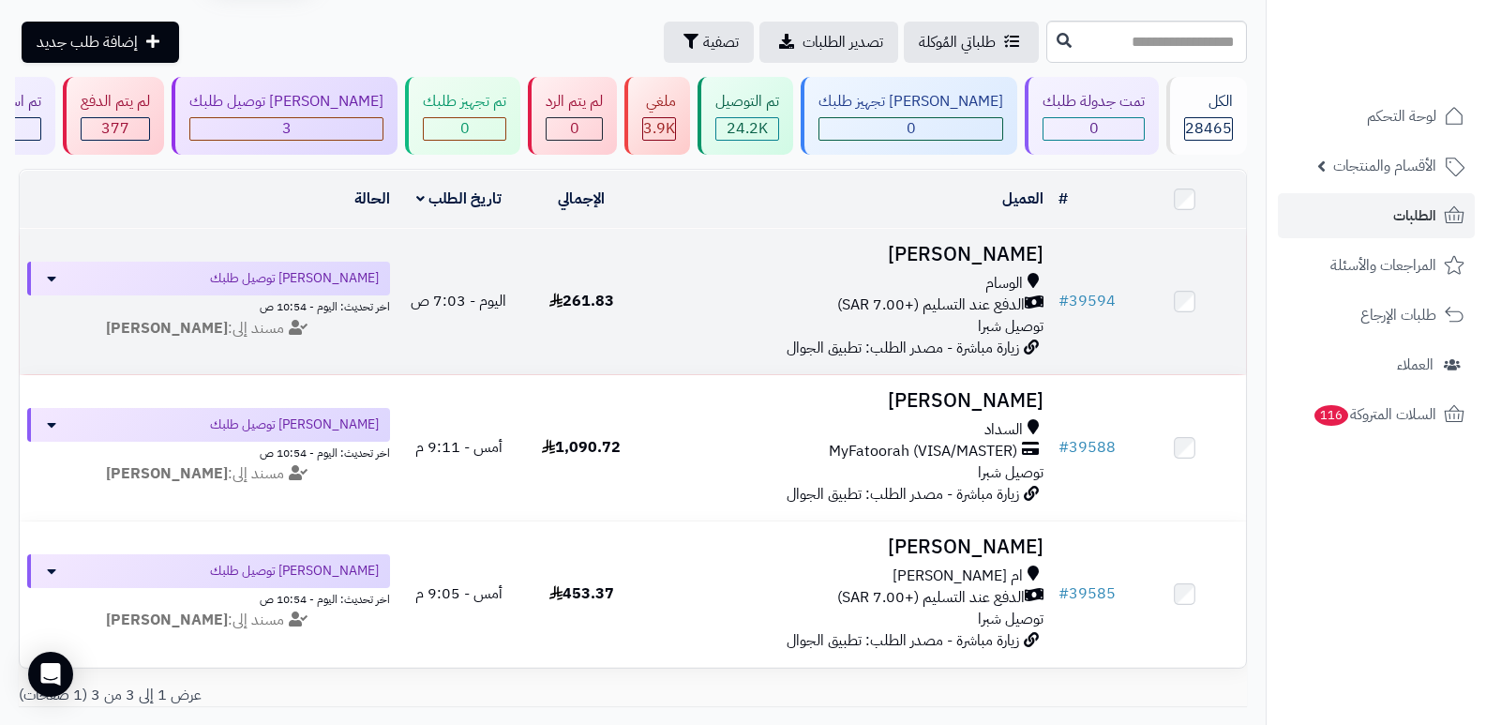
scroll to position [94, 0]
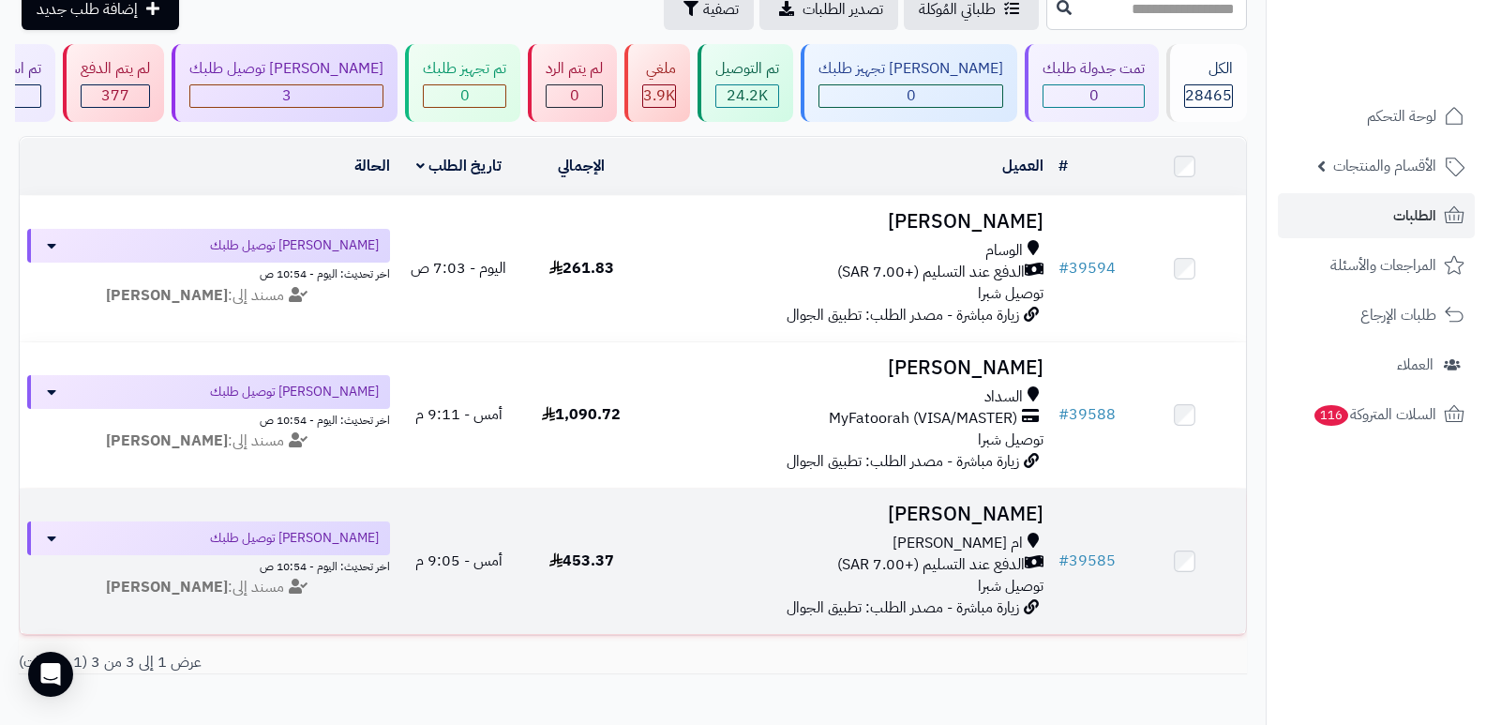
click at [981, 505] on h3 "[PERSON_NAME]" at bounding box center [848, 515] width 394 height 22
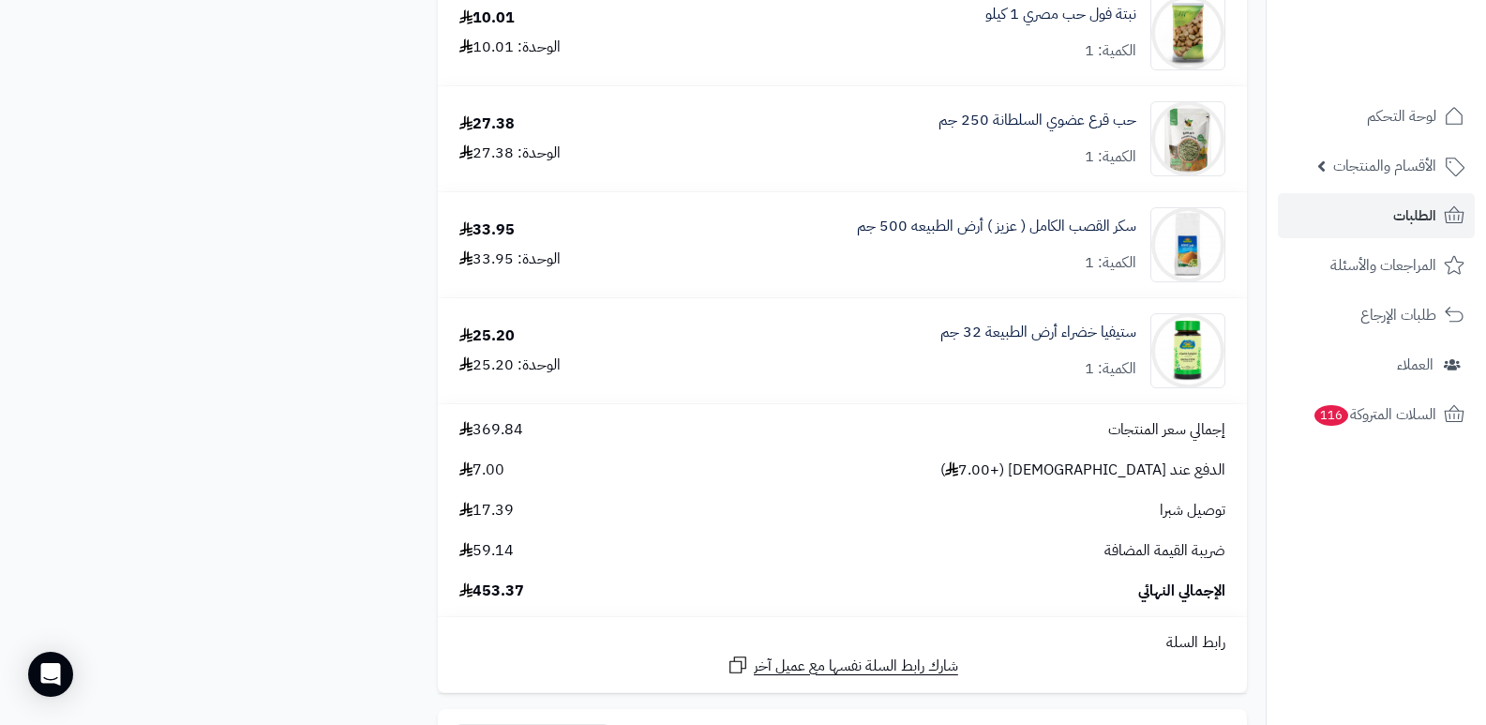
scroll to position [1688, 0]
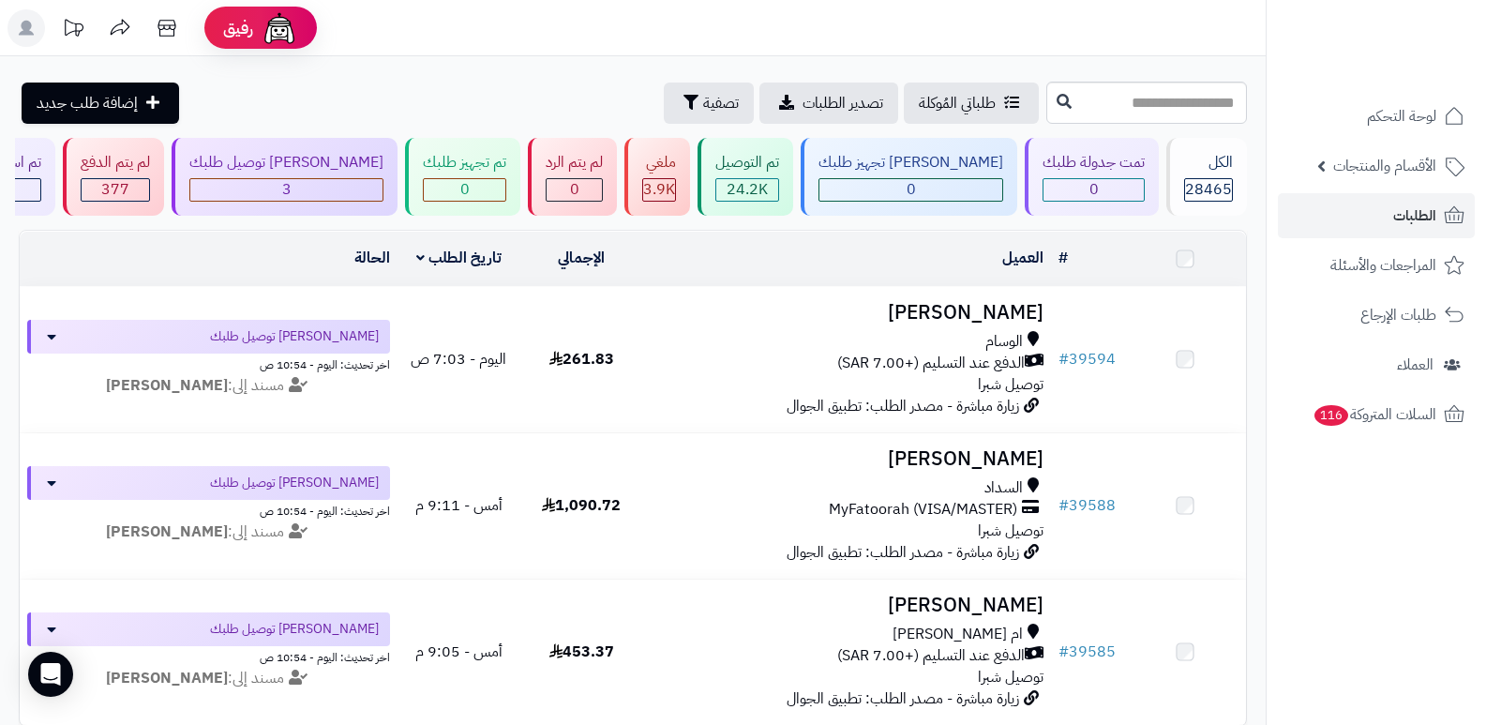
scroll to position [94, 0]
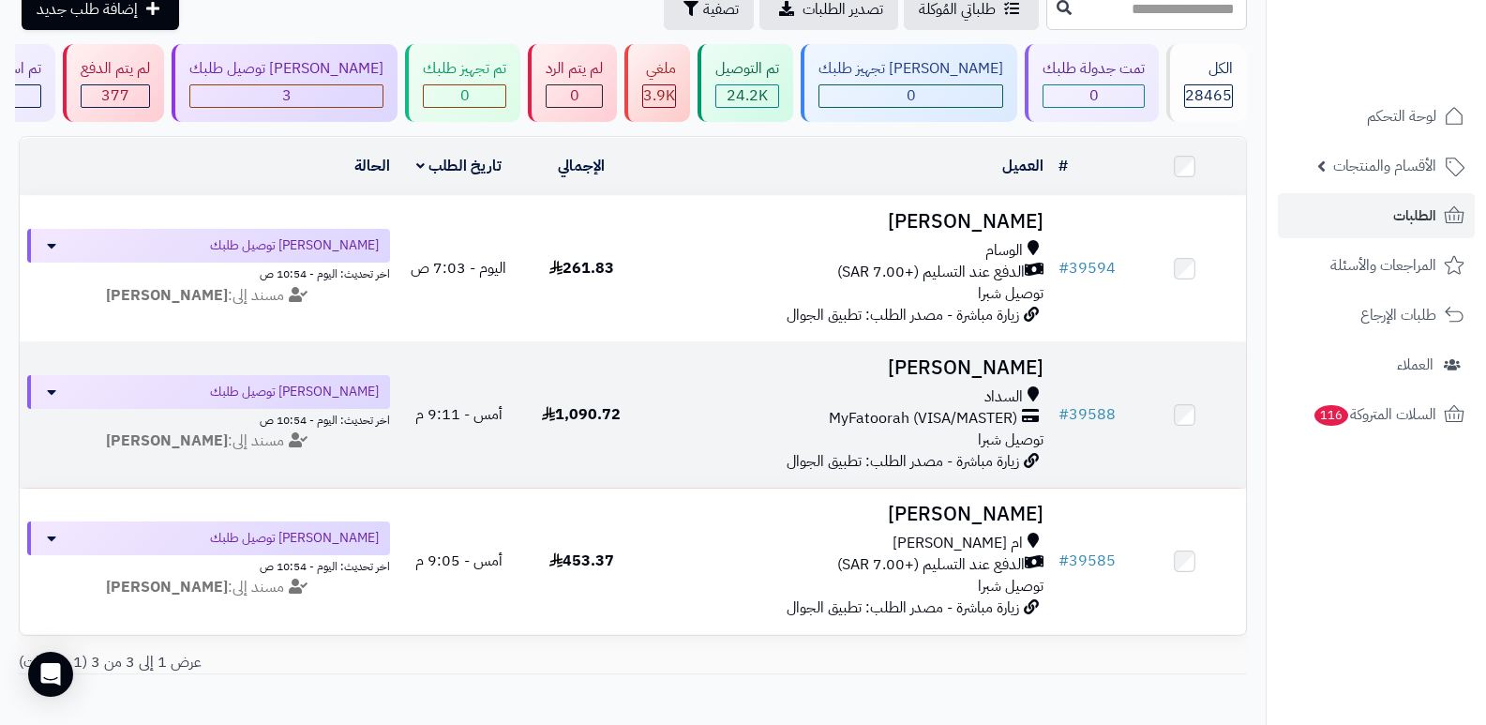
click at [1014, 364] on h3 "[PERSON_NAME]" at bounding box center [848, 368] width 394 height 22
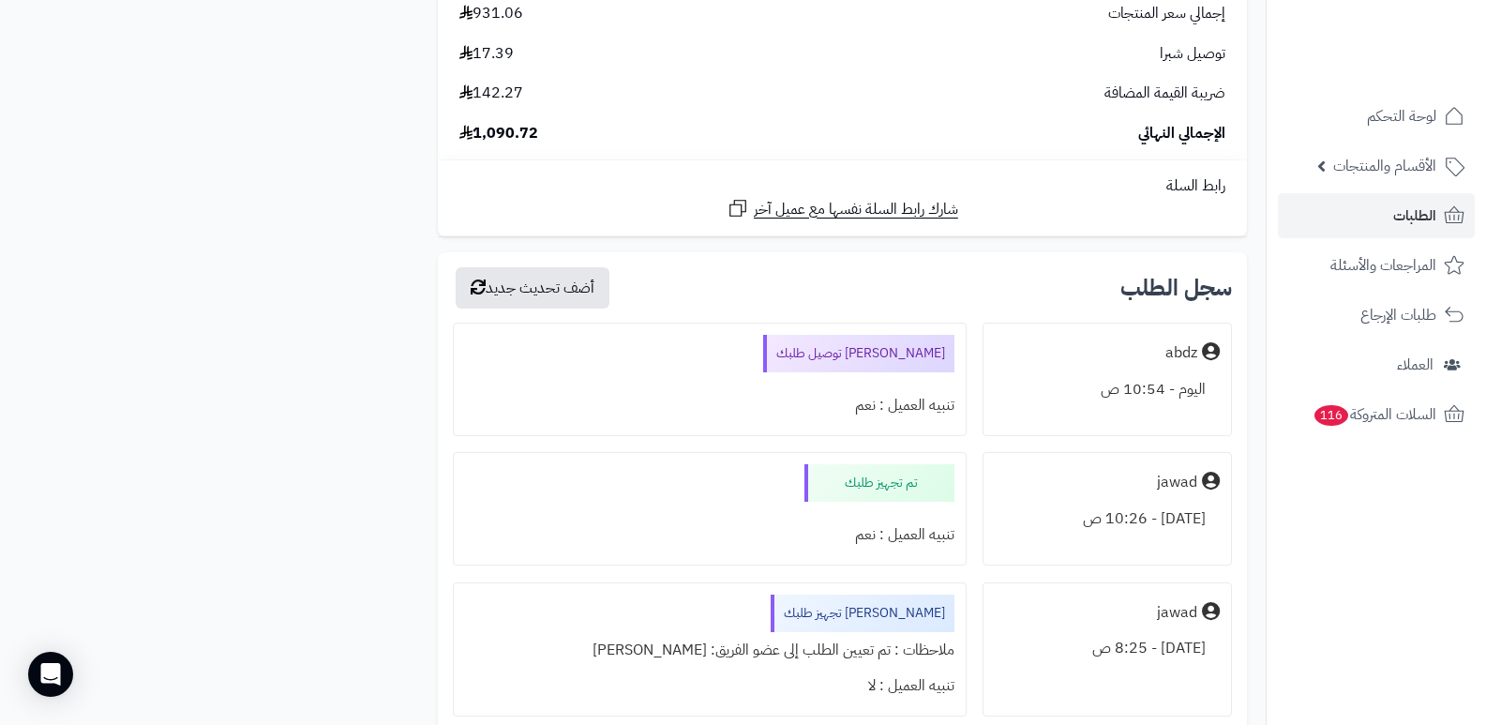
scroll to position [5345, 0]
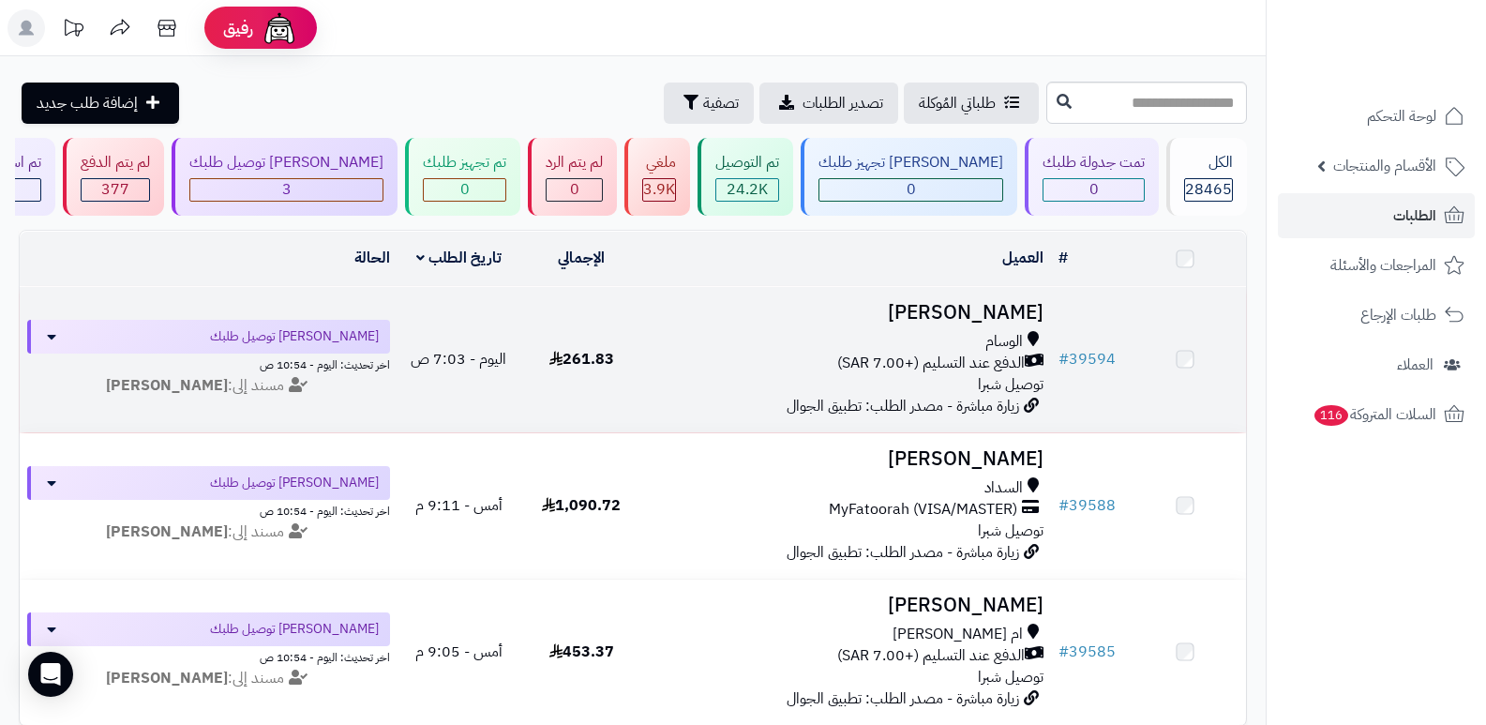
scroll to position [94, 0]
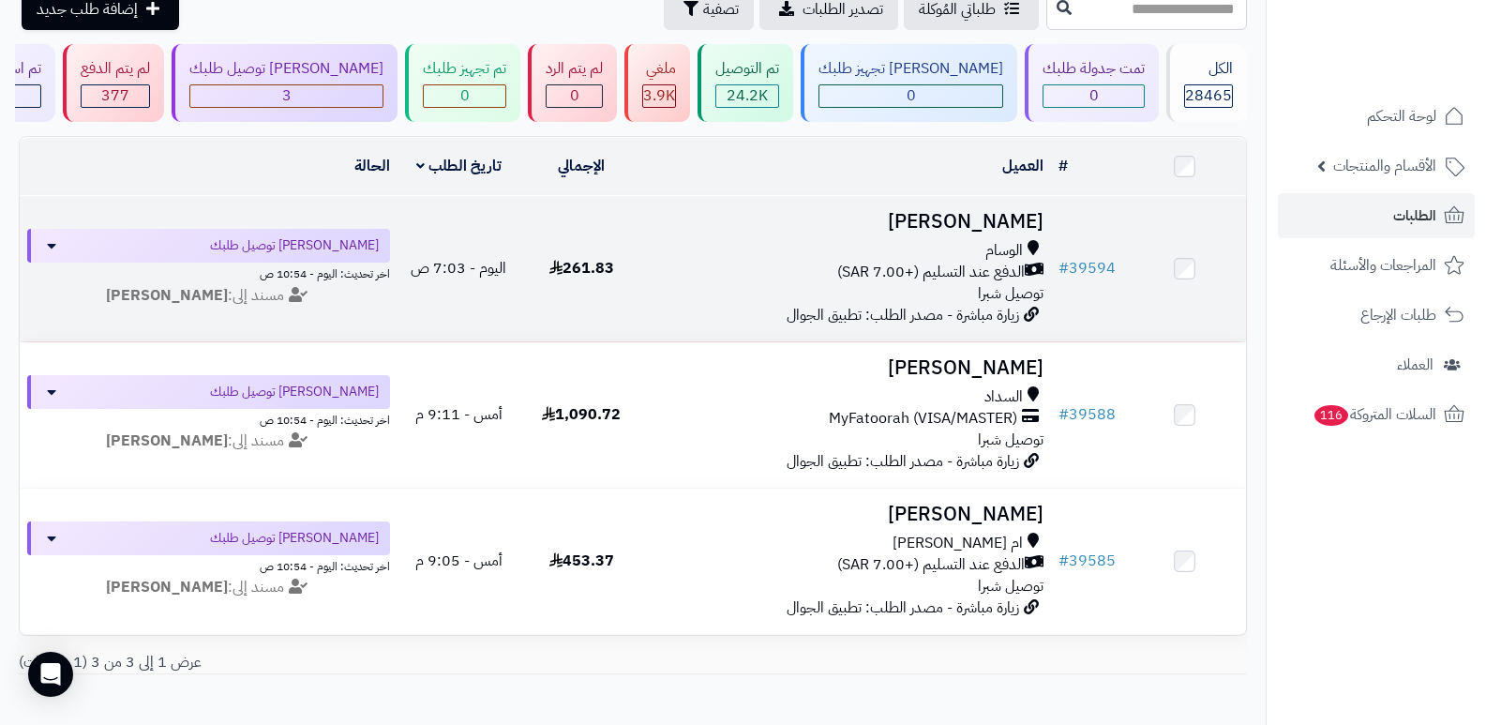
click at [971, 230] on h3 "[PERSON_NAME]" at bounding box center [848, 222] width 394 height 22
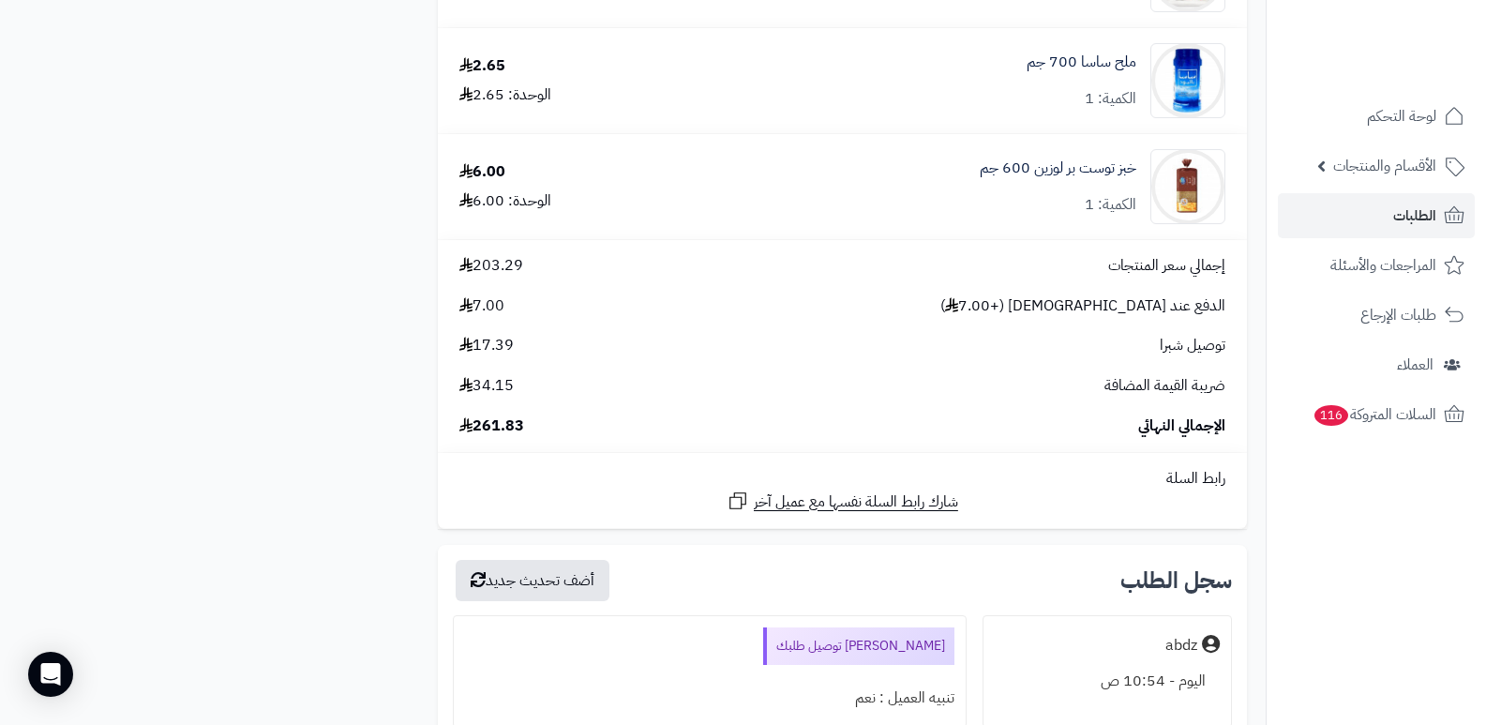
scroll to position [1969, 0]
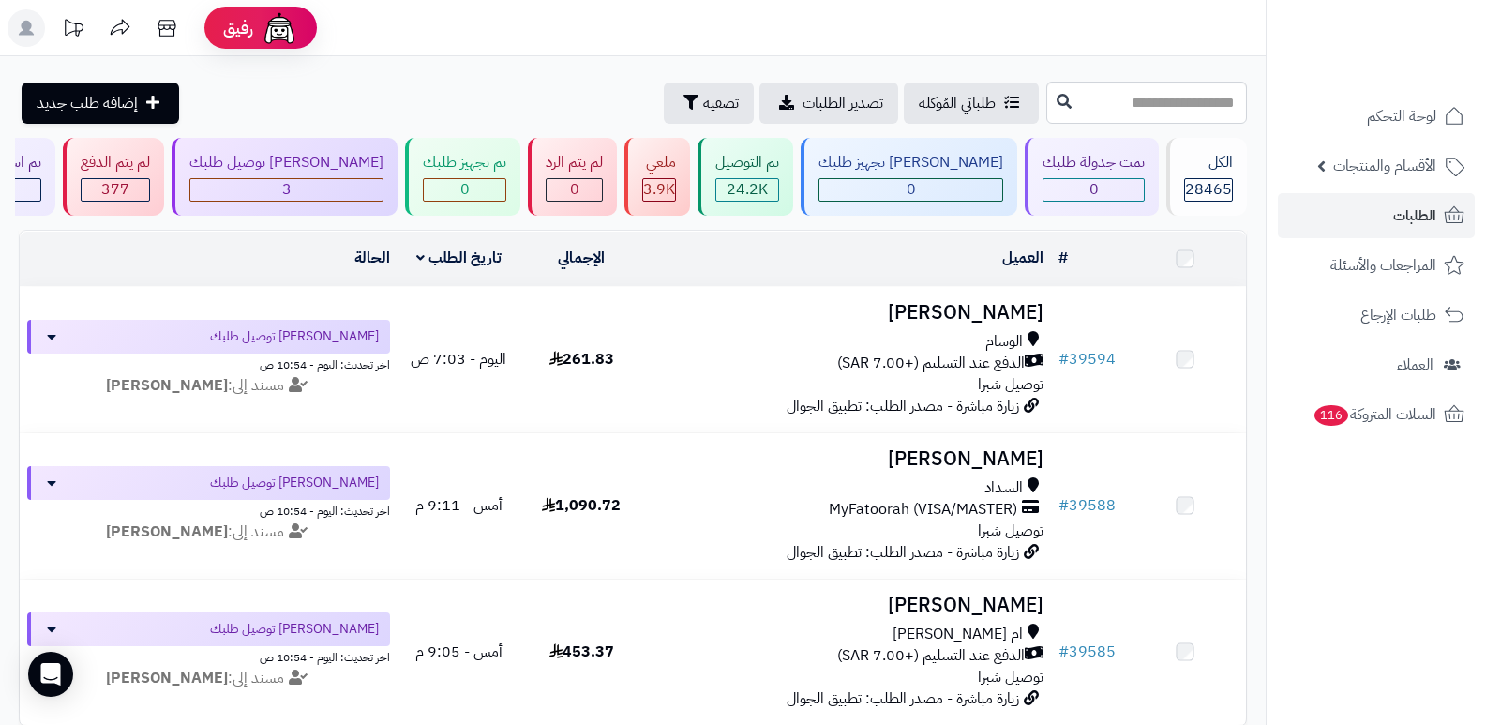
scroll to position [94, 0]
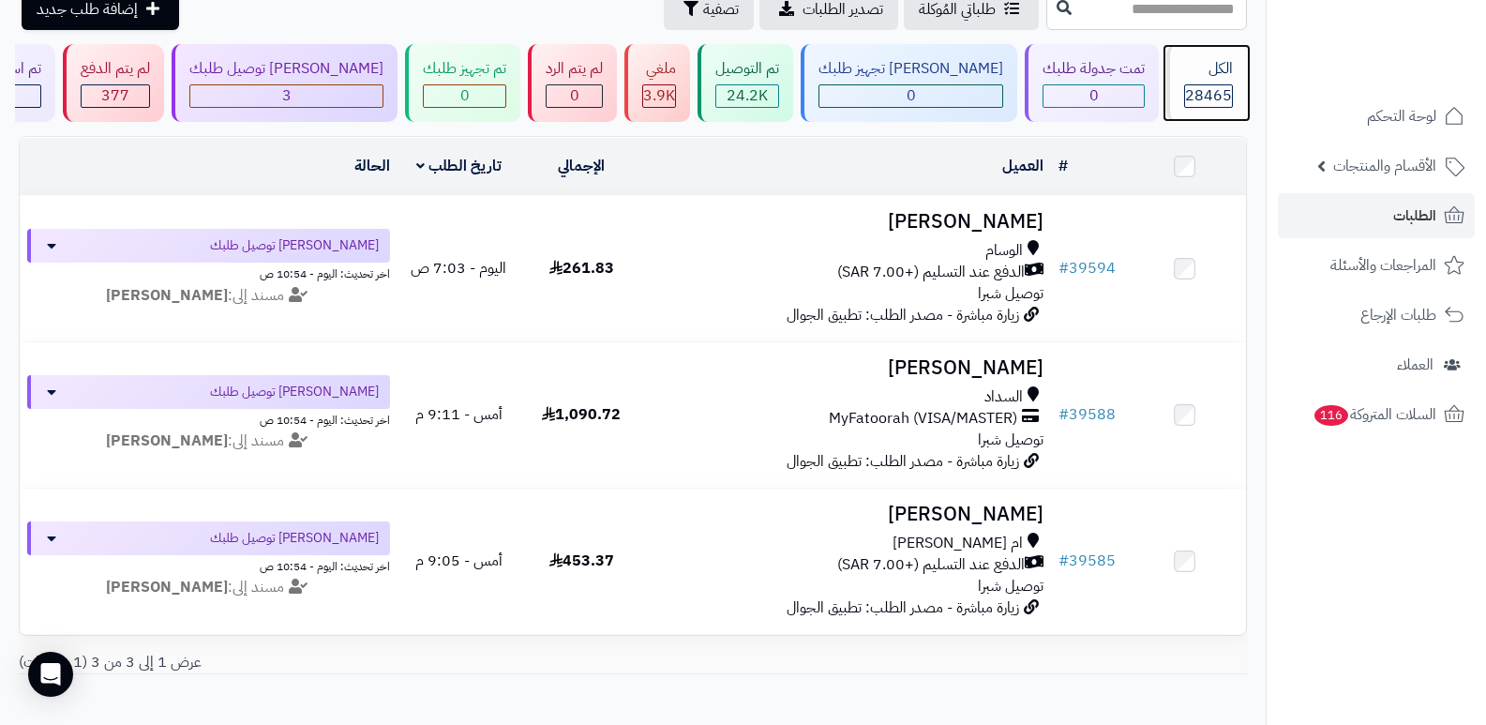
click at [1185, 85] on span "28465" at bounding box center [1208, 95] width 47 height 23
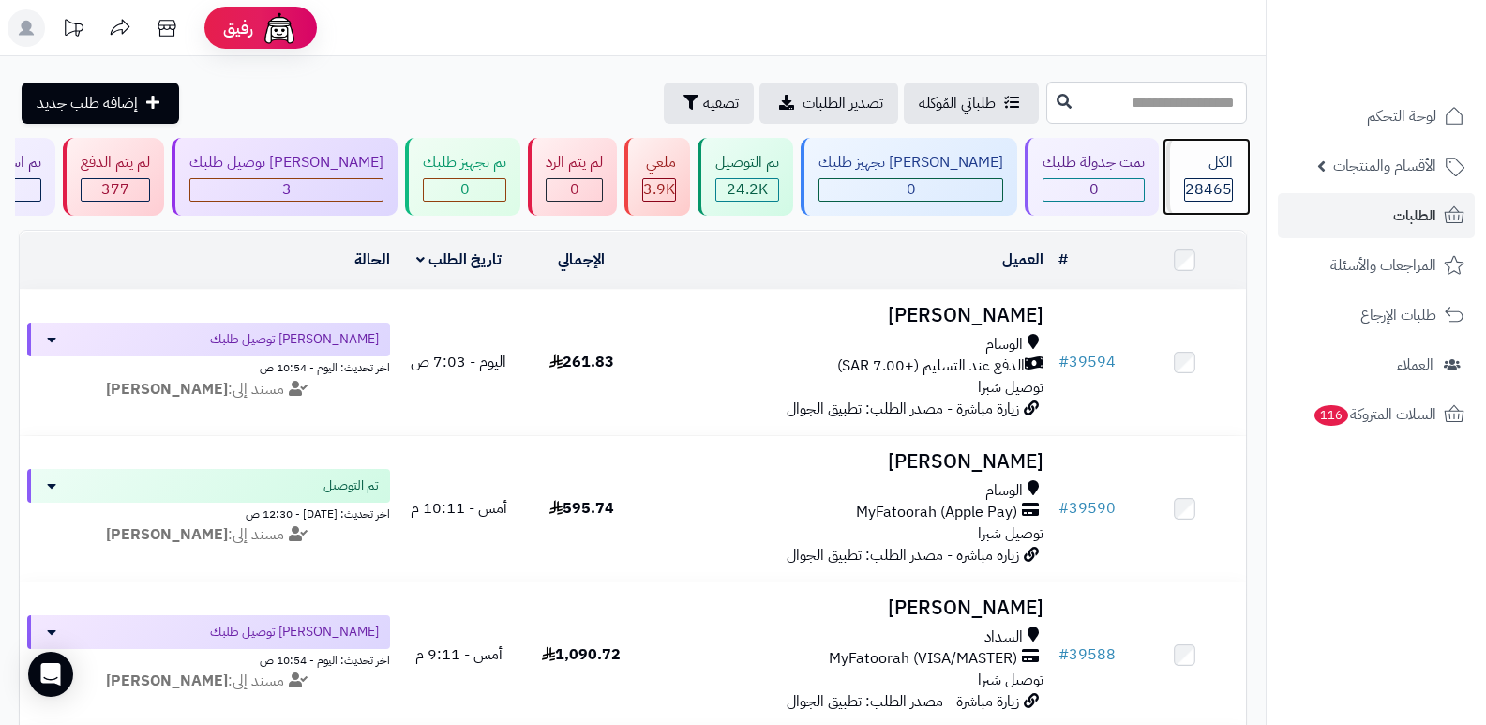
click at [1209, 178] on span "28465" at bounding box center [1208, 189] width 47 height 23
